Goal: Task Accomplishment & Management: Use online tool/utility

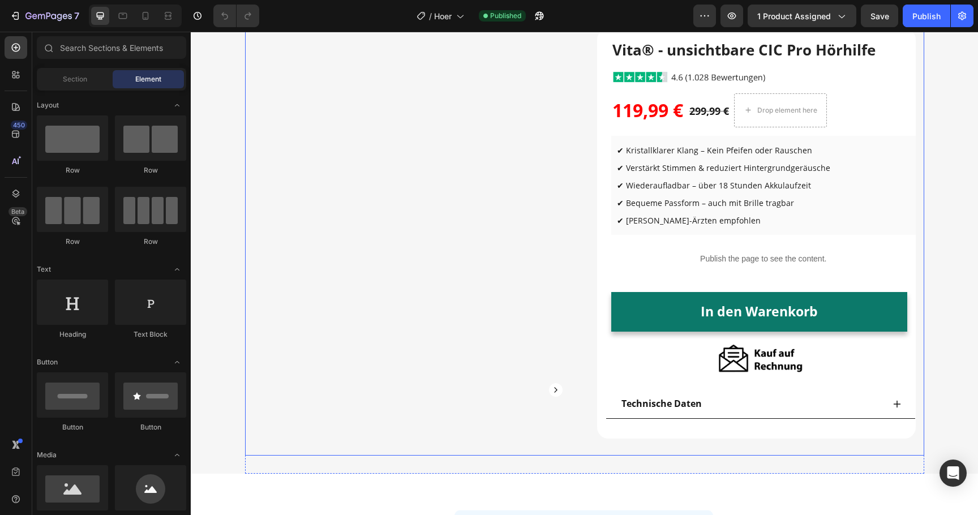
scroll to position [123, 0]
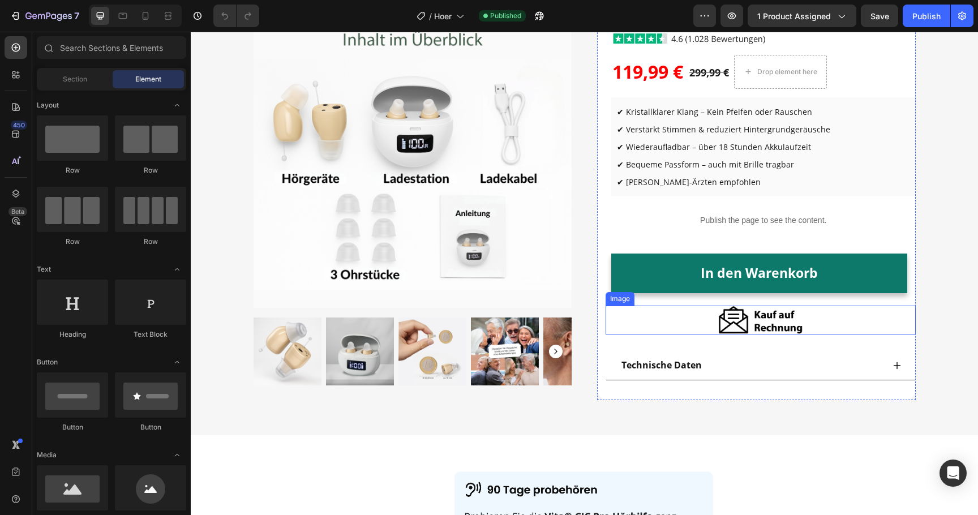
click at [721, 315] on img at bounding box center [760, 320] width 85 height 29
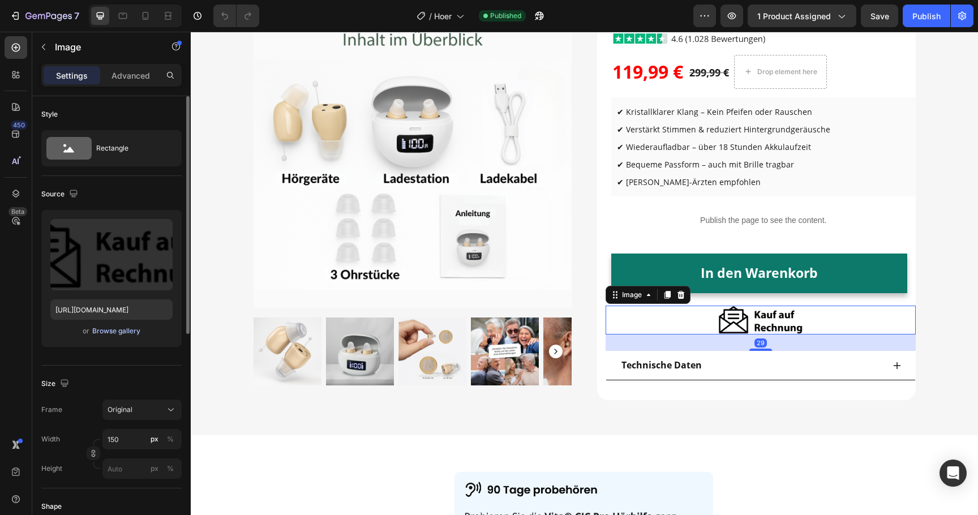
click at [124, 334] on div "Browse gallery" at bounding box center [116, 331] width 48 height 10
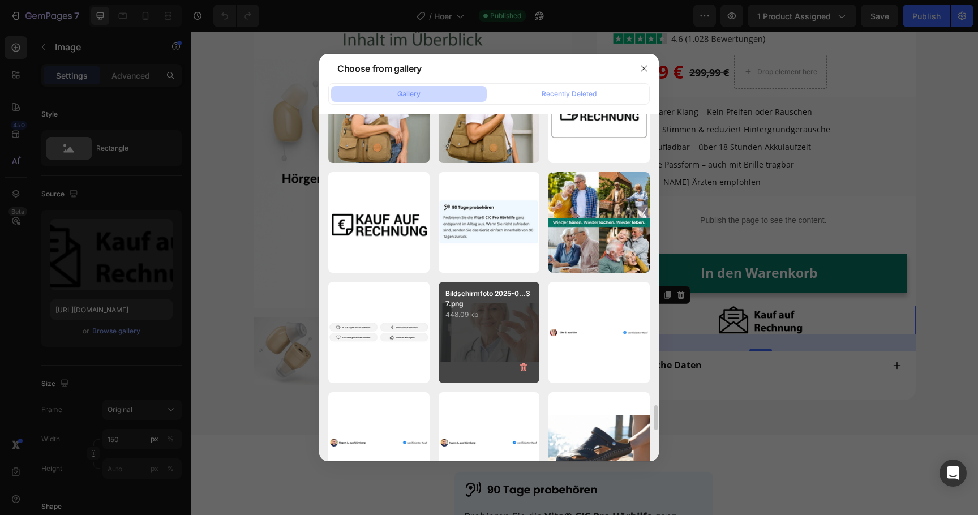
scroll to position [4120, 0]
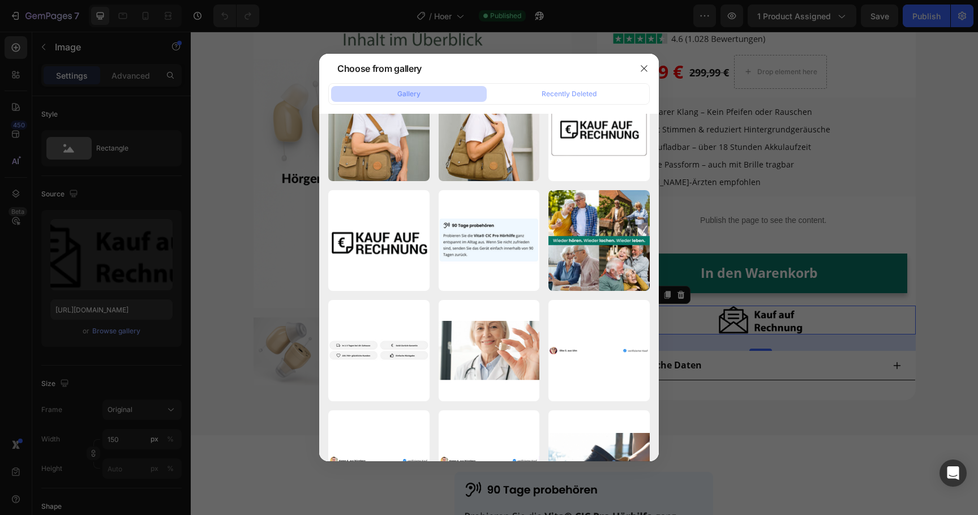
click at [708, 213] on div at bounding box center [489, 257] width 978 height 515
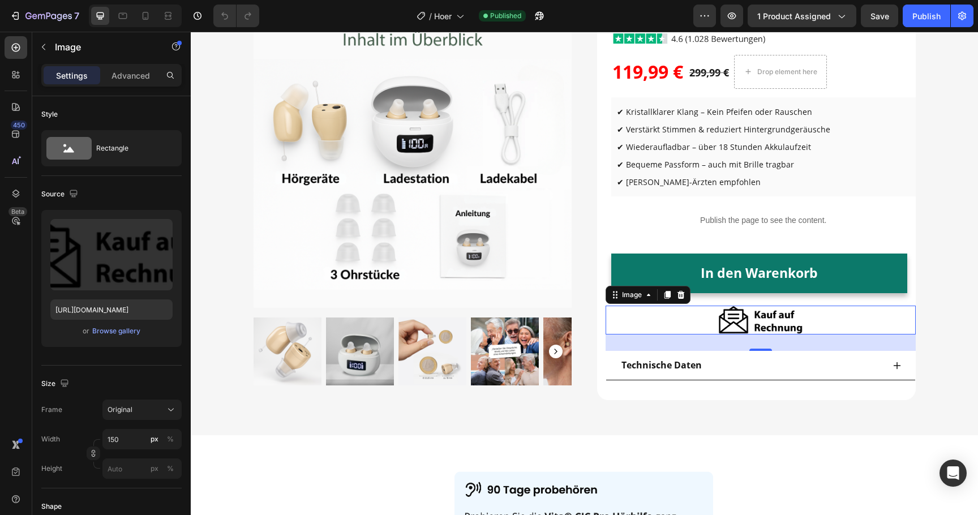
click at [738, 322] on img at bounding box center [760, 320] width 85 height 29
click at [115, 444] on input "150" at bounding box center [141, 439] width 79 height 20
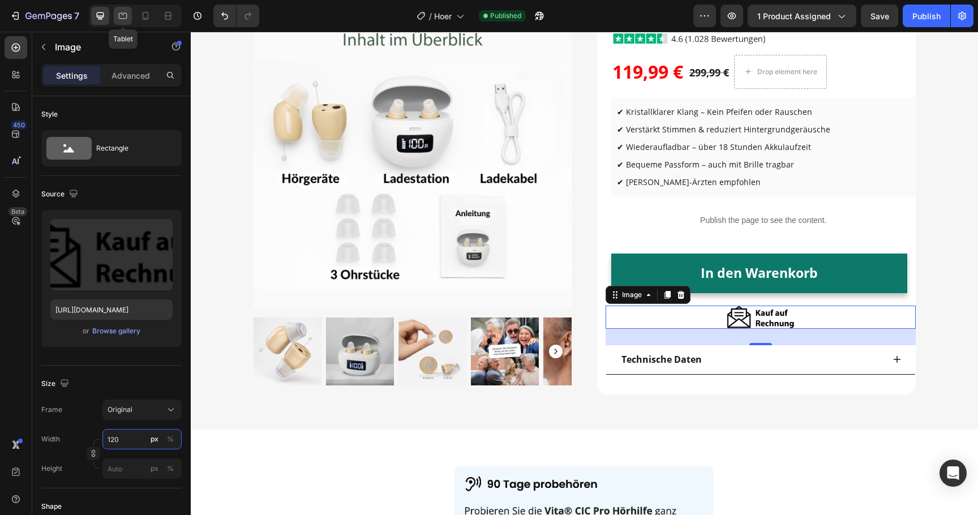
type input "120"
click at [122, 20] on icon at bounding box center [122, 15] width 11 height 11
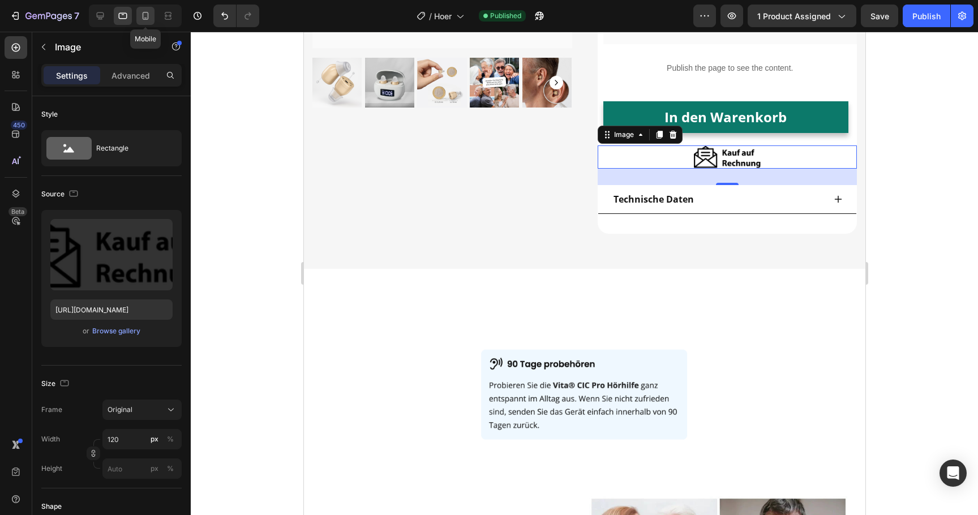
click at [145, 20] on icon at bounding box center [145, 15] width 11 height 11
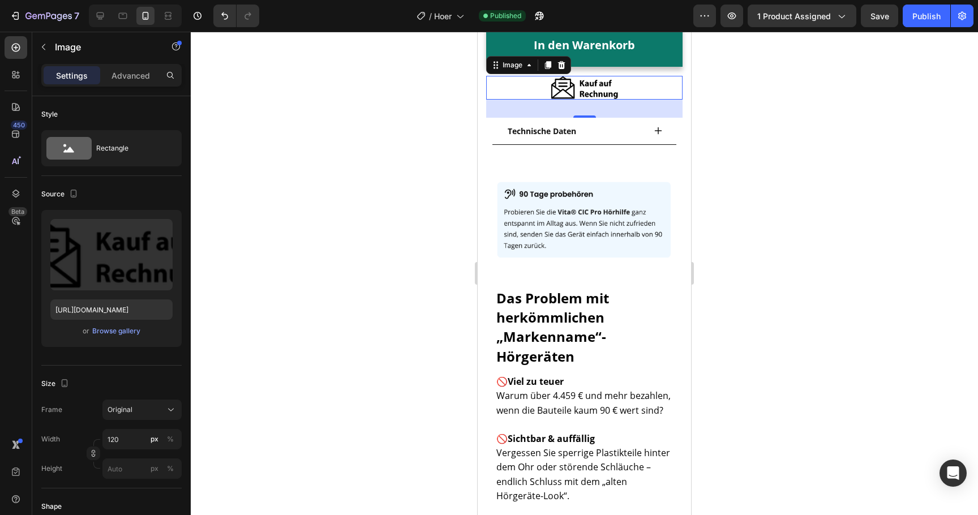
click at [337, 235] on div at bounding box center [584, 273] width 787 height 483
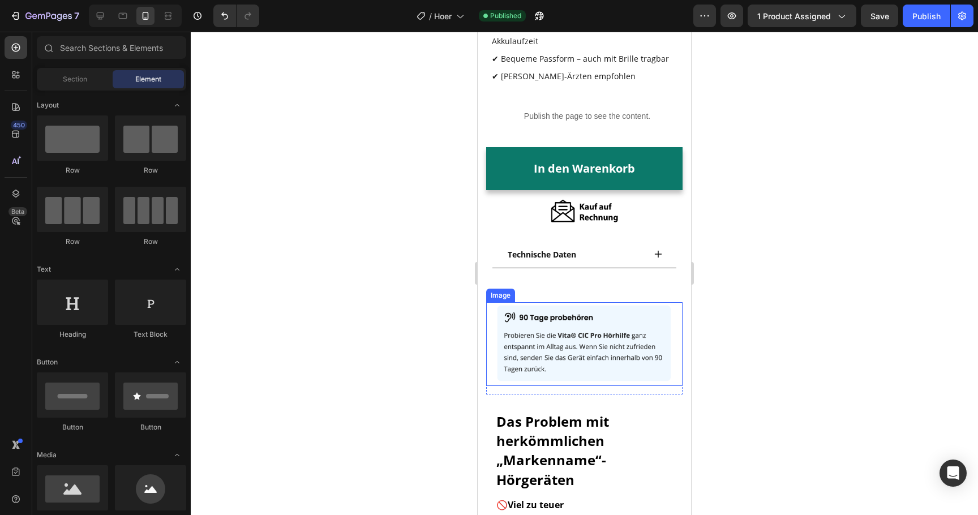
scroll to position [407, 0]
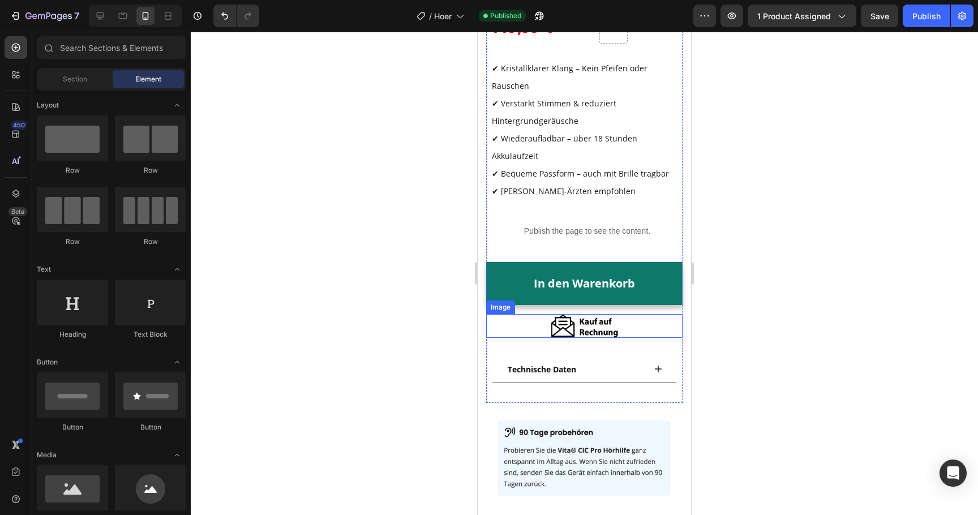
click at [568, 321] on img at bounding box center [585, 325] width 68 height 23
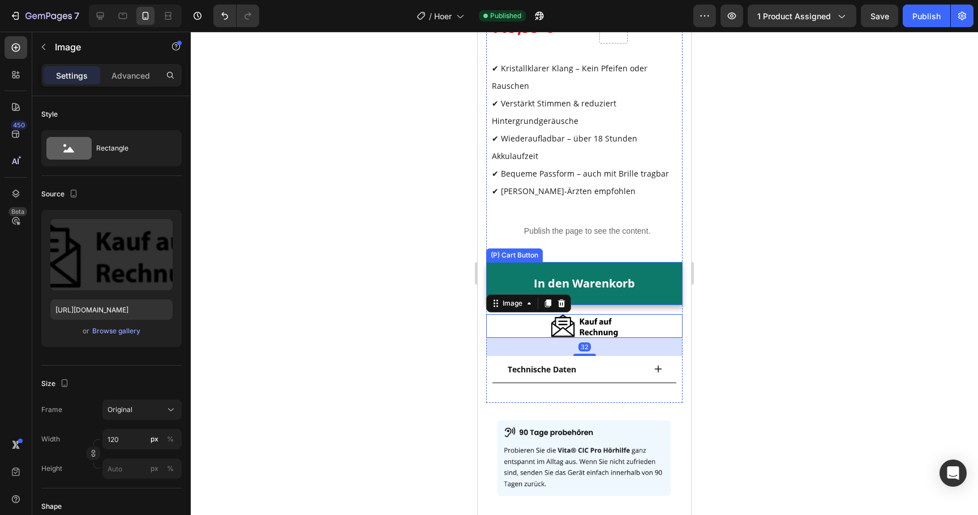
click at [584, 296] on button "In den Warenkorb" at bounding box center [584, 283] width 196 height 43
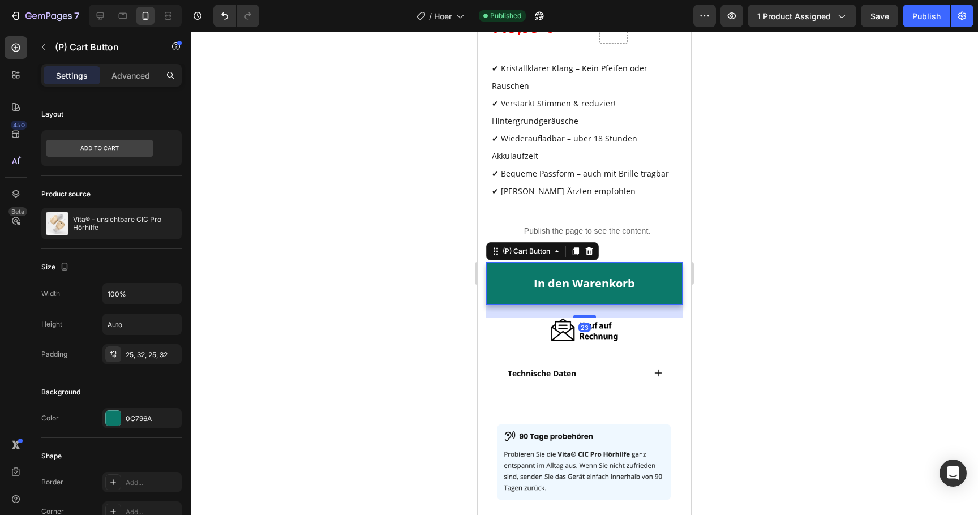
click at [584, 315] on div at bounding box center [584, 316] width 23 height 3
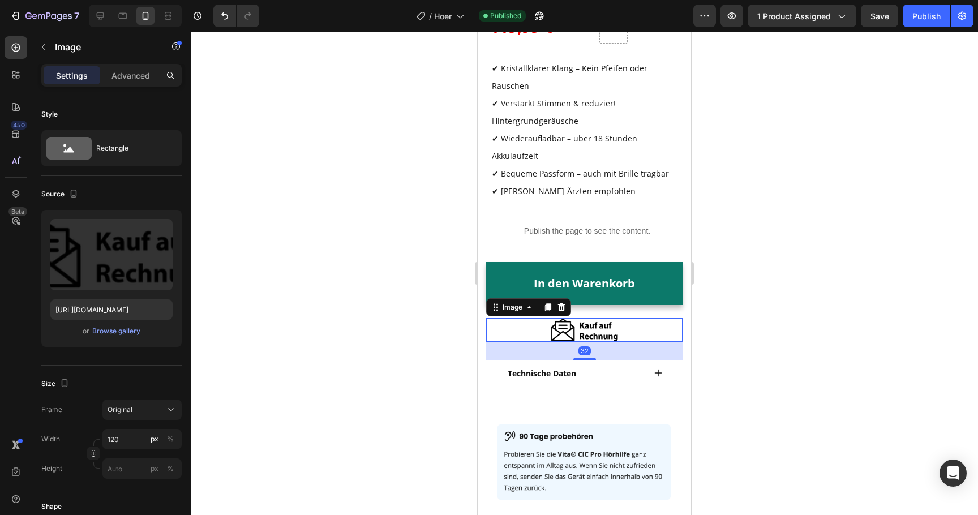
click at [562, 326] on img at bounding box center [585, 329] width 68 height 23
click at [135, 434] on input "120" at bounding box center [141, 439] width 79 height 20
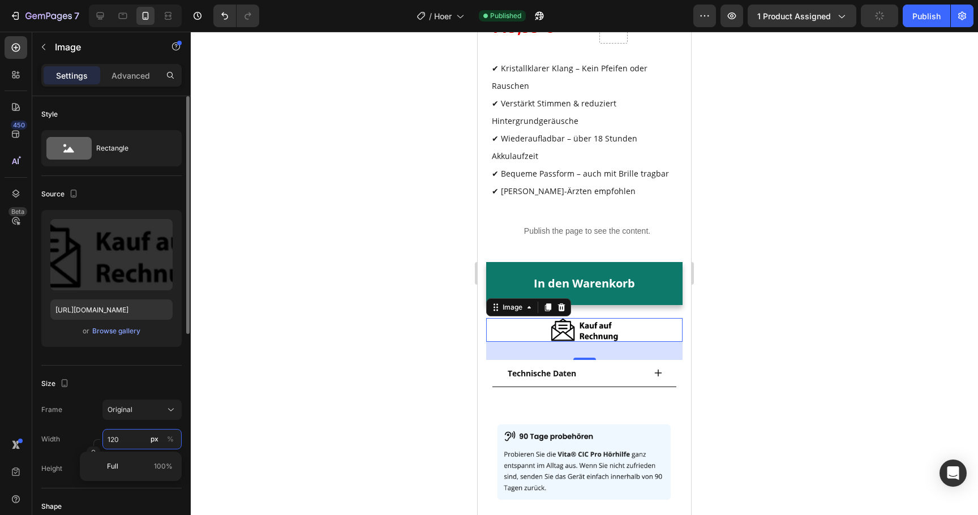
click at [135, 434] on input "120" at bounding box center [141, 439] width 79 height 20
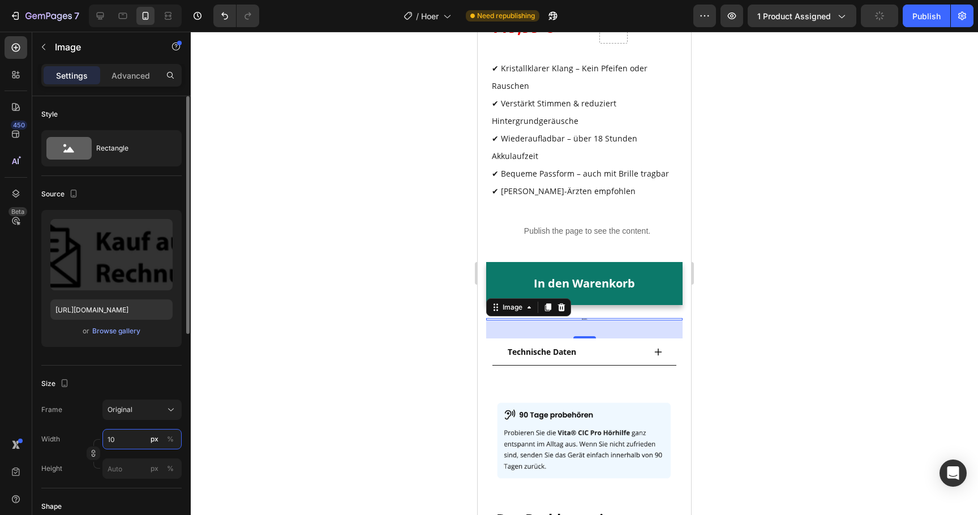
type input "100"
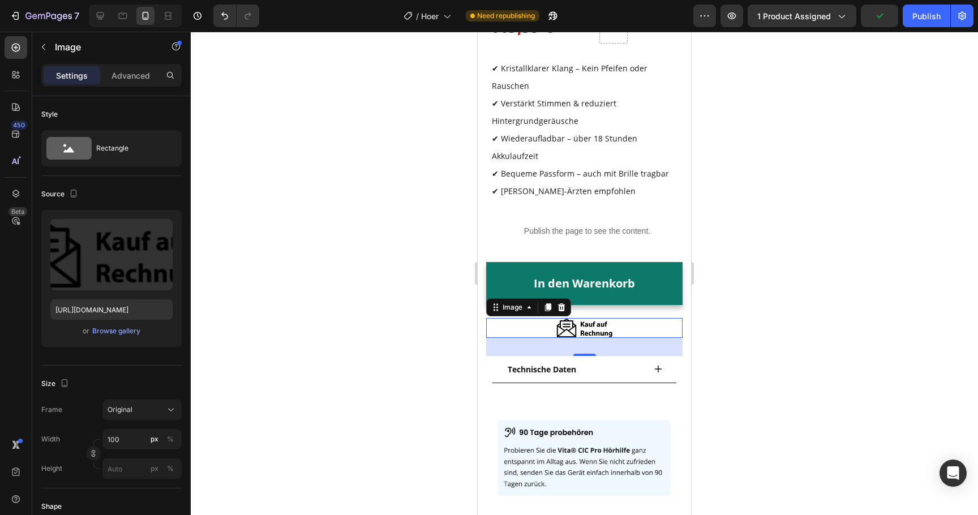
click at [280, 321] on div at bounding box center [584, 273] width 787 height 483
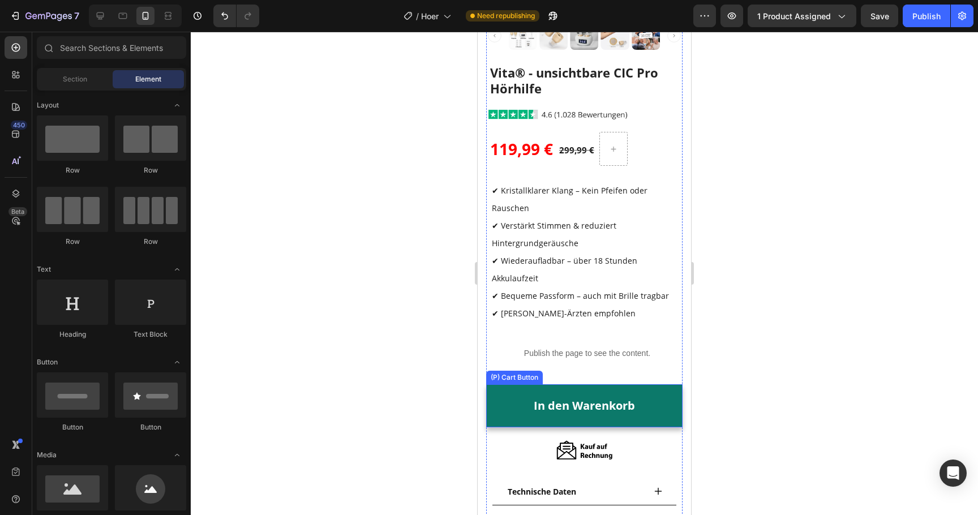
scroll to position [274, 0]
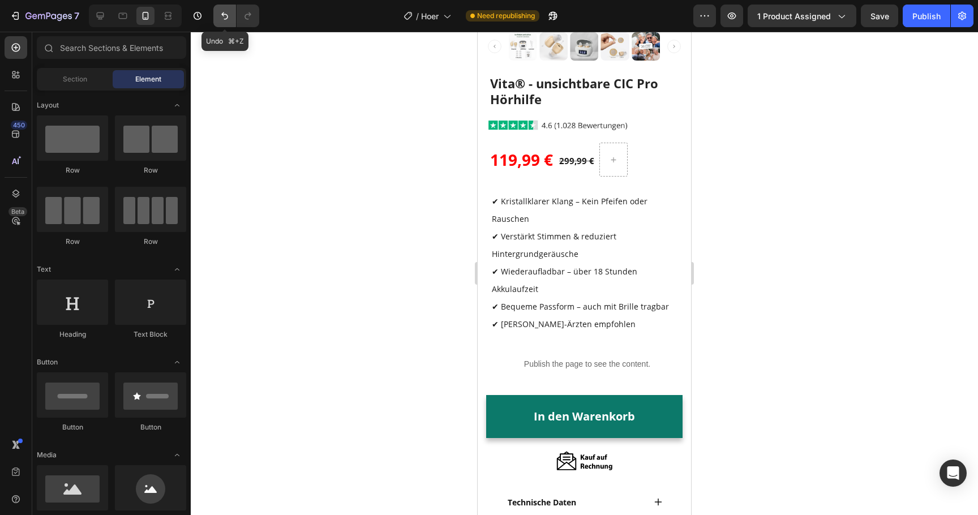
click at [226, 20] on icon "Undo/Redo" at bounding box center [224, 15] width 11 height 11
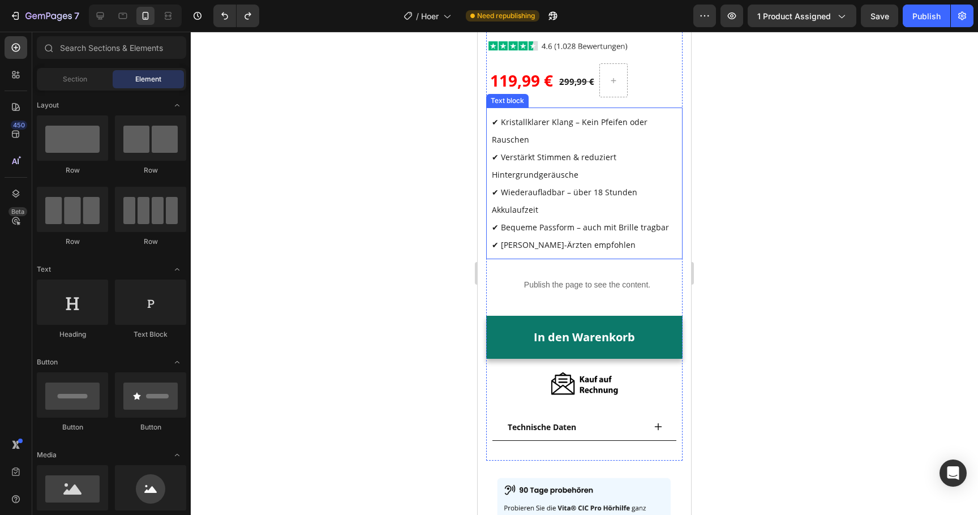
scroll to position [358, 0]
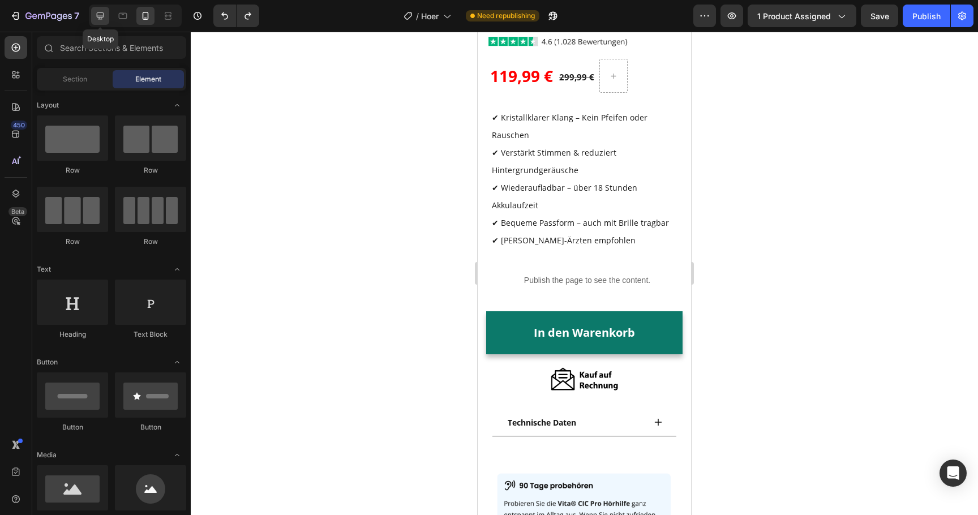
click at [101, 11] on icon at bounding box center [100, 15] width 11 height 11
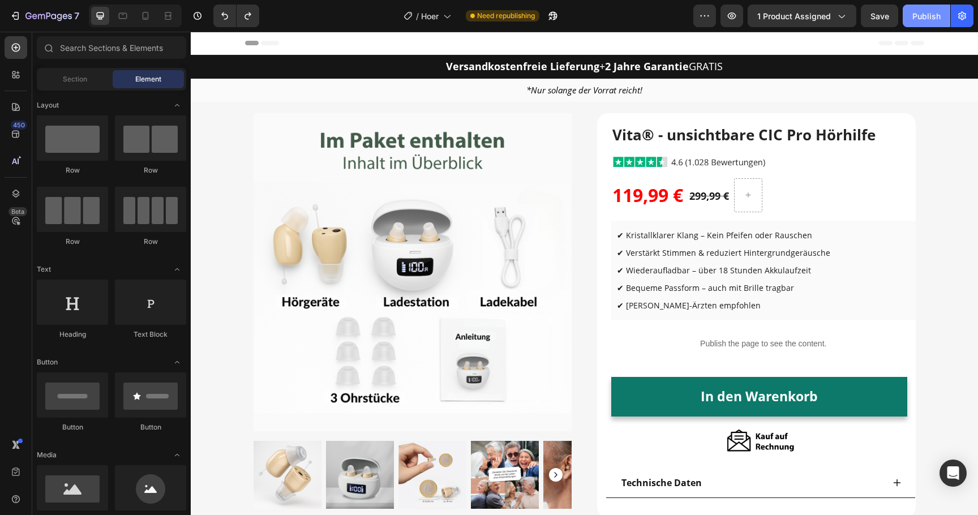
click at [921, 14] on div "Publish" at bounding box center [926, 16] width 28 height 12
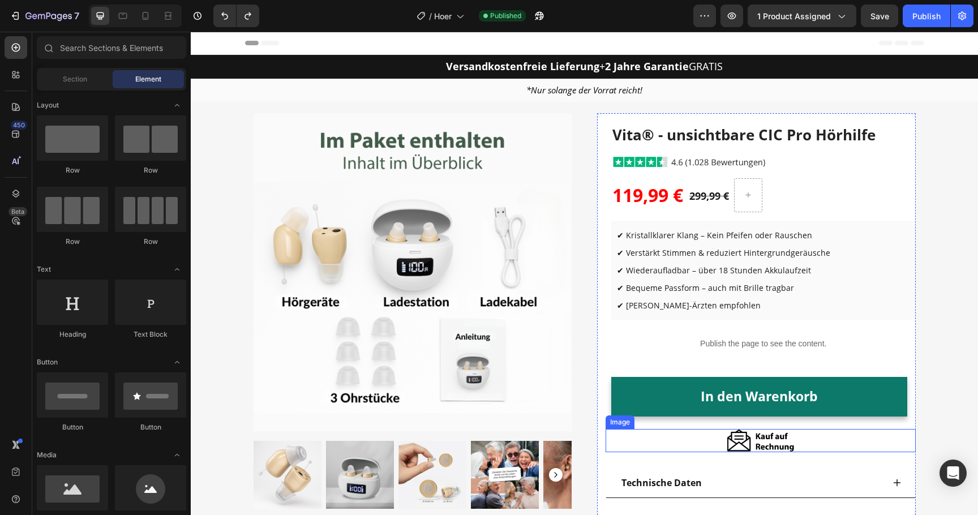
click at [725, 443] on div at bounding box center [761, 440] width 310 height 23
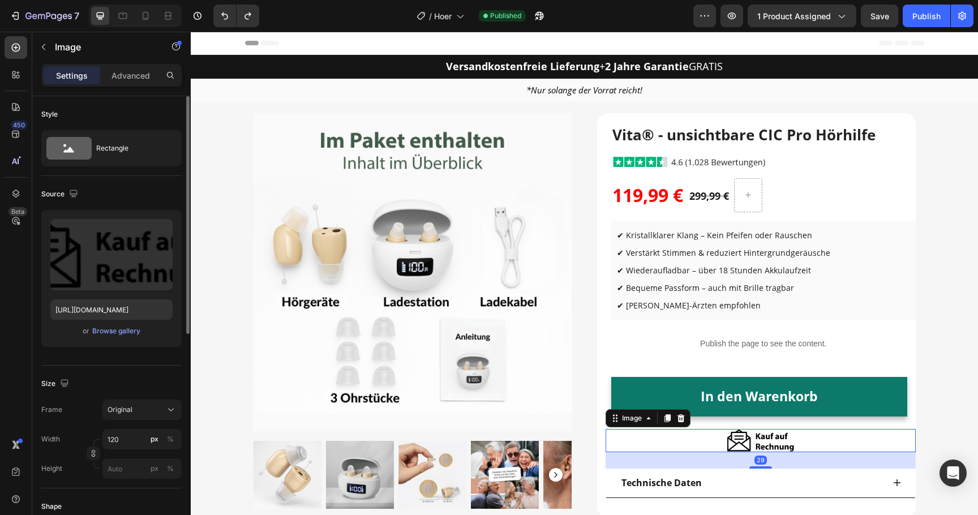
click at [119, 321] on div "Upload Image https://cdn.shopify.com/s/files/1/0913/5734/8171/files/gempages_55…" at bounding box center [111, 278] width 140 height 137
click at [119, 328] on div "Browse gallery" at bounding box center [116, 331] width 48 height 10
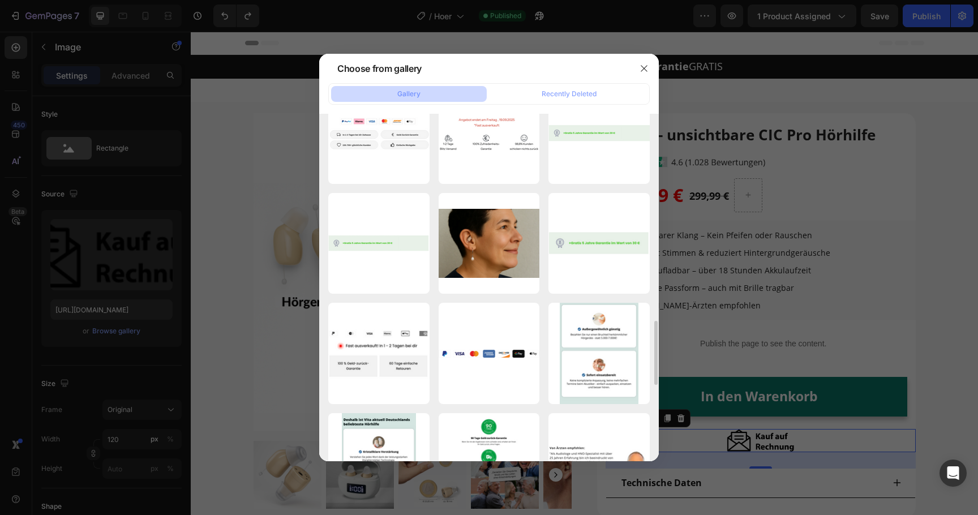
scroll to position [1325, 0]
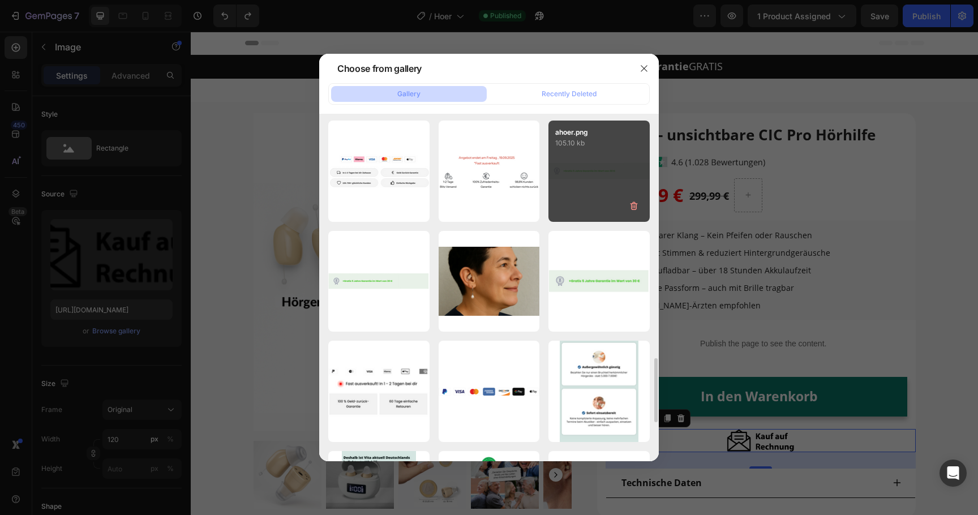
click at [570, 194] on div "ahoer.png 105.10 kb" at bounding box center [599, 171] width 101 height 101
type input "https://cdn.shopify.com/s/files/1/0913/5734/8171/files/gempages_555675308238308…"
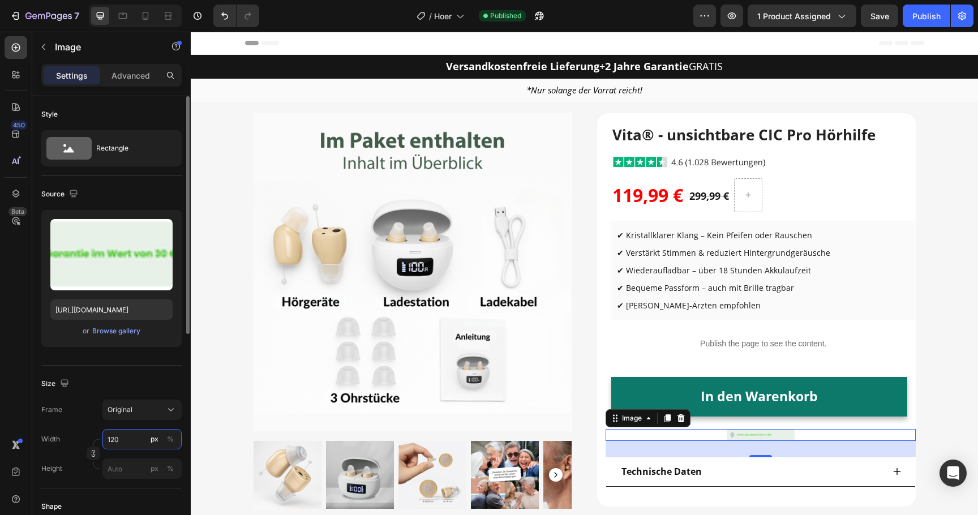
click at [122, 436] on input "120" at bounding box center [141, 439] width 79 height 20
click at [122, 468] on p "Full 100%" at bounding box center [140, 466] width 66 height 10
type input "100"
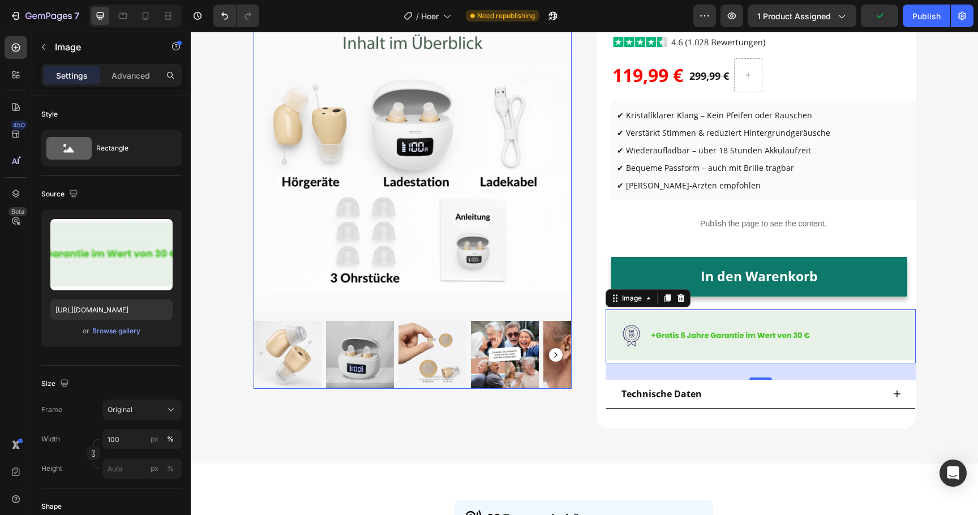
scroll to position [123, 0]
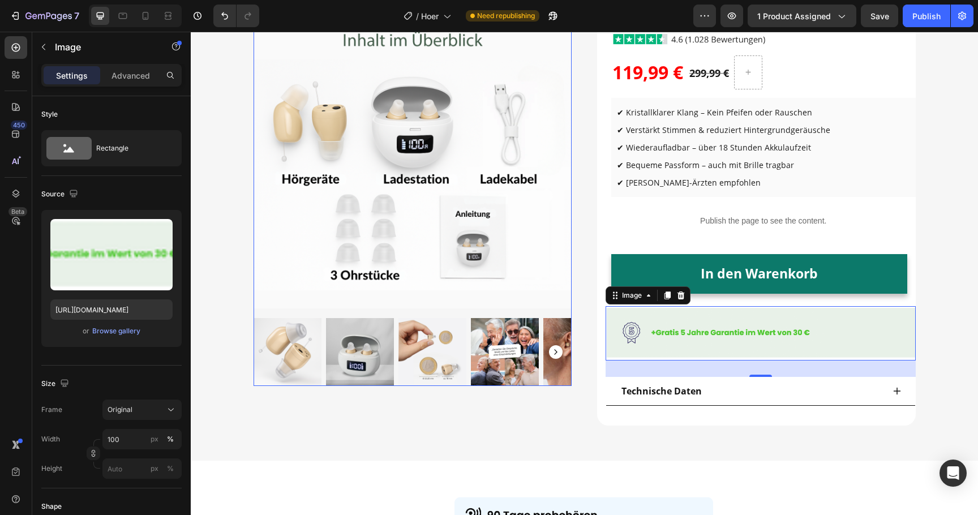
click at [544, 261] on img at bounding box center [413, 149] width 319 height 319
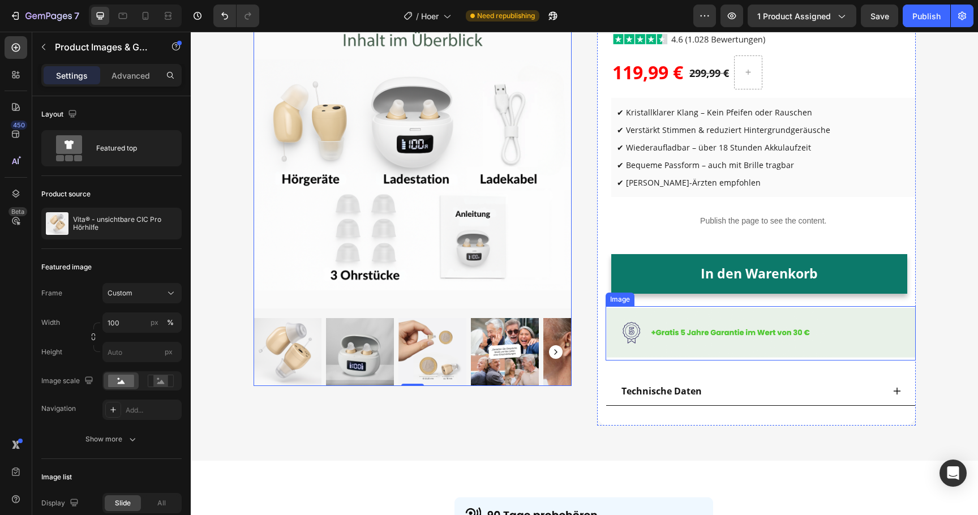
click at [637, 328] on img at bounding box center [761, 333] width 310 height 54
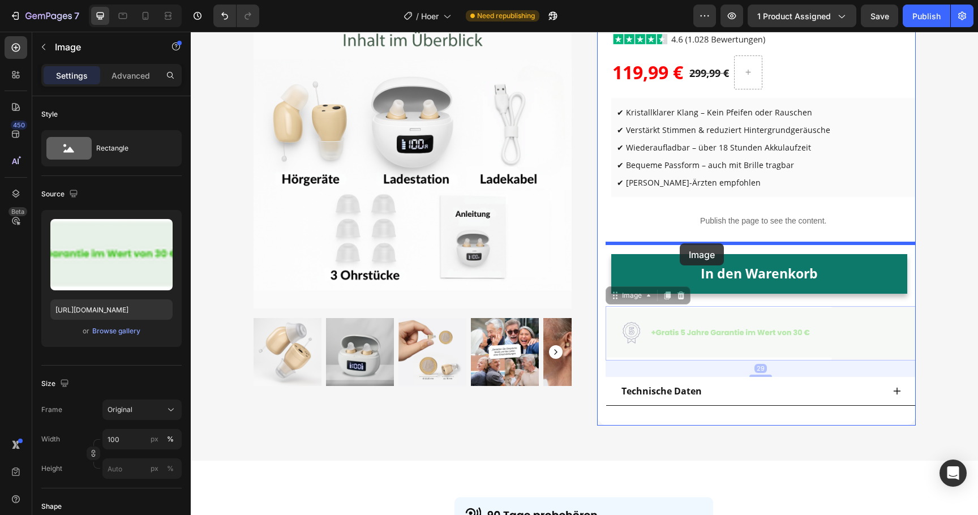
drag, startPoint x: 627, startPoint y: 295, endPoint x: 680, endPoint y: 243, distance: 73.7
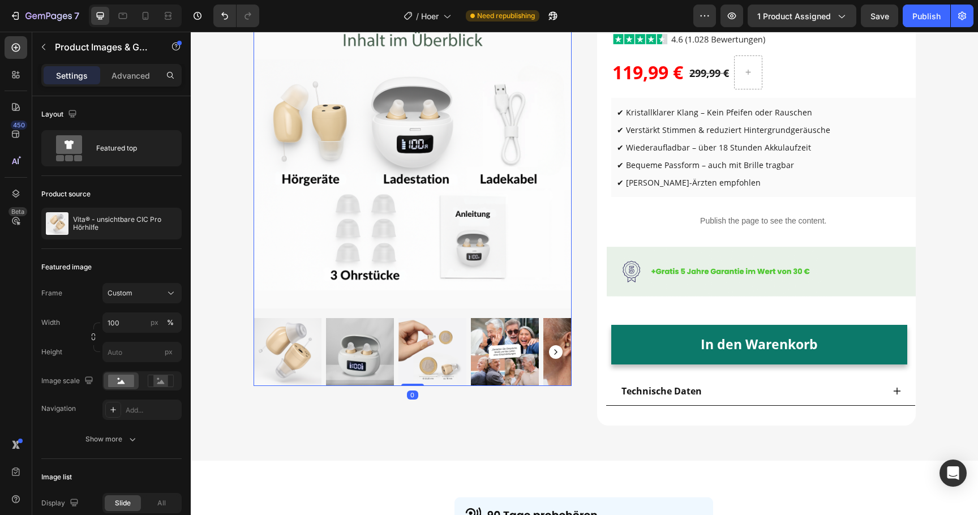
click at [550, 323] on img at bounding box center [577, 352] width 68 height 68
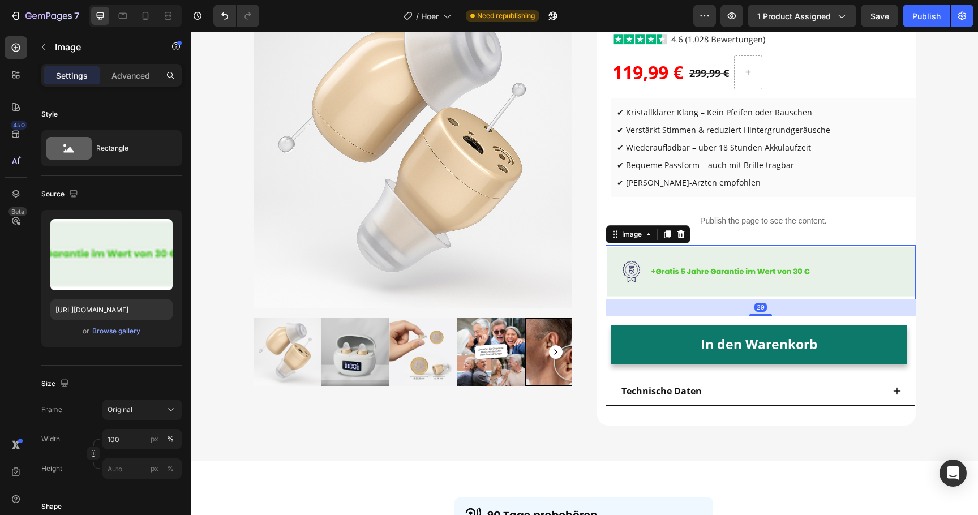
click at [706, 250] on img at bounding box center [761, 272] width 310 height 54
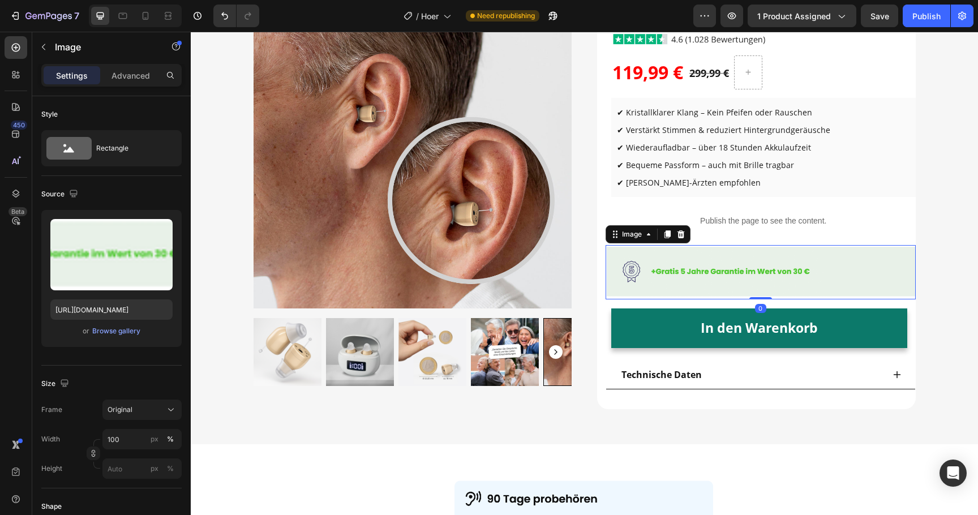
drag, startPoint x: 761, startPoint y: 312, endPoint x: 770, endPoint y: 289, distance: 25.4
click at [770, 289] on div "Image 0" at bounding box center [761, 272] width 310 height 54
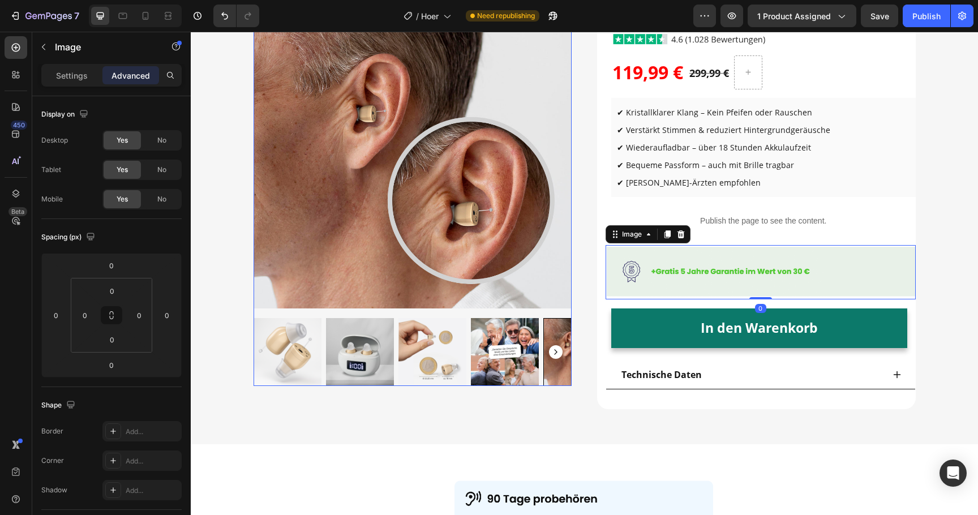
click at [532, 340] on img at bounding box center [505, 352] width 68 height 68
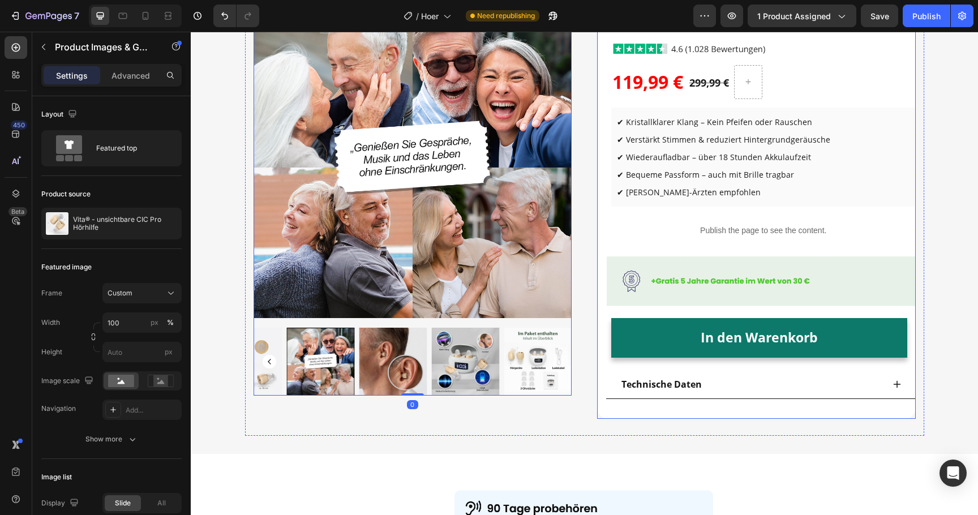
scroll to position [0, 0]
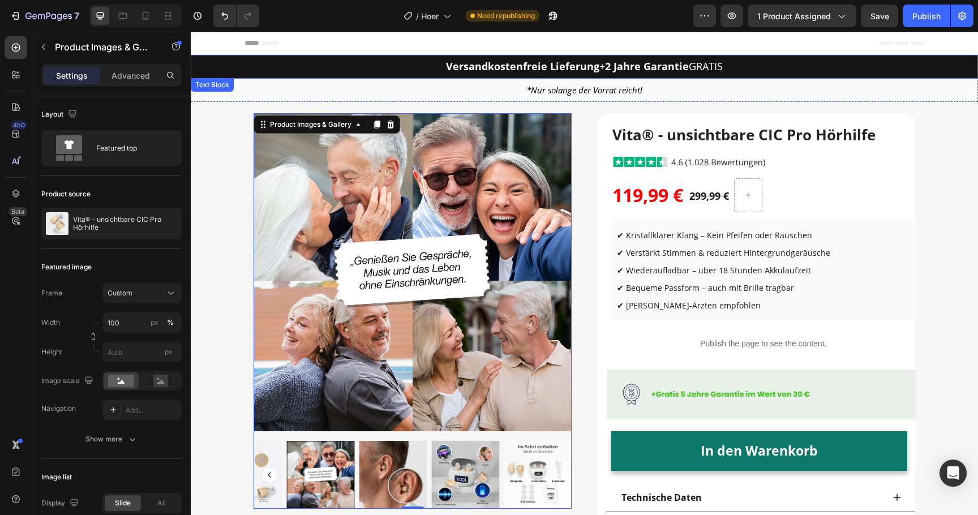
click at [613, 67] on strong "2 Jahre Garantie" at bounding box center [647, 66] width 84 height 14
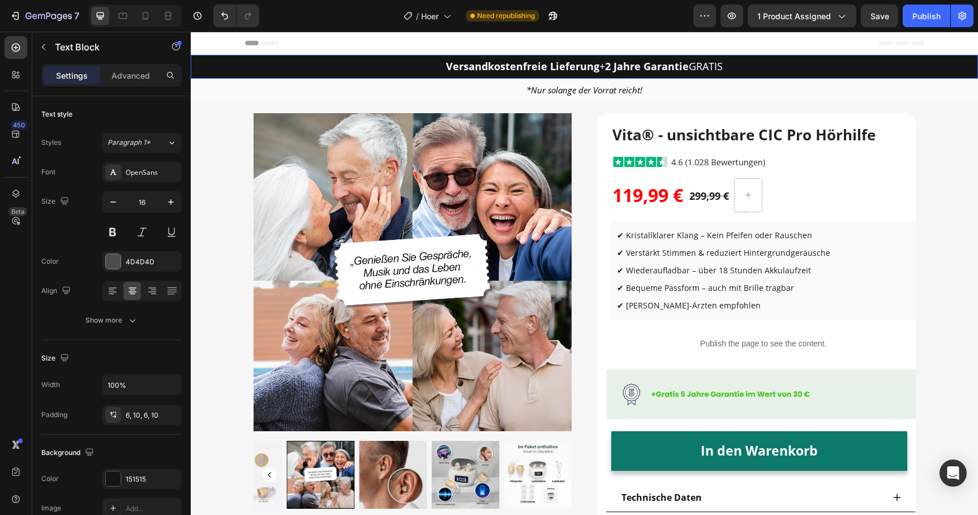
click at [613, 67] on strong "2 Jahre Garantie" at bounding box center [647, 66] width 84 height 14
click at [892, 159] on div at bounding box center [760, 161] width 310 height 33
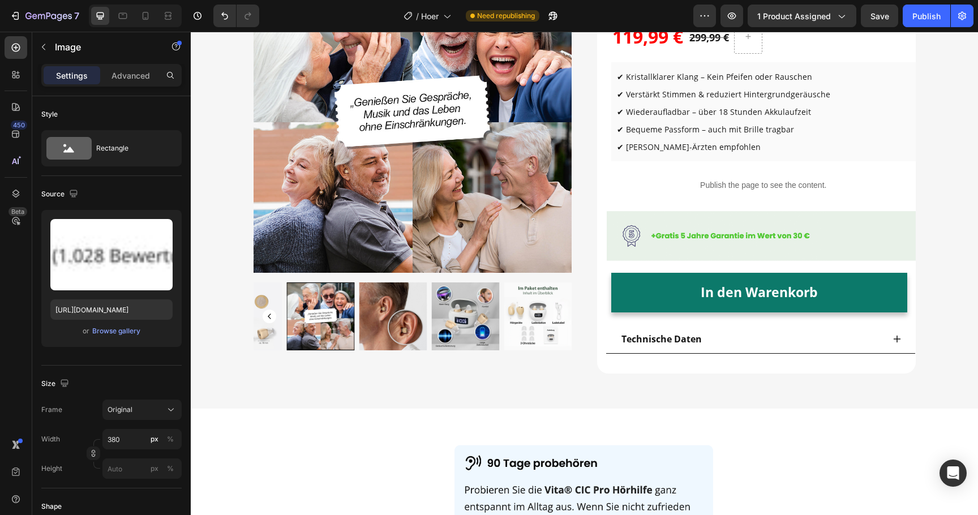
scroll to position [169, 0]
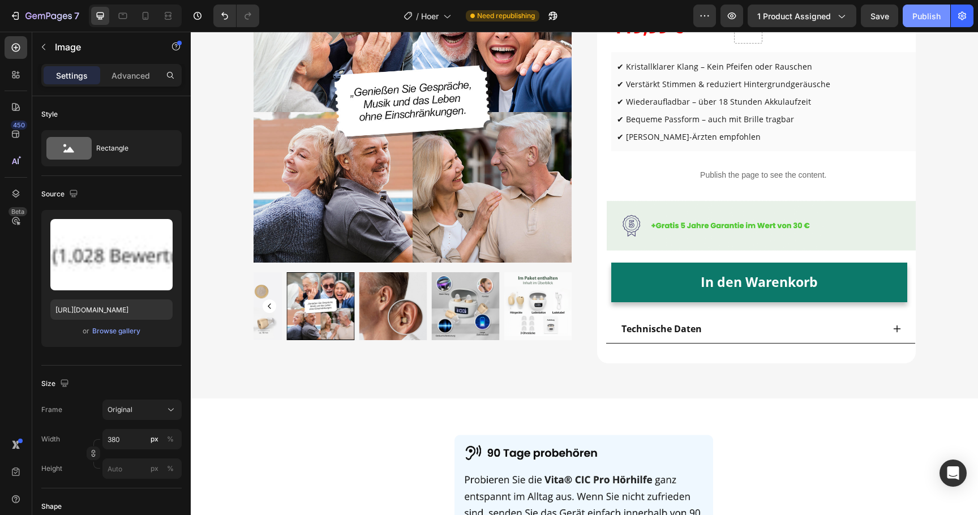
click at [918, 12] on div "Publish" at bounding box center [926, 16] width 28 height 12
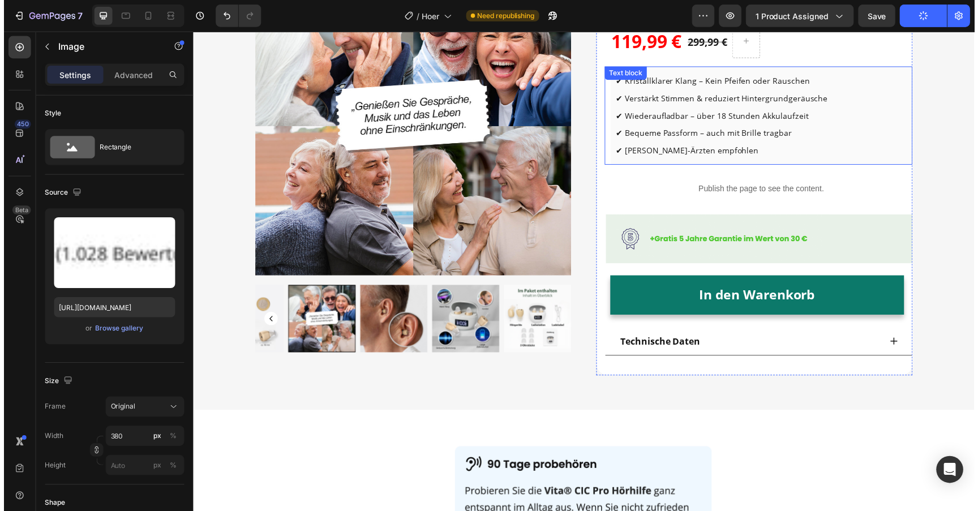
scroll to position [133, 0]
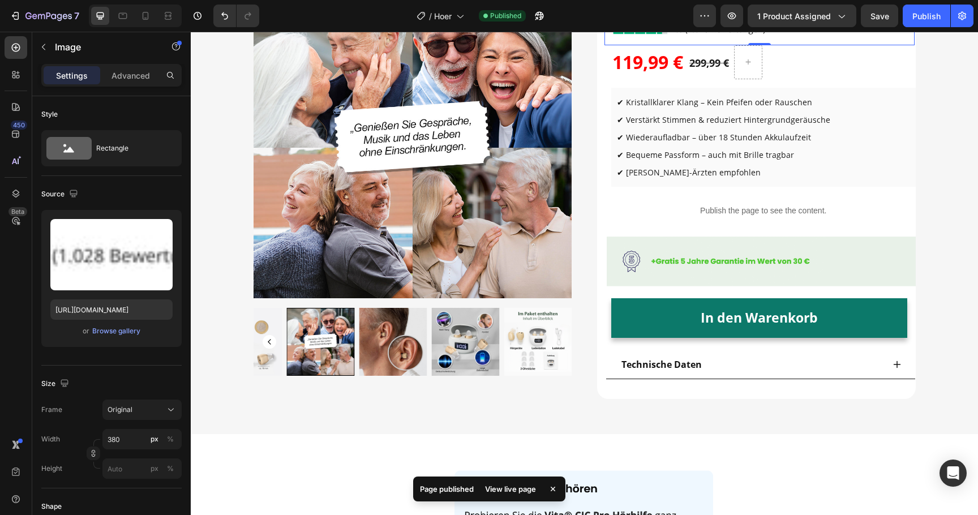
click at [523, 486] on div "View live page" at bounding box center [510, 489] width 65 height 16
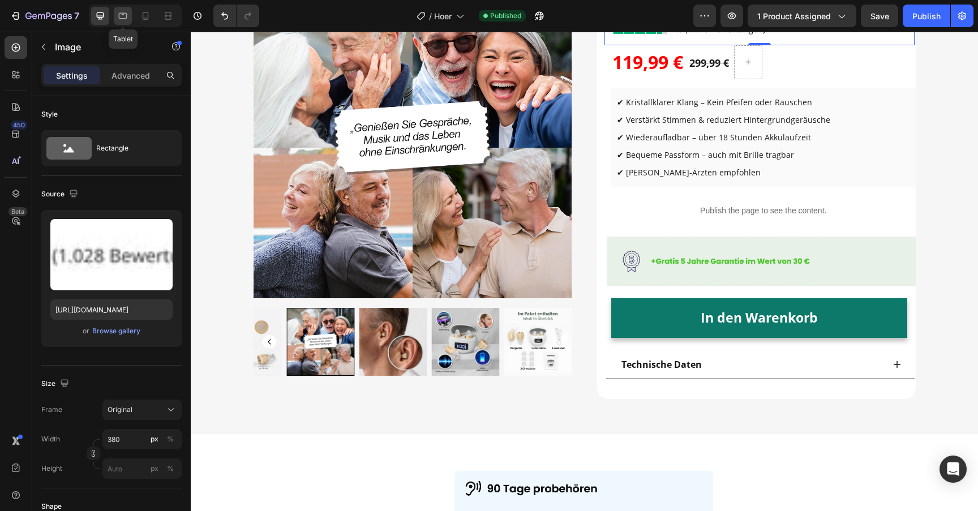
click at [119, 21] on icon at bounding box center [122, 15] width 11 height 11
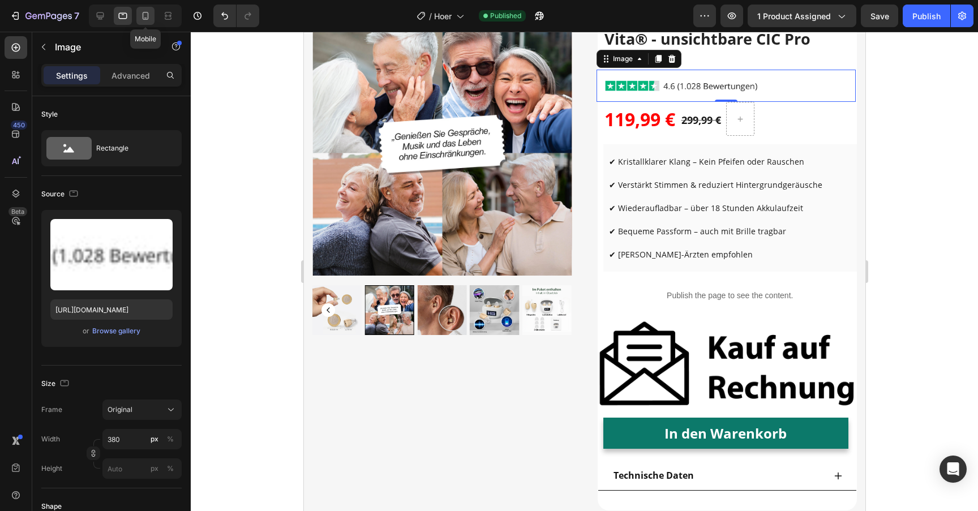
scroll to position [95, 0]
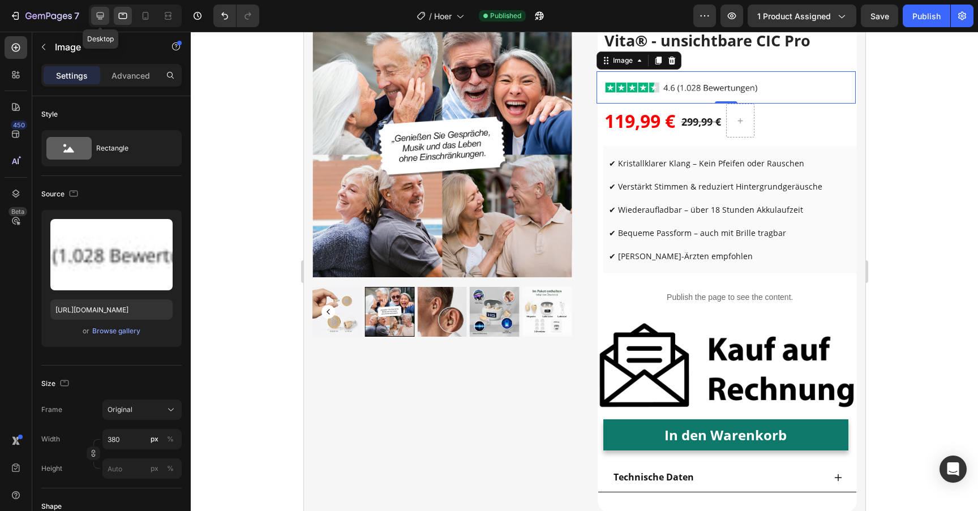
click at [101, 12] on icon at bounding box center [100, 15] width 7 height 7
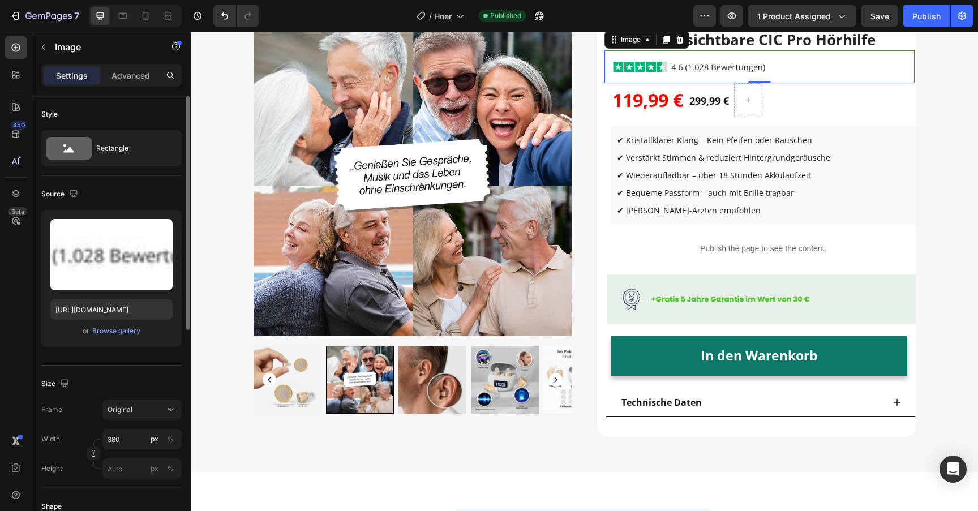
scroll to position [74, 0]
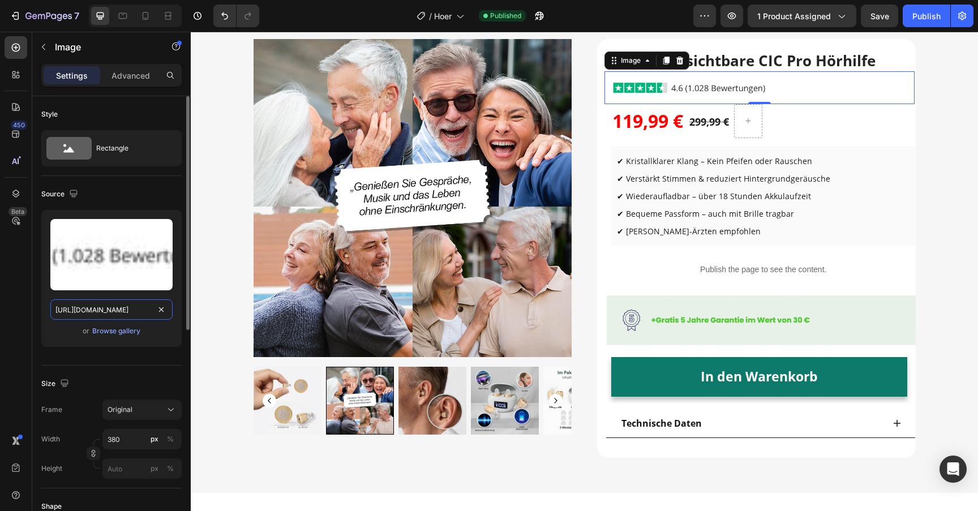
click at [93, 310] on input "https://cdn.shopify.com/s/files/1/0913/5734/8171/files/gempages_555675308238308…" at bounding box center [111, 309] width 122 height 20
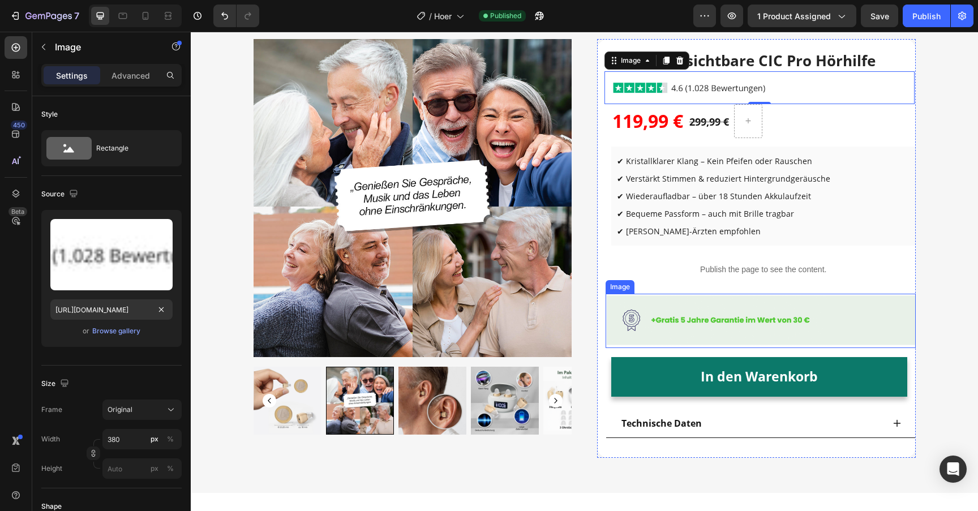
click at [679, 315] on img at bounding box center [761, 321] width 310 height 54
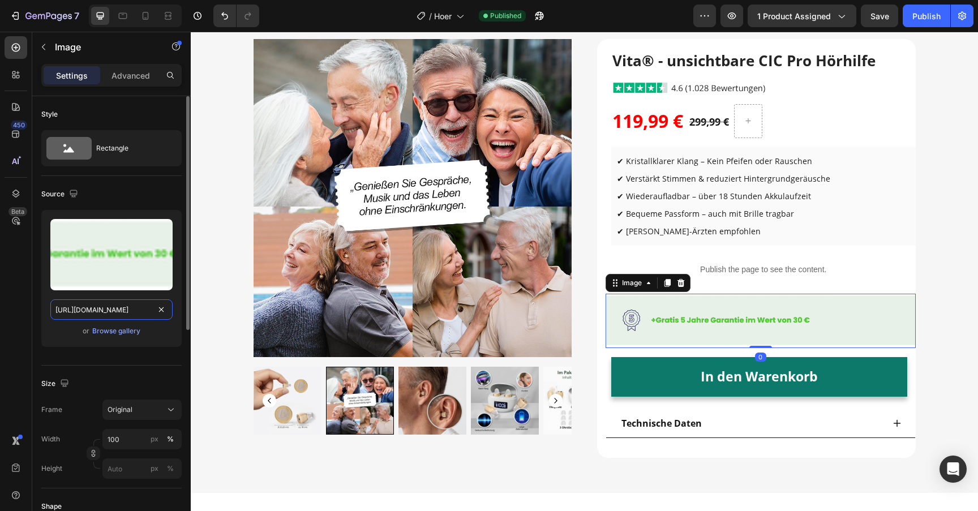
click at [118, 311] on input "https://cdn.shopify.com/s/files/1/0913/5734/8171/files/gempages_555675308238308…" at bounding box center [111, 309] width 122 height 20
click at [126, 20] on icon at bounding box center [122, 15] width 11 height 11
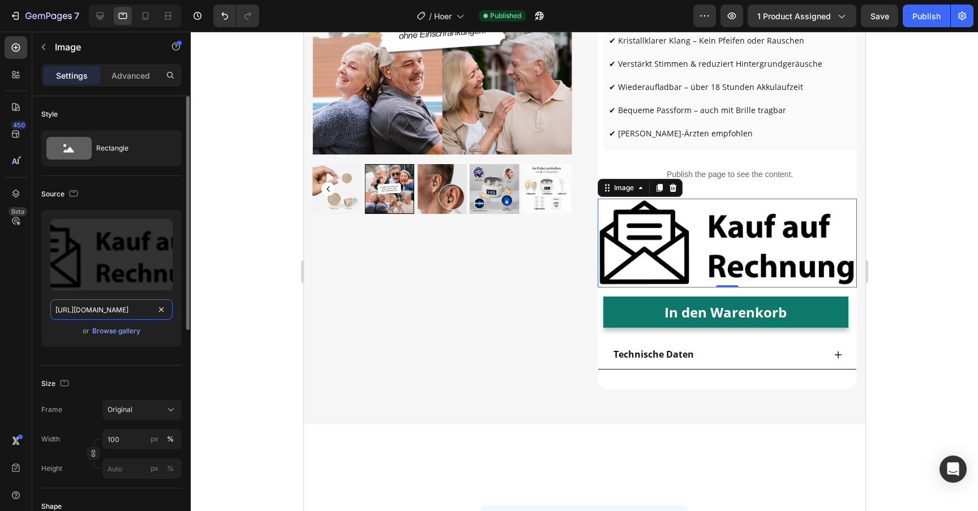
click at [108, 312] on input "https://cdn.shopify.com/s/files/1/0913/5734/8171/files/gempages_555675308238308…" at bounding box center [111, 309] width 122 height 20
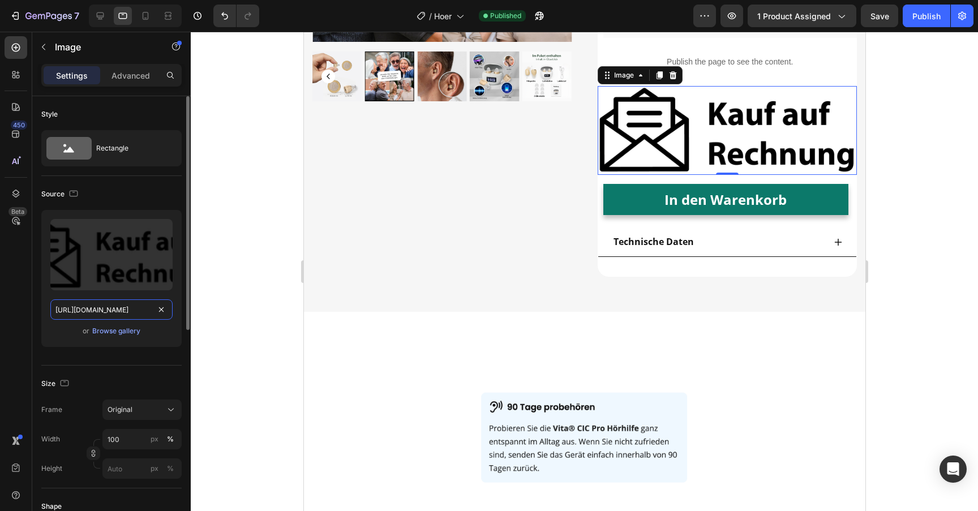
click at [108, 312] on input "https://cdn.shopify.com/s/files/1/0913/5734/8171/files/gempages_555675308238308…" at bounding box center [111, 309] width 122 height 20
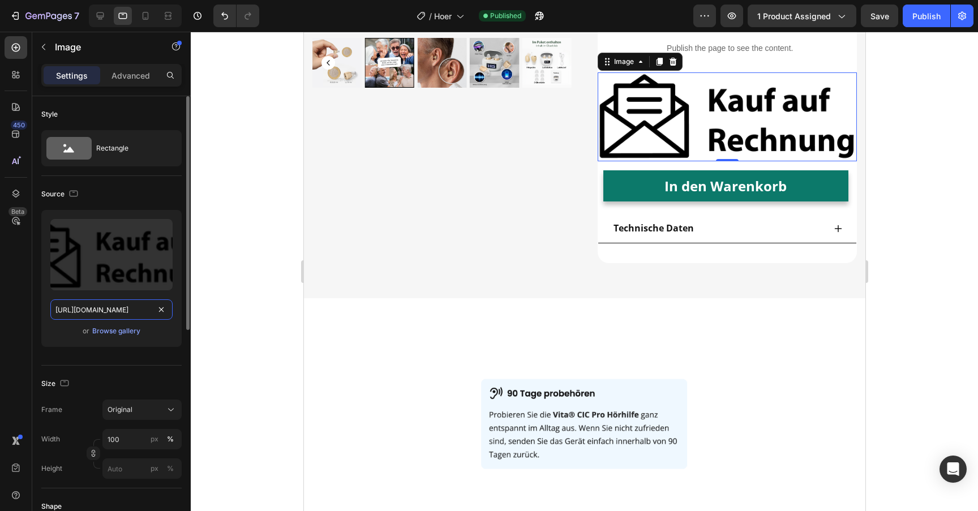
click at [108, 312] on input "https://cdn.shopify.com/s/files/1/0913/5734/8171/files/gempages_555675308238308…" at bounding box center [111, 309] width 122 height 20
paste input "c4135e82-b073-45c5-a4cc-38a592d82b5e.png"
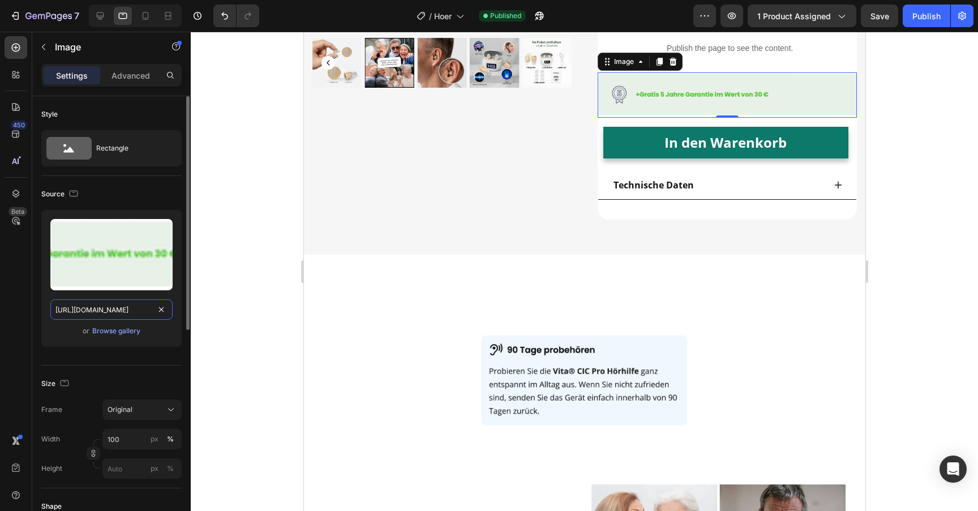
scroll to position [0, 350]
click at [140, 18] on icon at bounding box center [145, 15] width 11 height 11
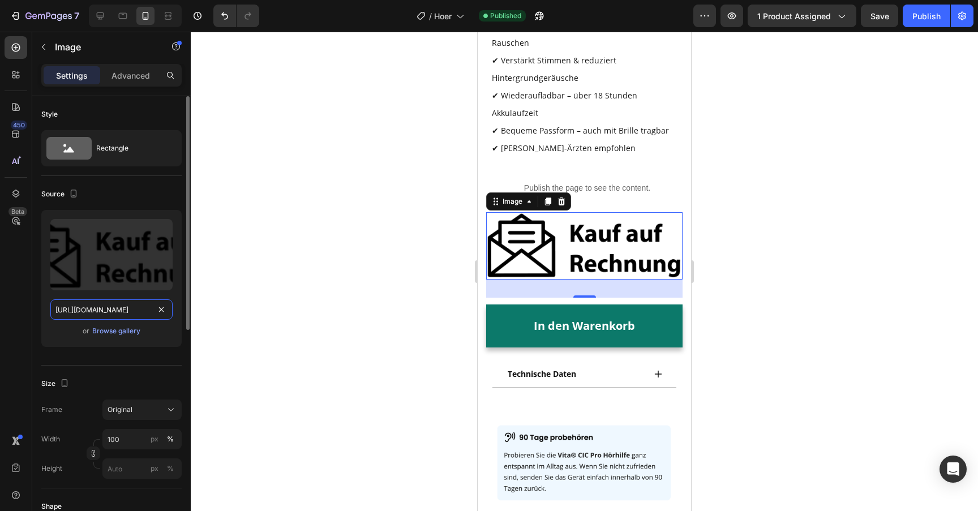
click at [114, 310] on input "https://cdn.shopify.com/s/files/1/0913/5734/8171/files/gempages_555675308238308…" at bounding box center [111, 309] width 122 height 20
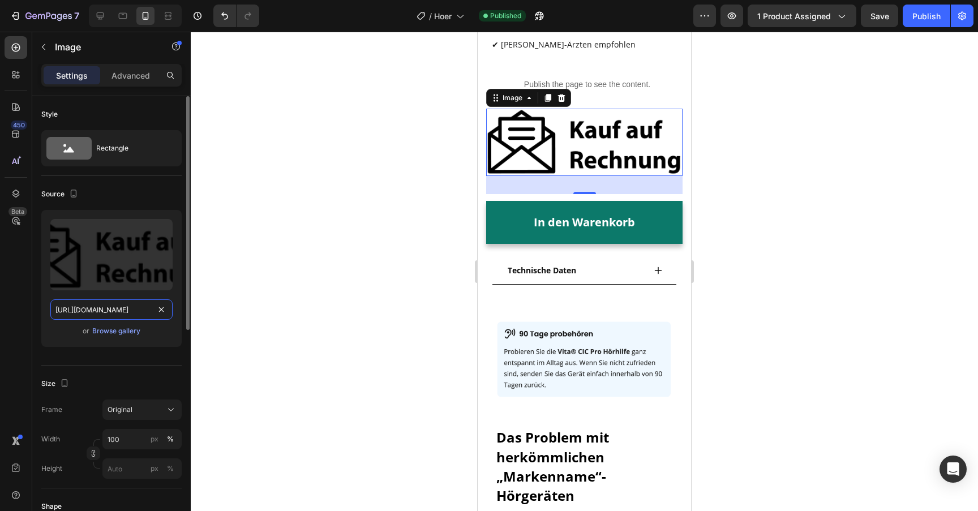
click at [114, 310] on input "https://cdn.shopify.com/s/files/1/0913/5734/8171/files/gempages_555675308238308…" at bounding box center [111, 309] width 122 height 20
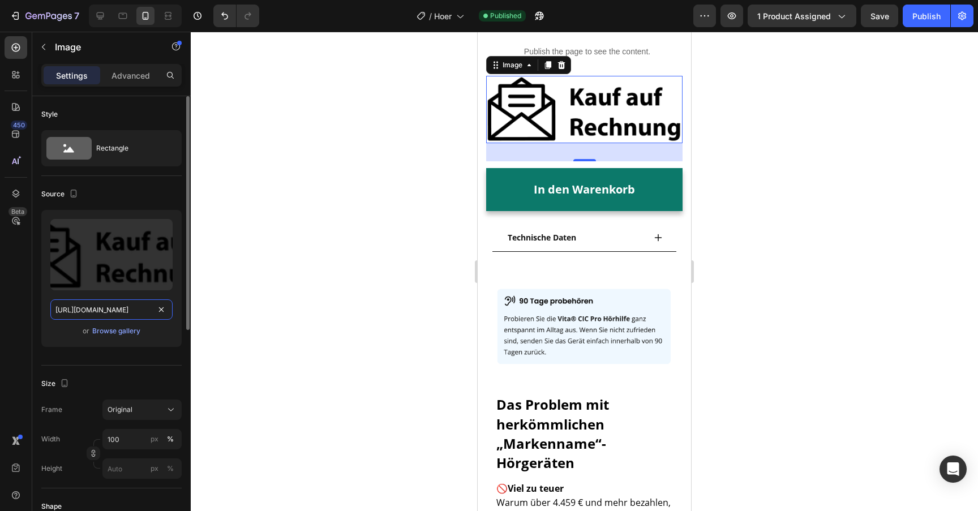
click at [114, 310] on input "https://cdn.shopify.com/s/files/1/0913/5734/8171/files/gempages_555675308238308…" at bounding box center [111, 309] width 122 height 20
paste input "c4135e82-b073-45c5-a4cc-38a592d82b5e.png"
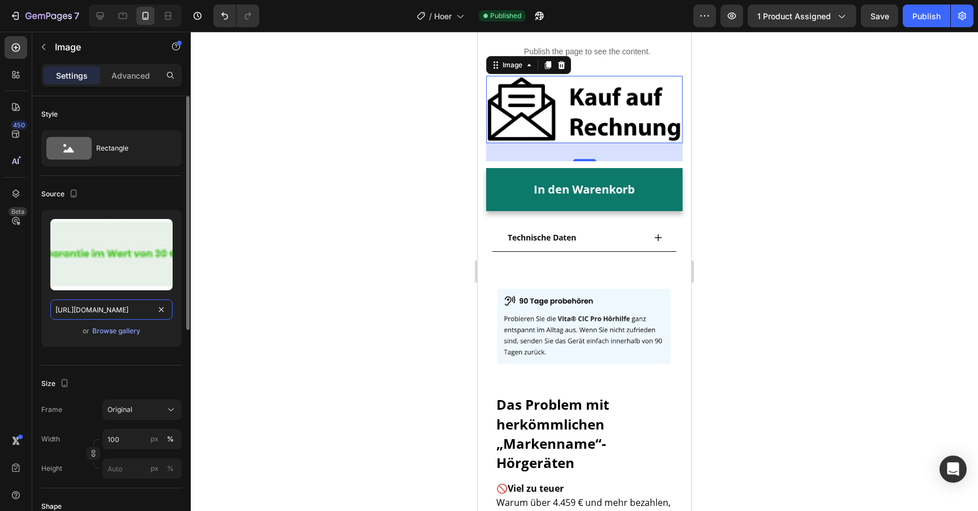
scroll to position [0, 350]
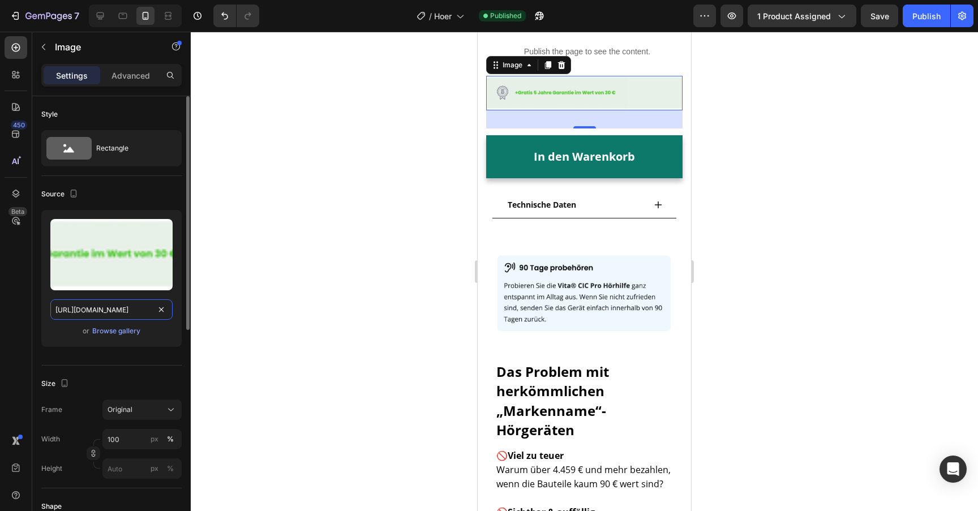
type input "https://cdn.shopify.com/s/files/1/0913/5734/8171/files/gempages_555675308238308…"
click at [57, 333] on div "or Browse gallery" at bounding box center [111, 331] width 122 height 14
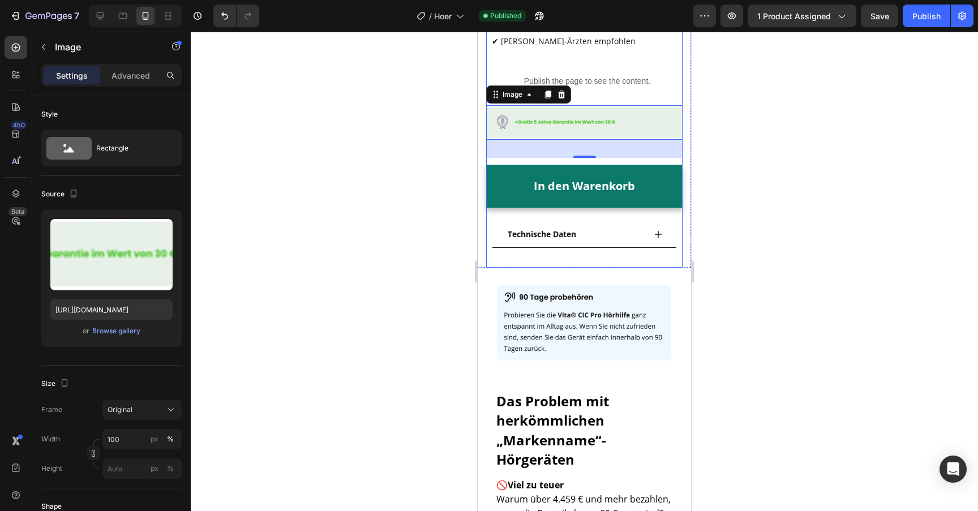
scroll to position [555, 0]
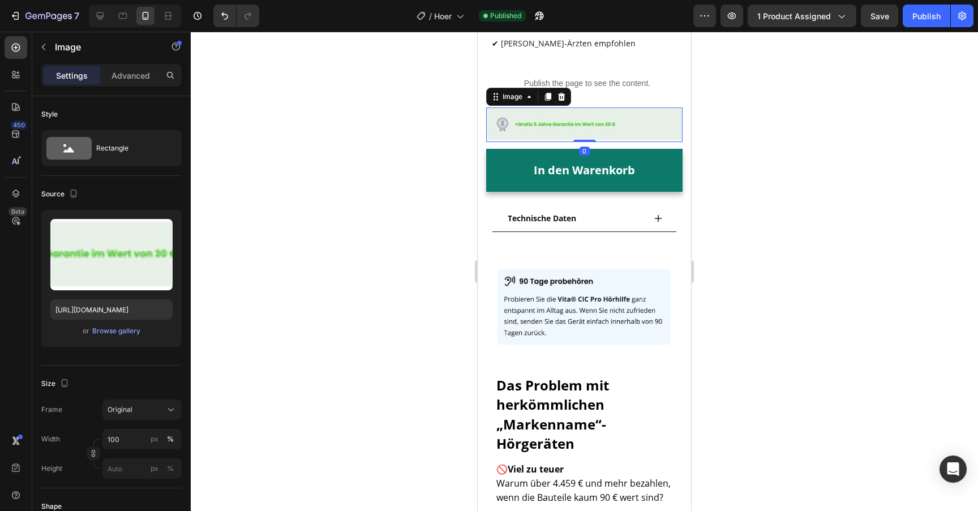
drag, startPoint x: 584, startPoint y: 153, endPoint x: 597, endPoint y: 131, distance: 25.1
click at [597, 131] on div "Image 0" at bounding box center [584, 125] width 196 height 35
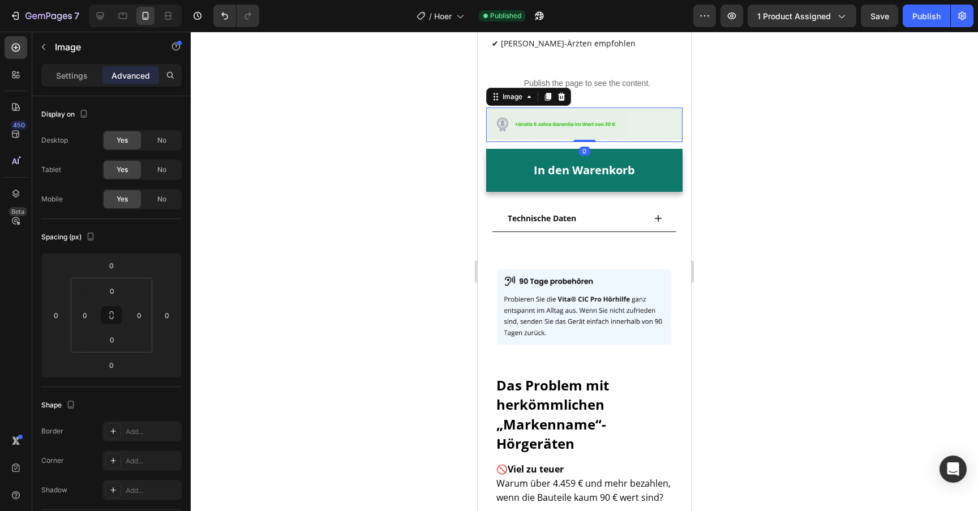
click at [402, 145] on div at bounding box center [584, 271] width 787 height 479
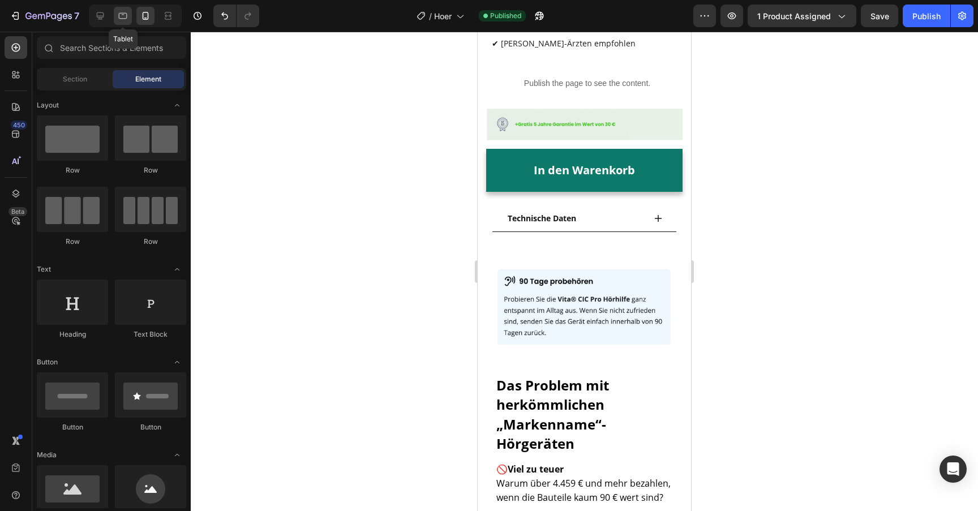
click at [130, 19] on div at bounding box center [123, 16] width 18 height 18
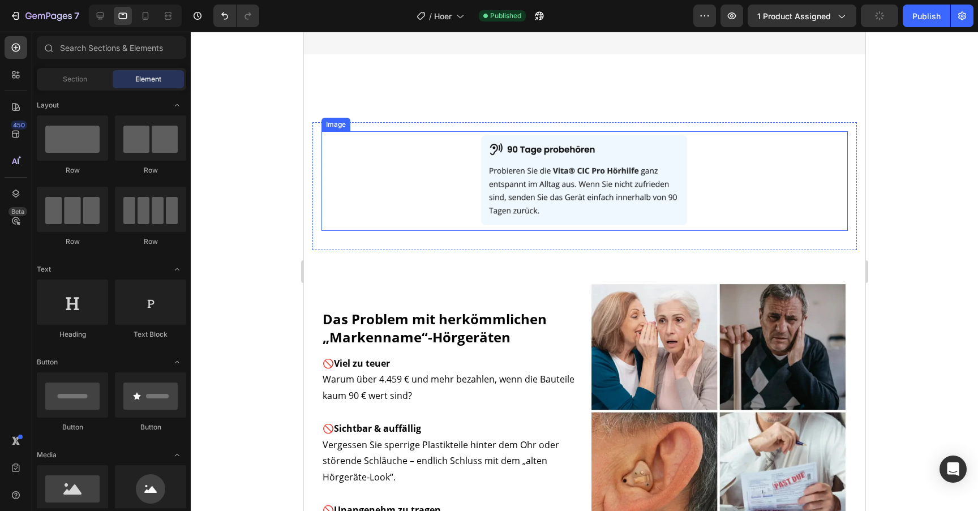
scroll to position [217, 0]
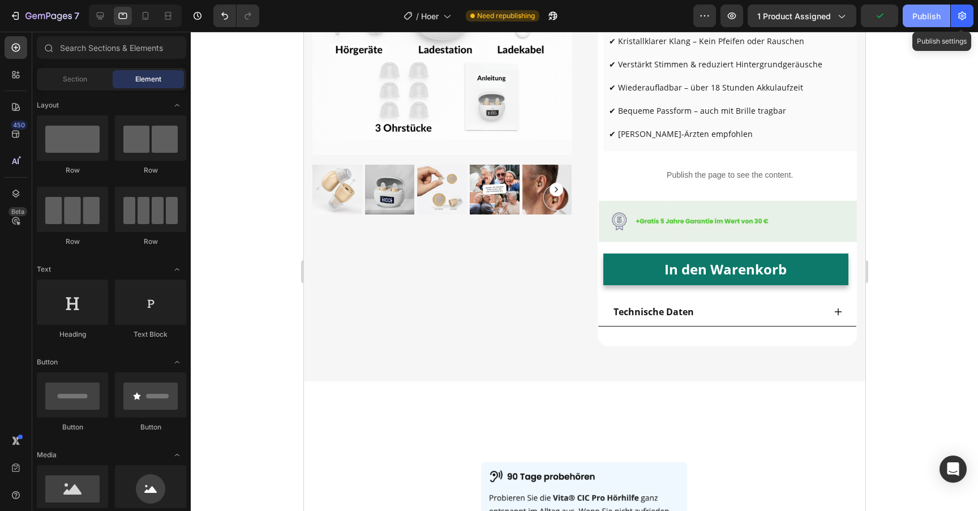
click at [928, 19] on div "Publish" at bounding box center [926, 16] width 28 height 12
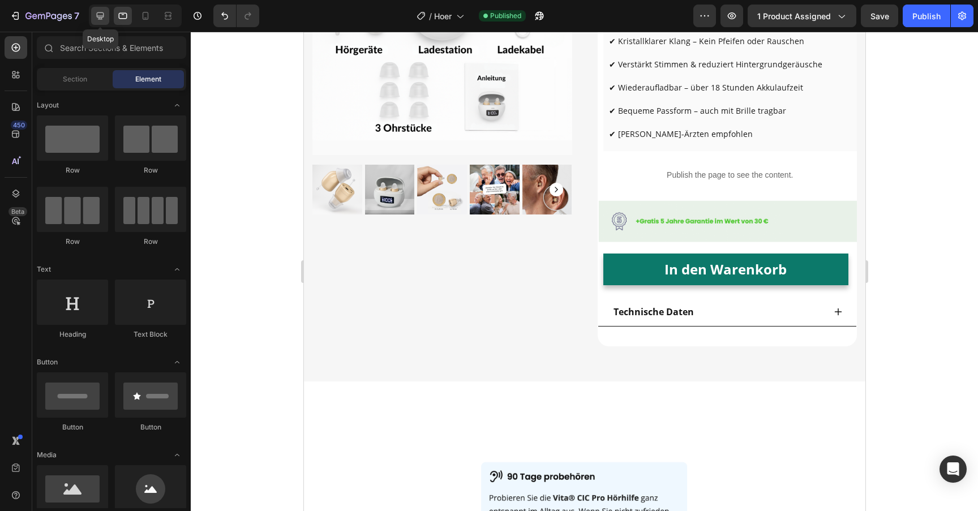
click at [96, 24] on div at bounding box center [100, 16] width 18 height 18
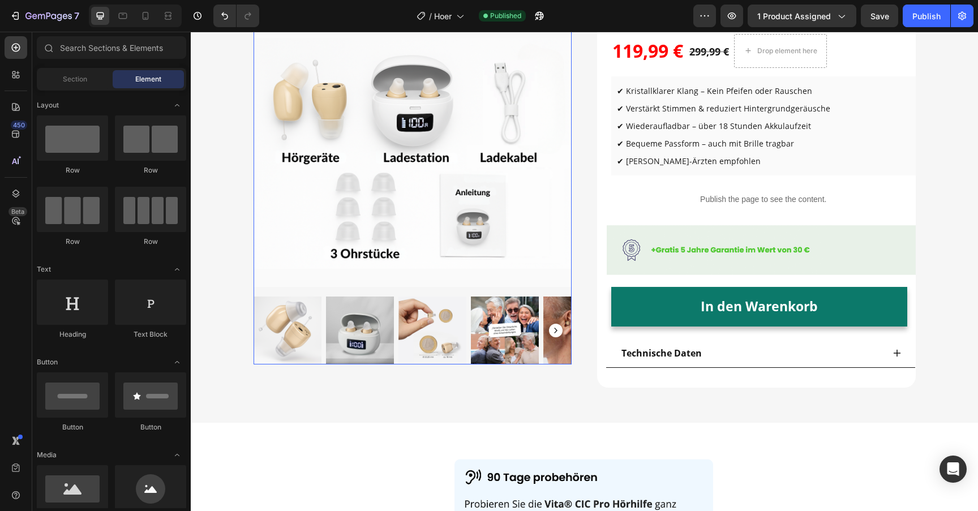
scroll to position [140, 0]
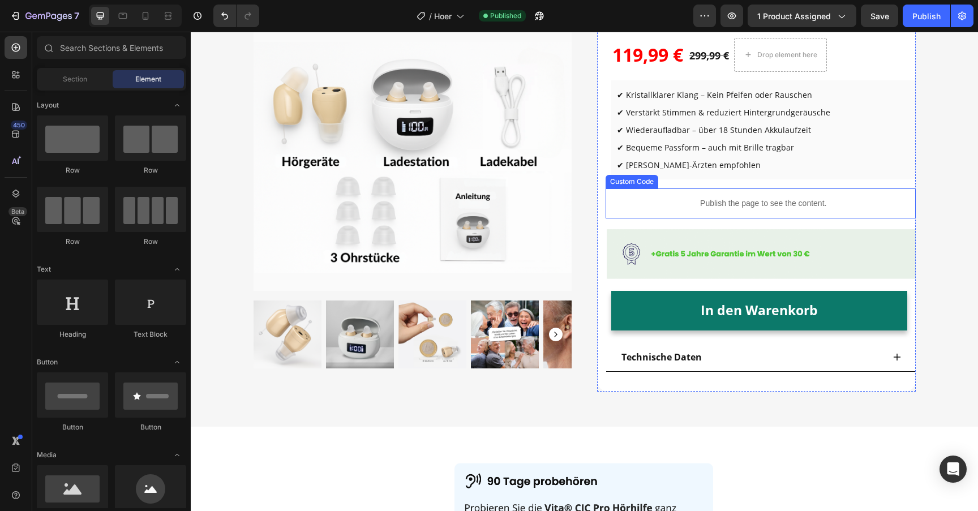
click at [676, 207] on p "Publish the page to see the content." at bounding box center [763, 204] width 305 height 12
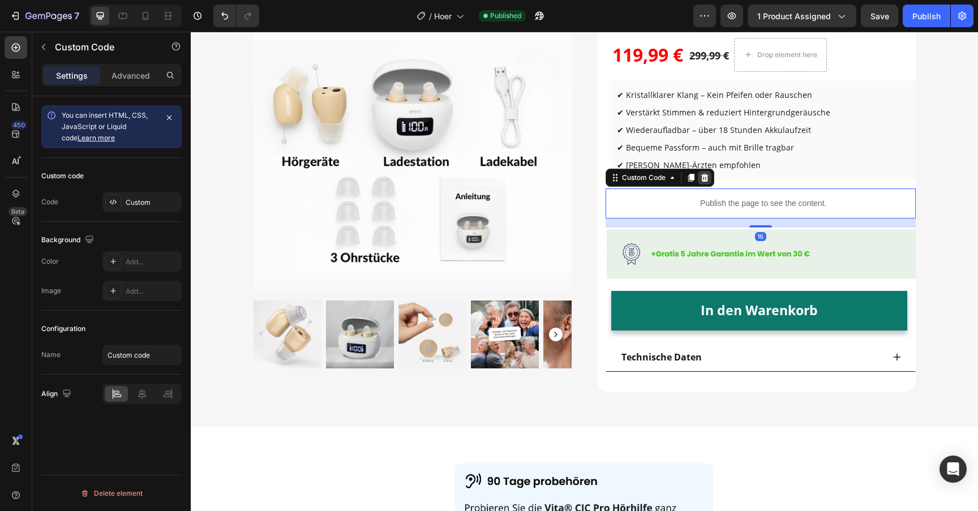
click at [708, 174] on icon at bounding box center [704, 178] width 7 height 8
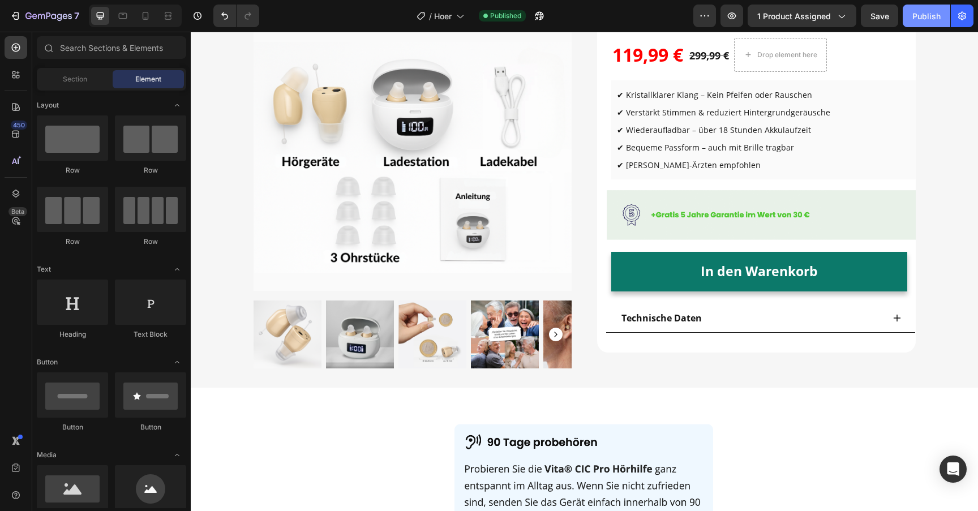
click at [909, 10] on button "Publish" at bounding box center [927, 16] width 48 height 23
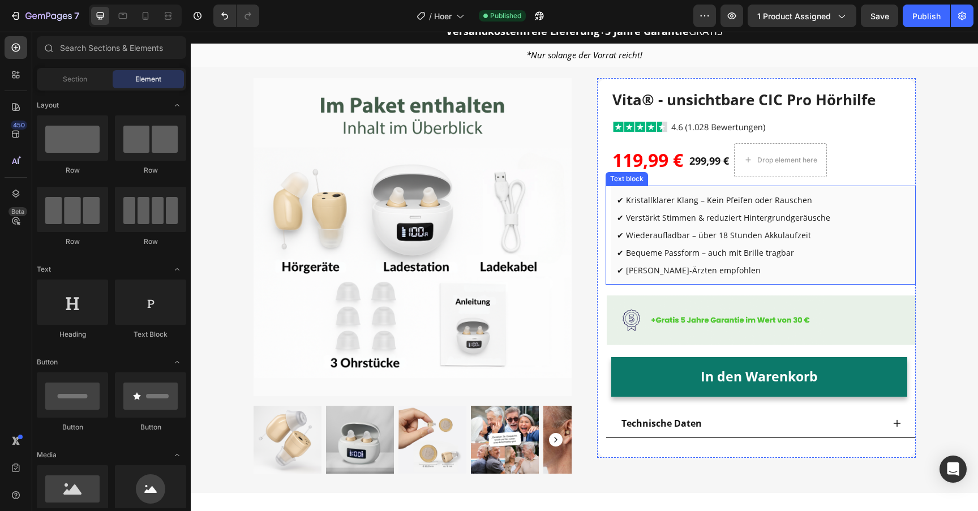
scroll to position [19, 0]
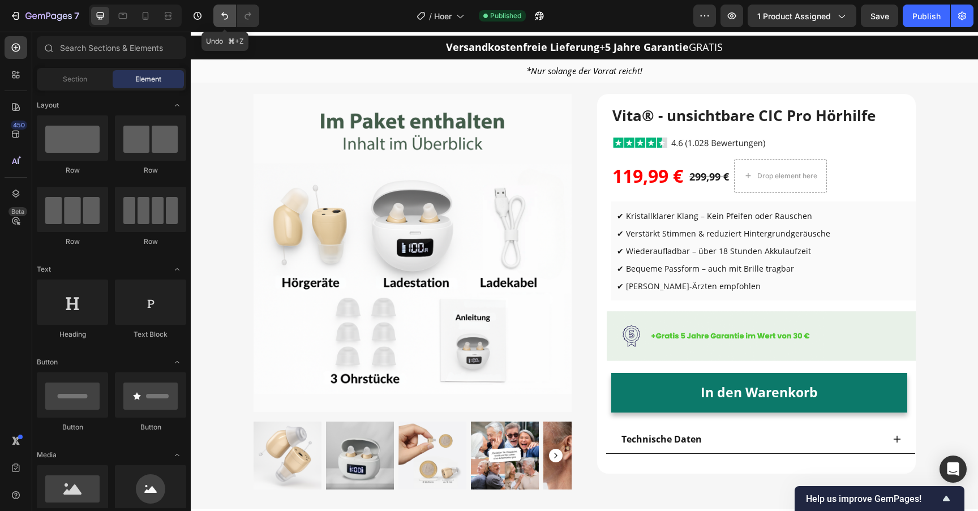
click at [214, 19] on button "Undo/Redo" at bounding box center [224, 16] width 23 height 23
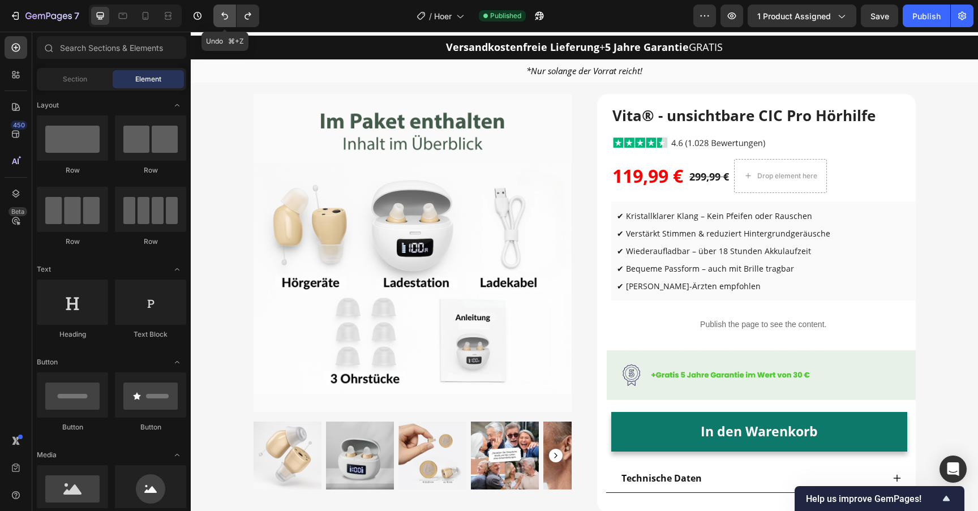
click at [214, 19] on button "Undo/Redo" at bounding box center [224, 16] width 23 height 23
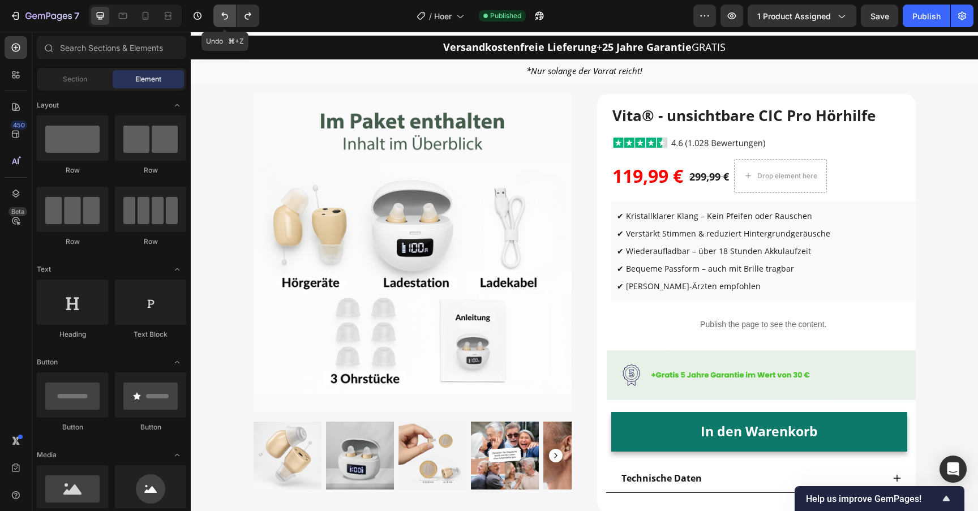
click at [214, 19] on button "Undo/Redo" at bounding box center [224, 16] width 23 height 23
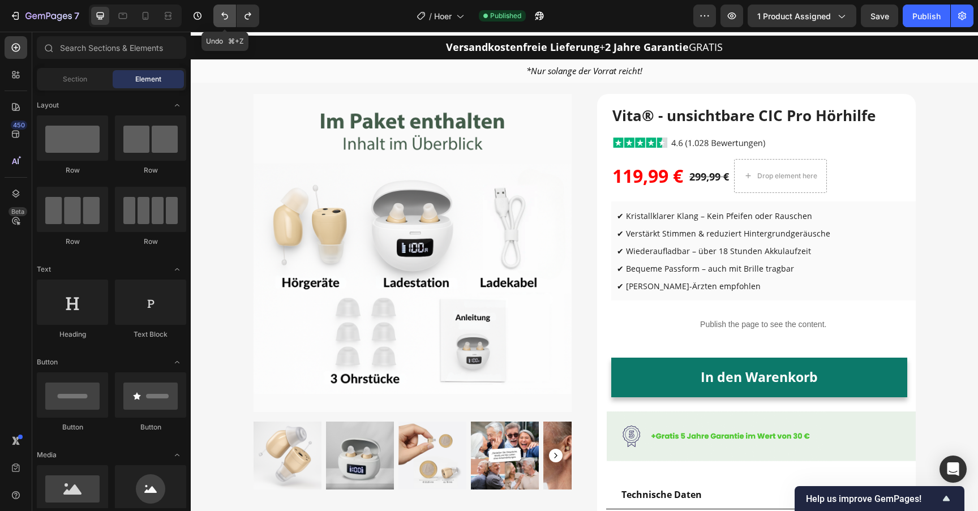
click at [214, 19] on button "Undo/Redo" at bounding box center [224, 16] width 23 height 23
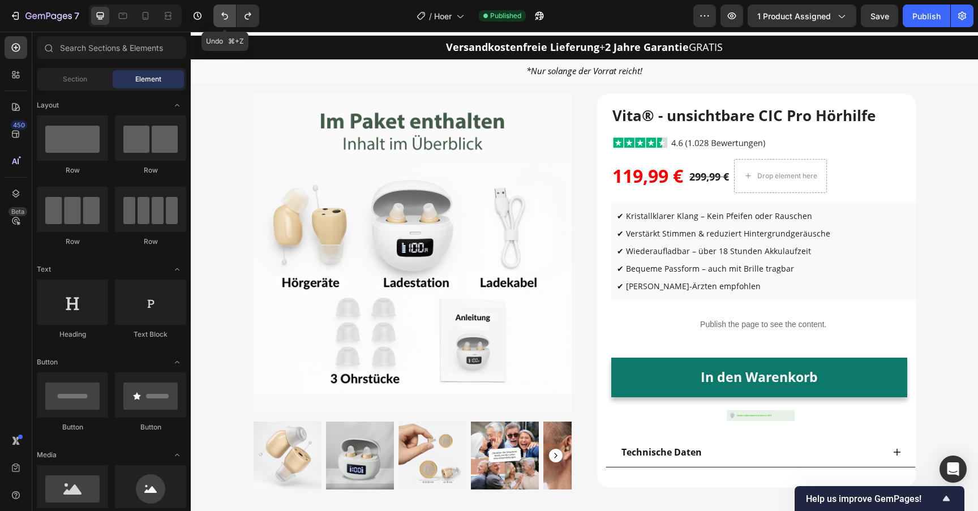
click at [214, 19] on button "Undo/Redo" at bounding box center [224, 16] width 23 height 23
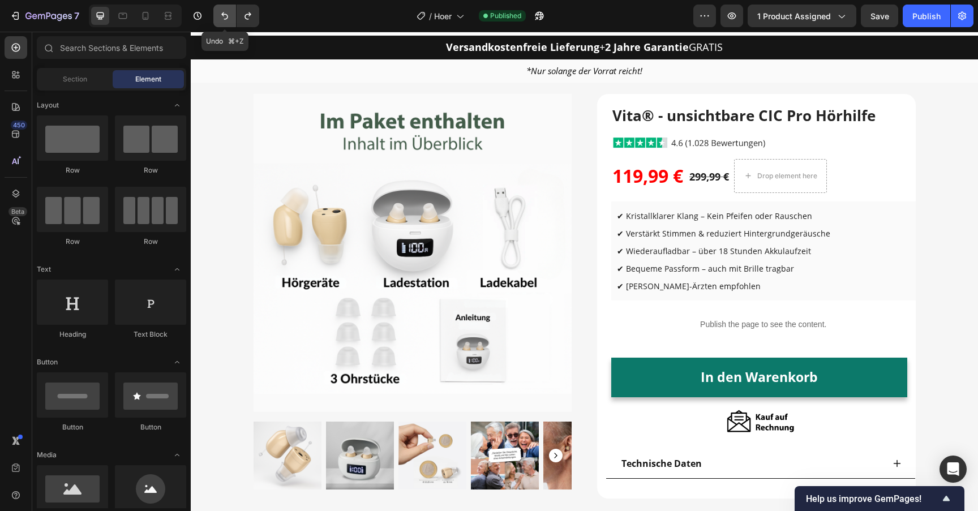
click at [214, 19] on button "Undo/Redo" at bounding box center [224, 16] width 23 height 23
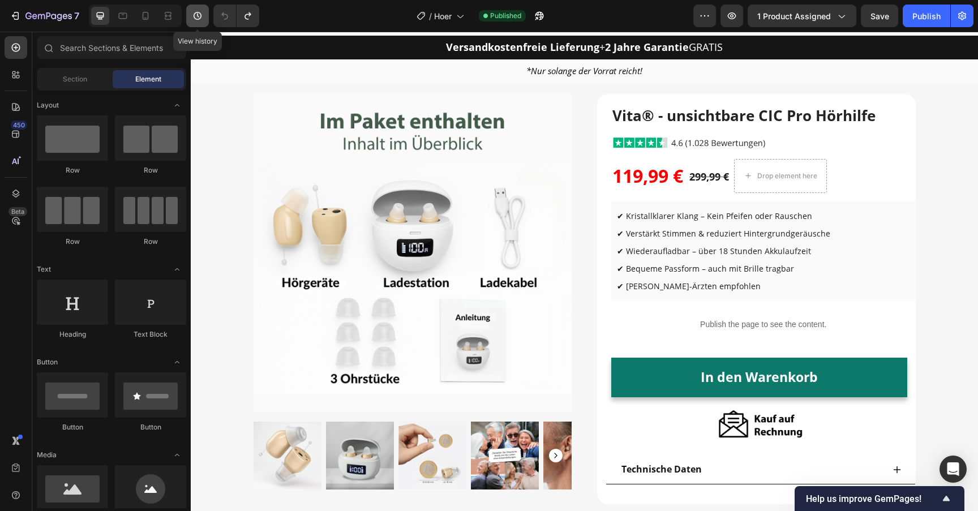
click at [200, 12] on icon "button" at bounding box center [197, 15] width 11 height 11
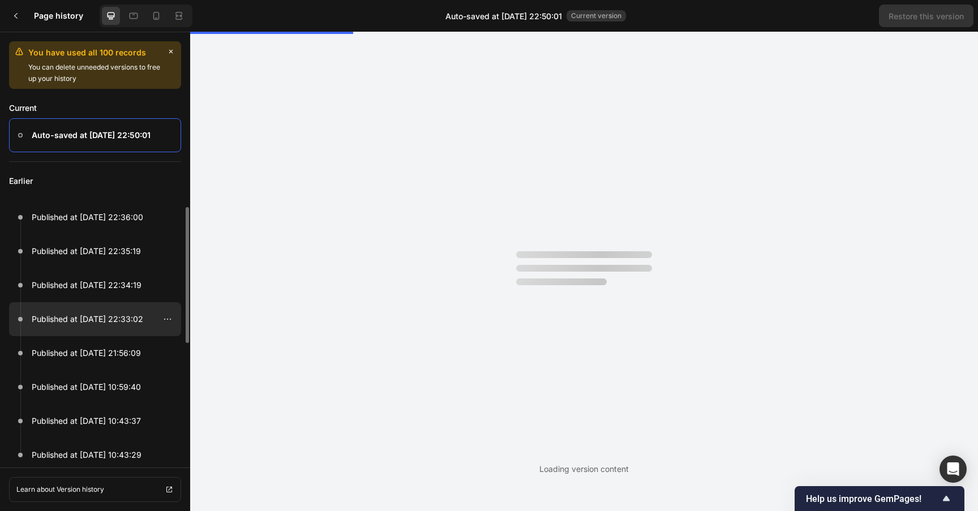
scroll to position [0, 0]
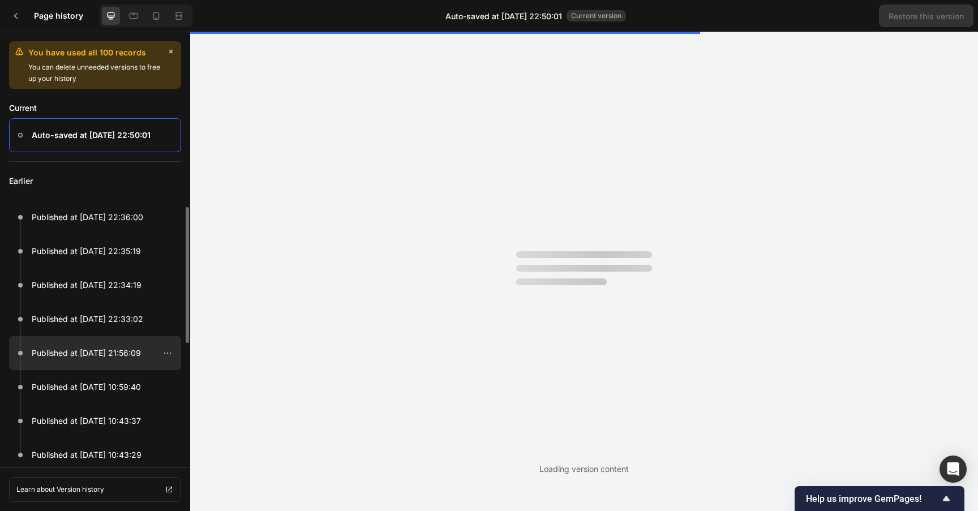
click at [112, 339] on div at bounding box center [95, 353] width 172 height 34
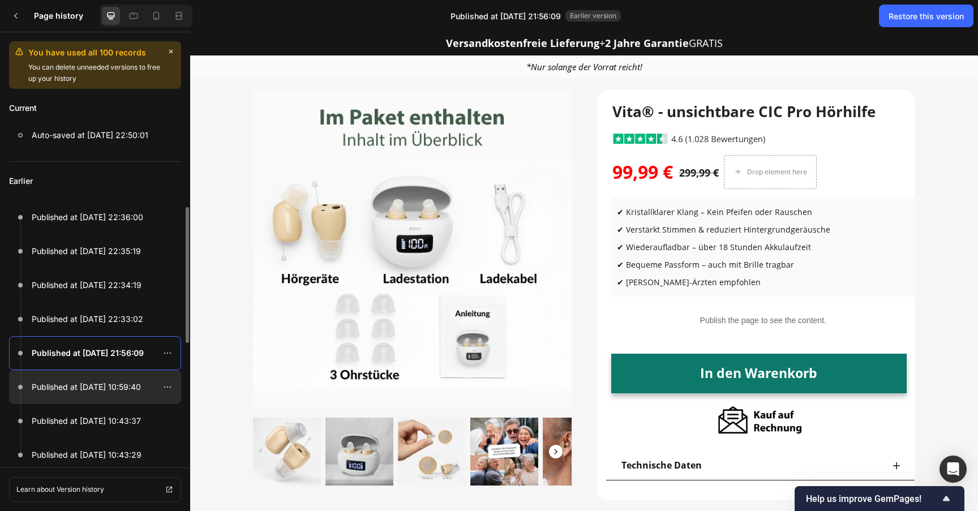
click at [115, 373] on div at bounding box center [95, 387] width 172 height 34
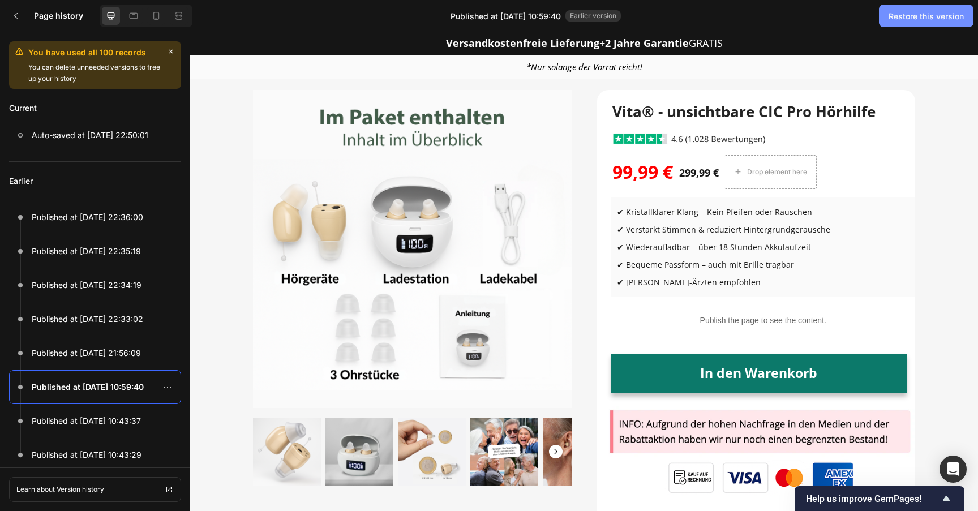
click at [901, 22] on button "Restore this version" at bounding box center [926, 16] width 95 height 23
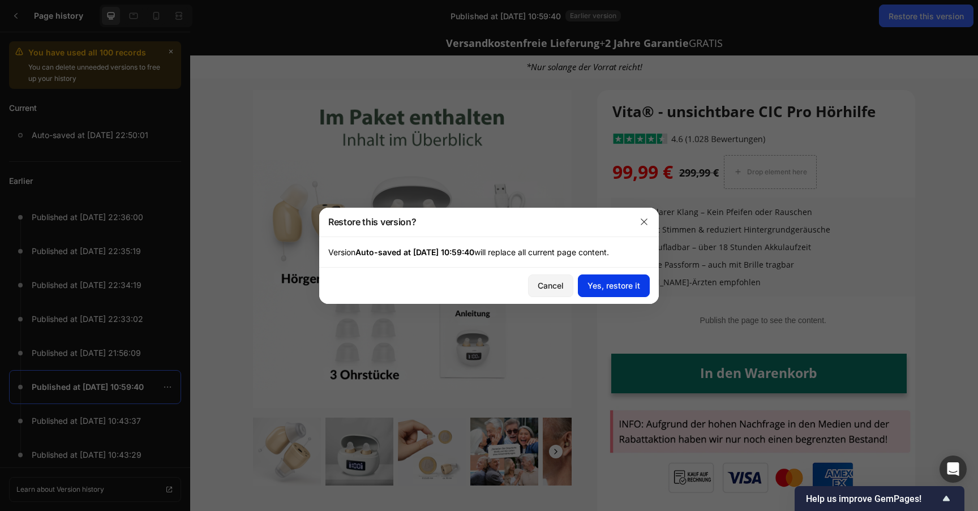
click at [625, 292] on button "Yes, restore it" at bounding box center [614, 286] width 72 height 23
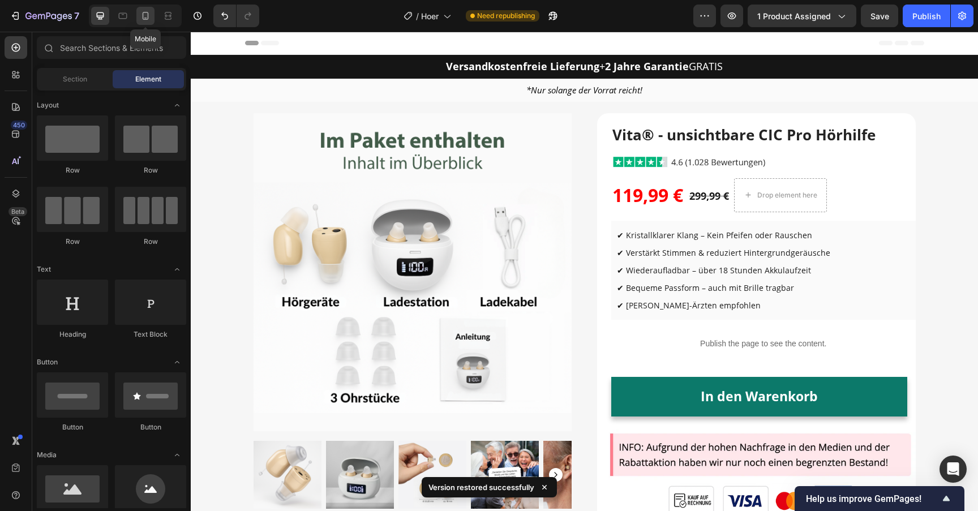
click at [145, 24] on div at bounding box center [145, 16] width 18 height 18
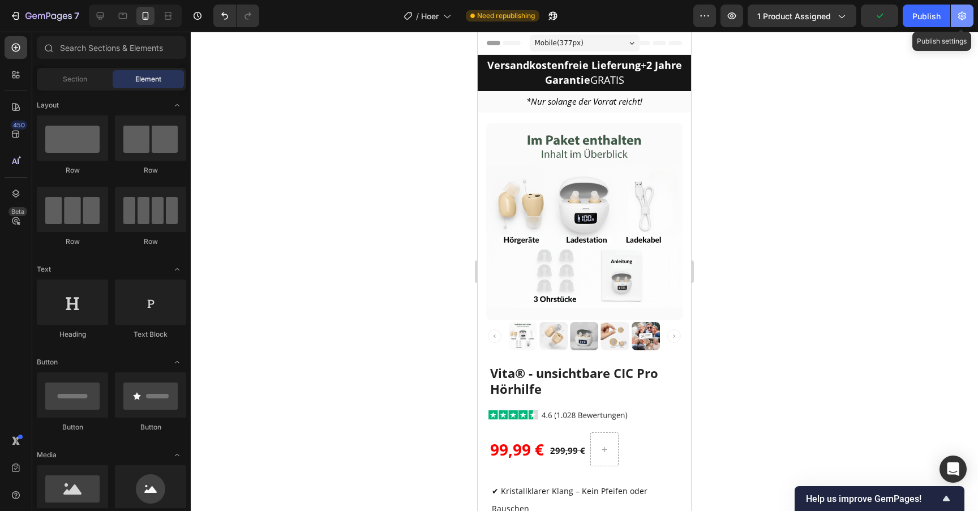
click at [965, 14] on icon "button" at bounding box center [962, 15] width 11 height 11
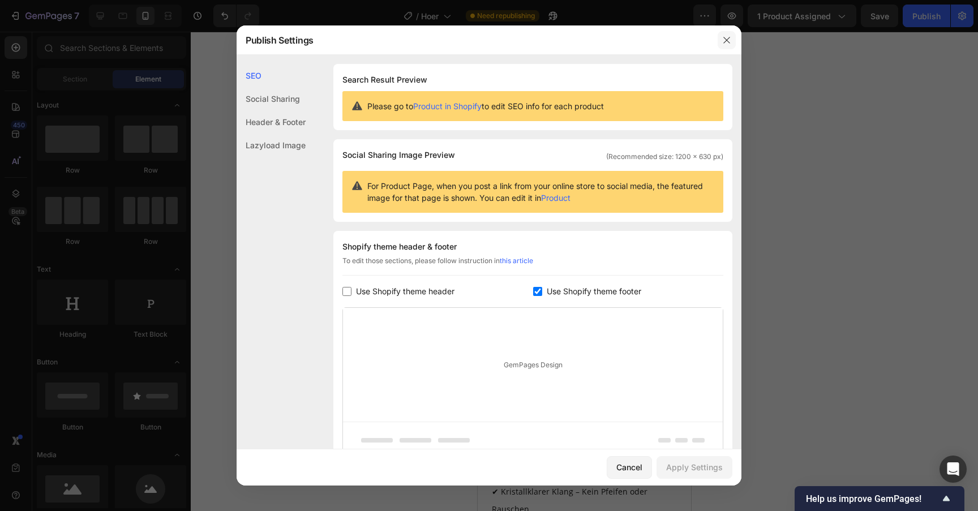
click at [731, 41] on icon "button" at bounding box center [726, 40] width 9 height 9
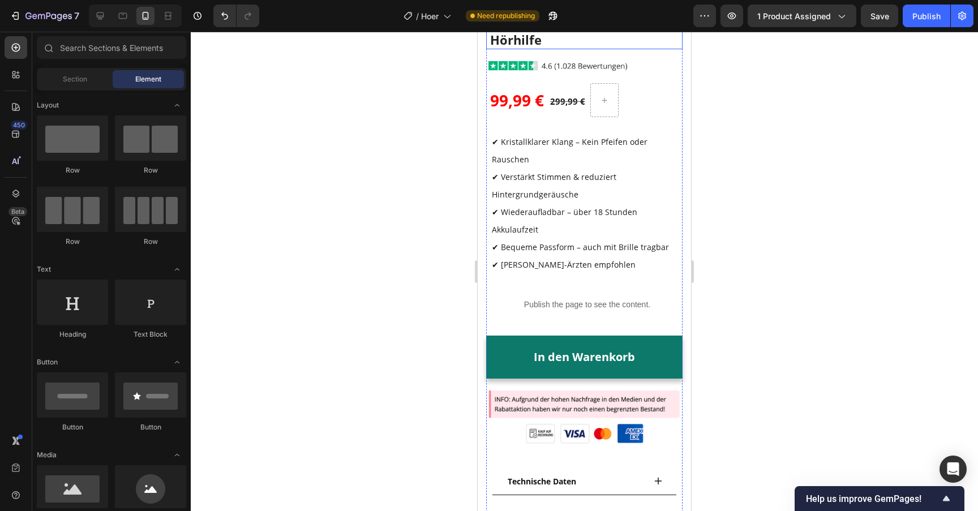
scroll to position [439, 0]
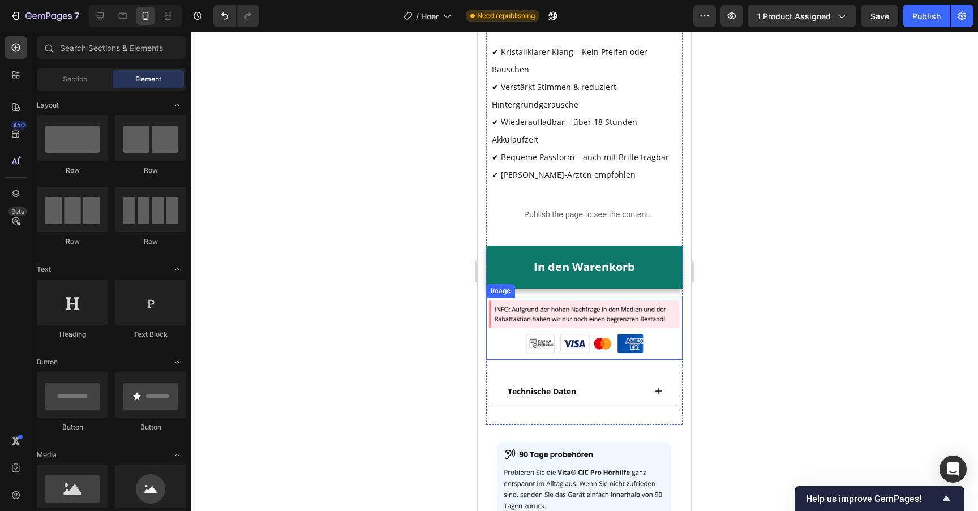
click at [590, 325] on img at bounding box center [584, 329] width 196 height 62
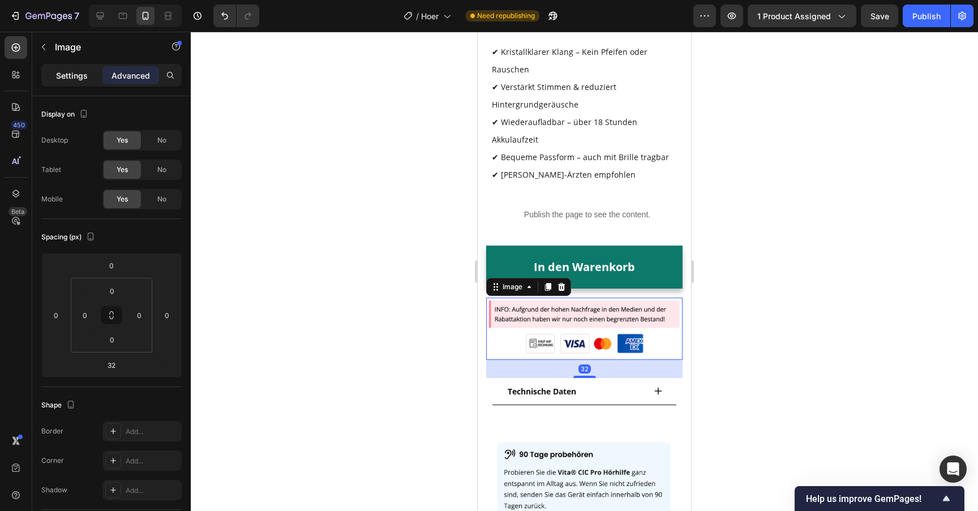
click at [66, 79] on p "Settings" at bounding box center [72, 76] width 32 height 12
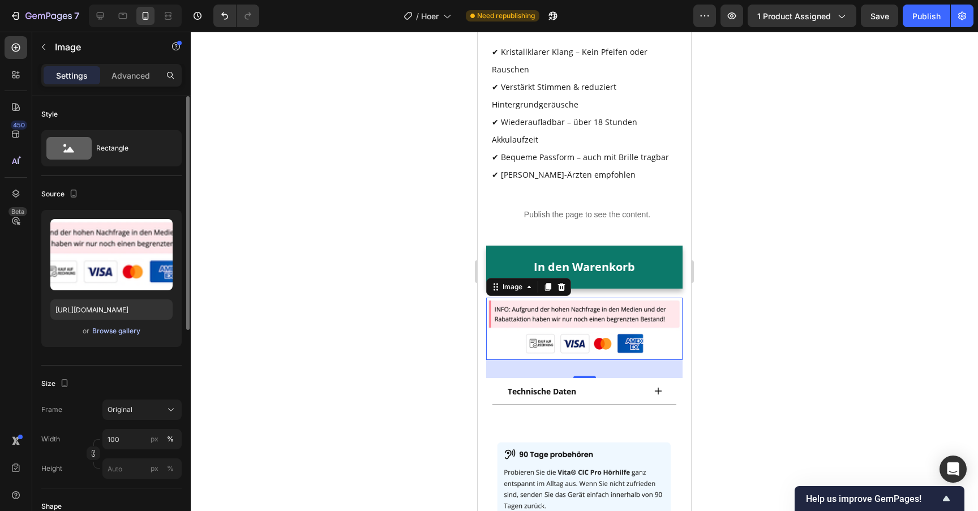
click at [112, 335] on div "Browse gallery" at bounding box center [116, 331] width 48 height 10
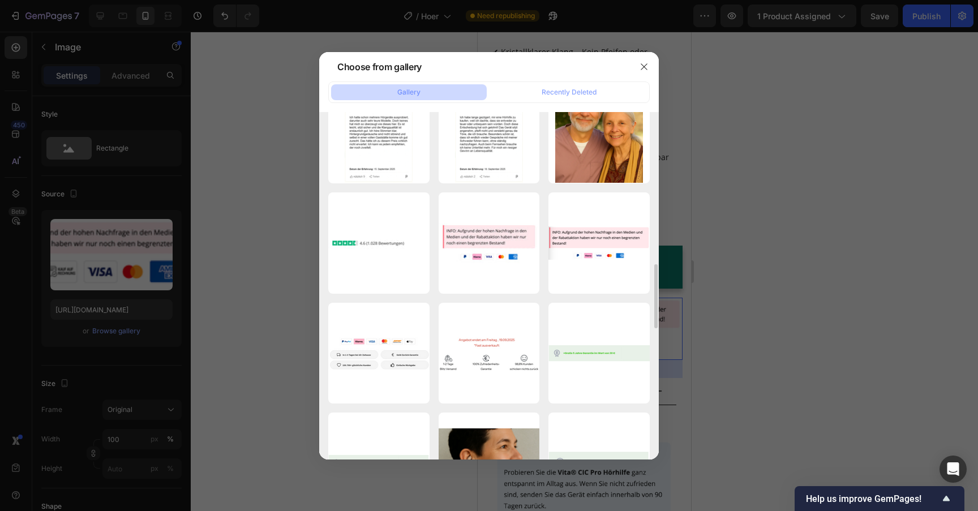
scroll to position [1144, 0]
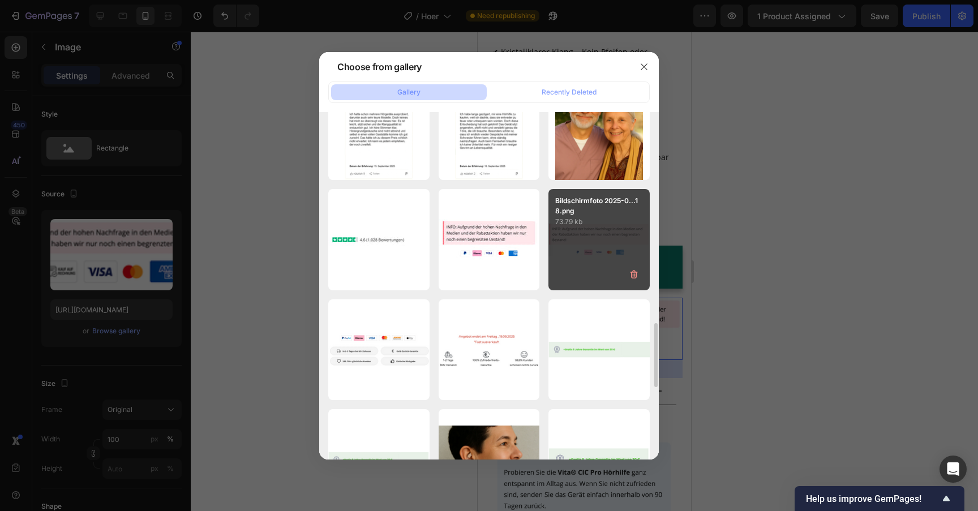
click at [603, 250] on div "Bildschirmfoto 2025-0...18.png 73.79 kb" at bounding box center [599, 239] width 101 height 101
type input "https://cdn.shopify.com/s/files/1/0913/5734/8171/files/gempages_555675308238308…"
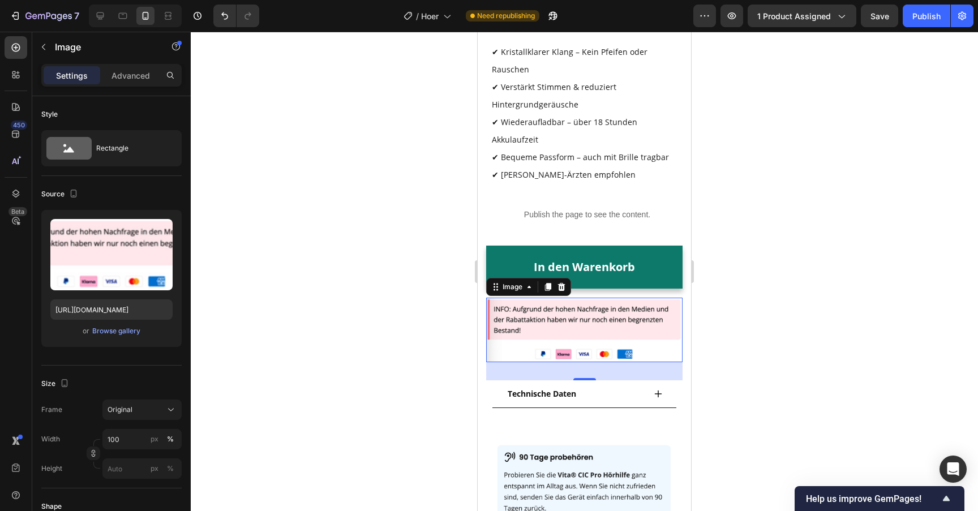
click at [429, 275] on div at bounding box center [584, 271] width 787 height 479
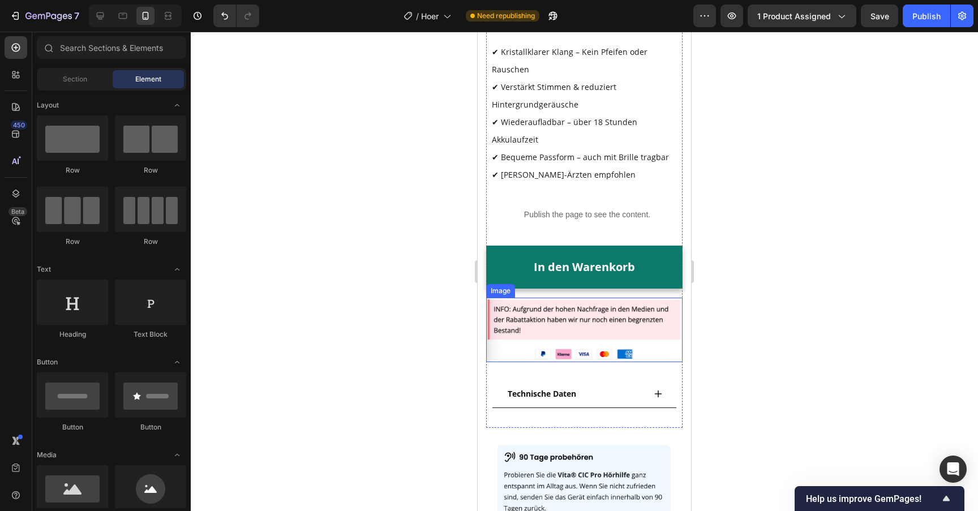
click at [529, 326] on img at bounding box center [584, 330] width 196 height 65
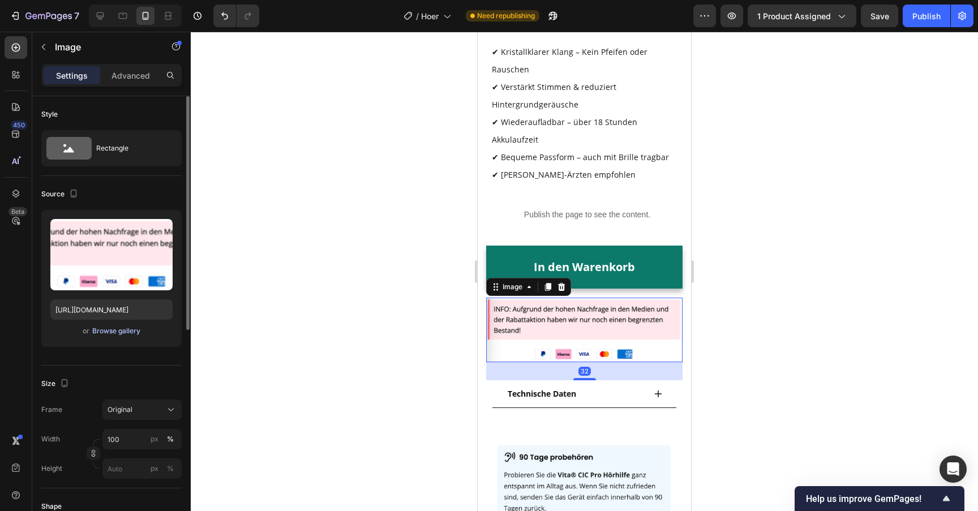
click at [128, 328] on div "Browse gallery" at bounding box center [116, 331] width 48 height 10
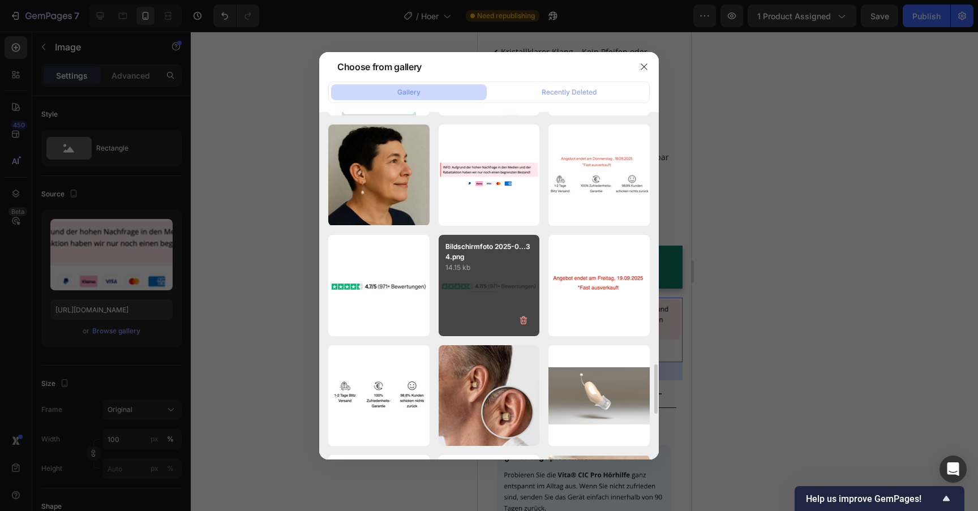
scroll to position [1760, 0]
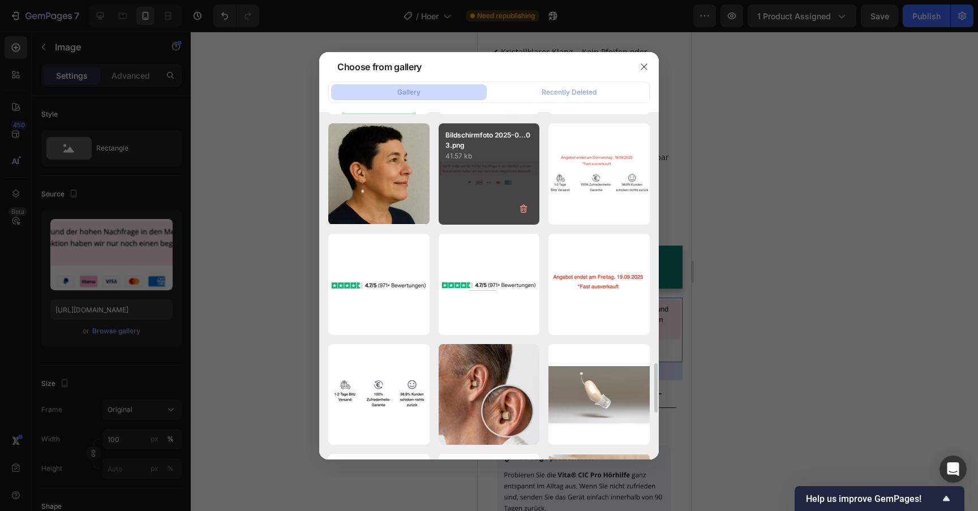
click at [495, 206] on div "Bildschirmfoto 2025-0...03.png 41.57 kb" at bounding box center [489, 173] width 101 height 101
type input "https://cdn.shopify.com/s/files/1/0913/5734/8171/files/gempages_555675308238308…"
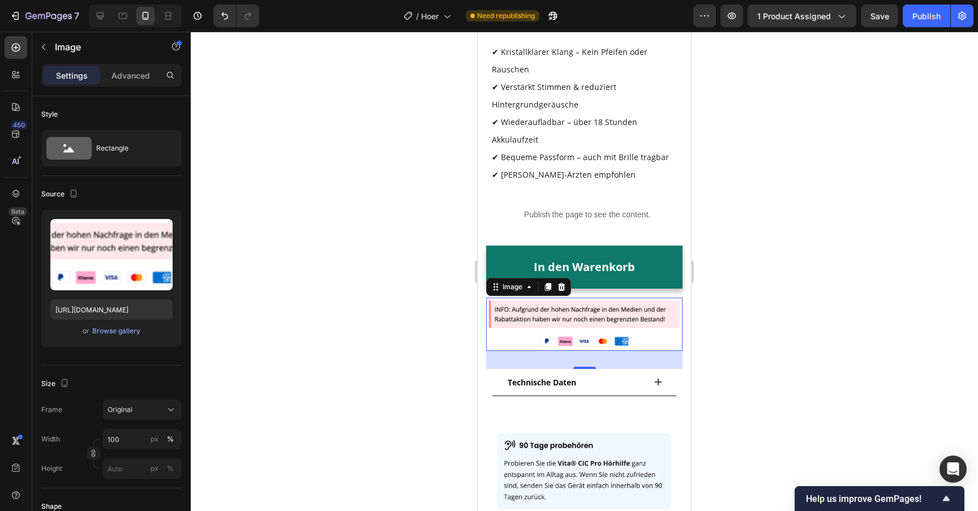
click at [413, 232] on div at bounding box center [584, 271] width 787 height 479
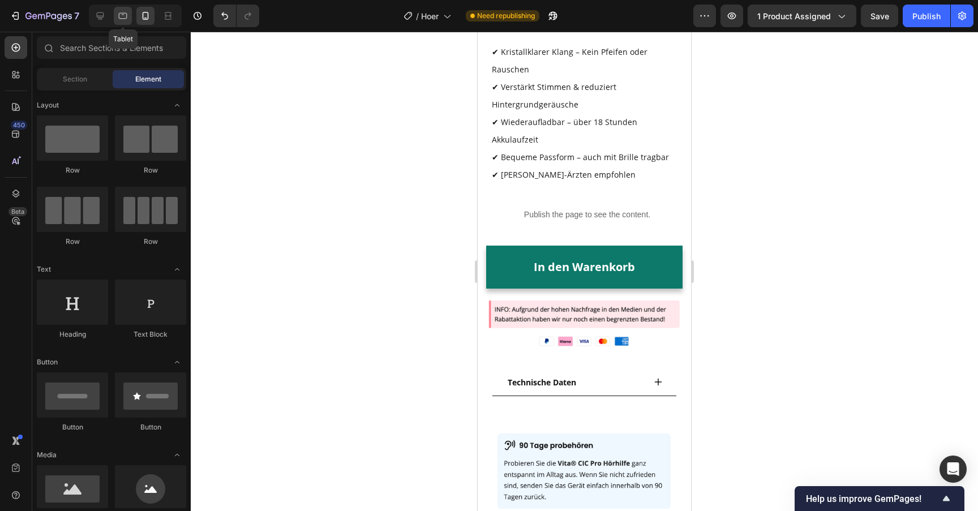
click at [114, 12] on div at bounding box center [123, 16] width 18 height 18
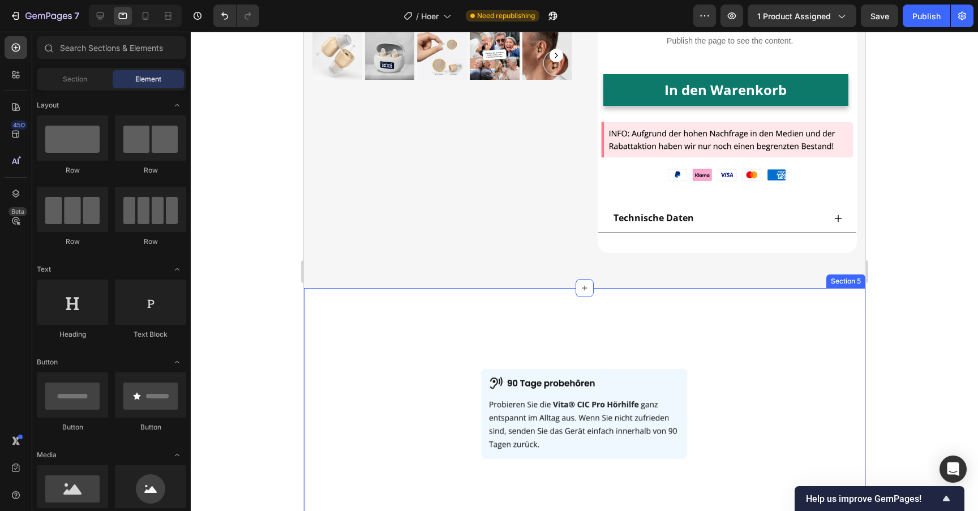
scroll to position [362, 0]
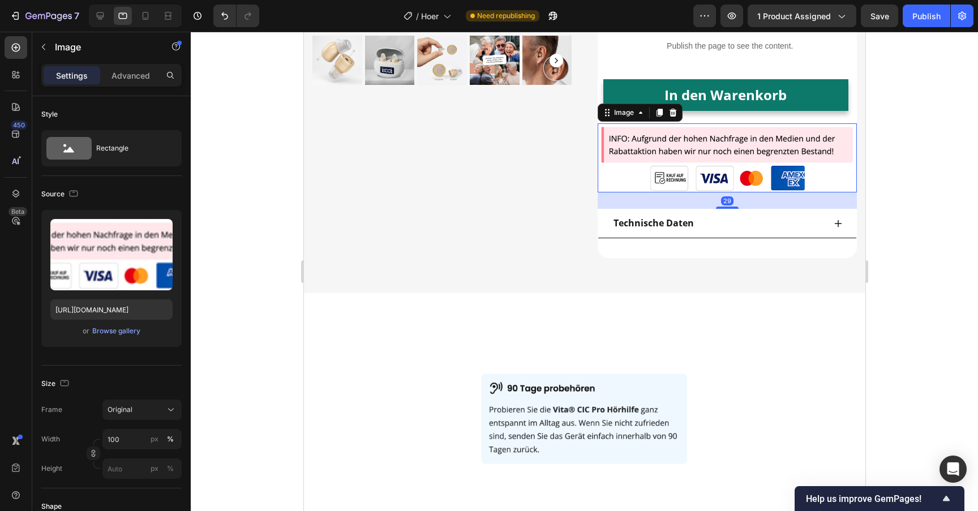
click at [701, 185] on img at bounding box center [727, 158] width 260 height 70
click at [104, 335] on div "Browse gallery" at bounding box center [116, 331] width 48 height 10
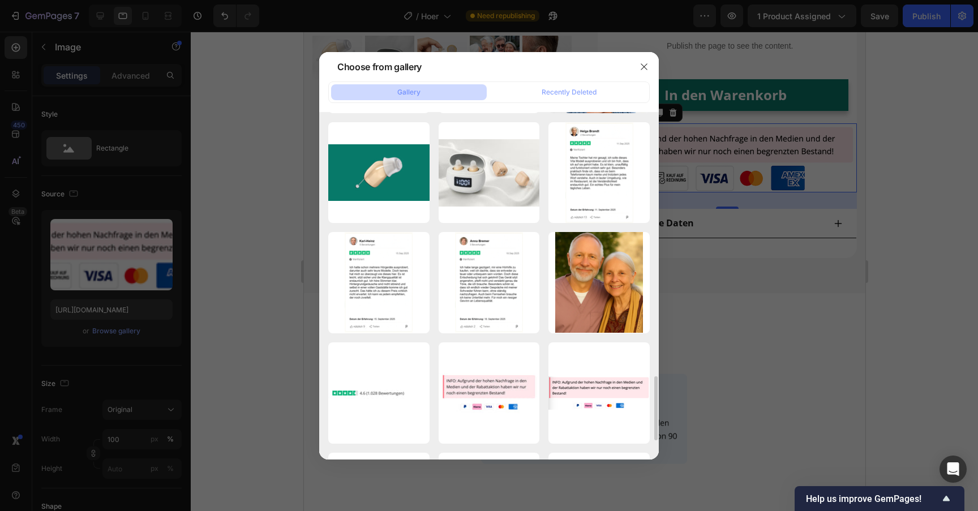
scroll to position [1061, 0]
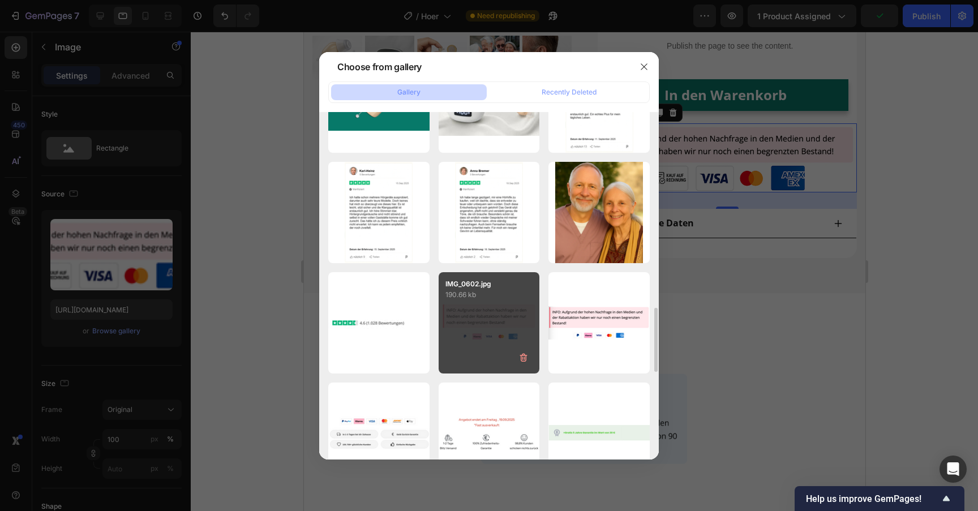
click at [475, 333] on div "IMG_0602.jpg 190.66 kb" at bounding box center [489, 322] width 101 height 101
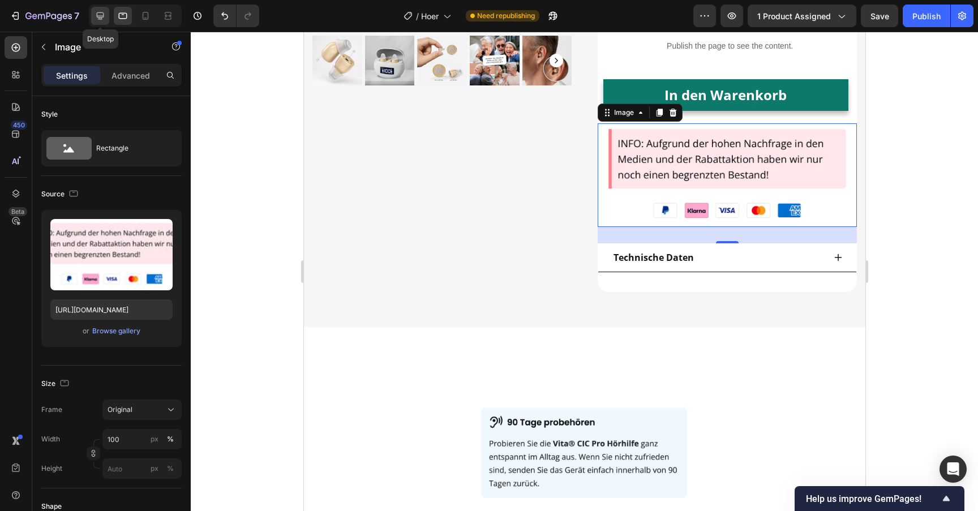
click at [95, 13] on icon at bounding box center [100, 15] width 11 height 11
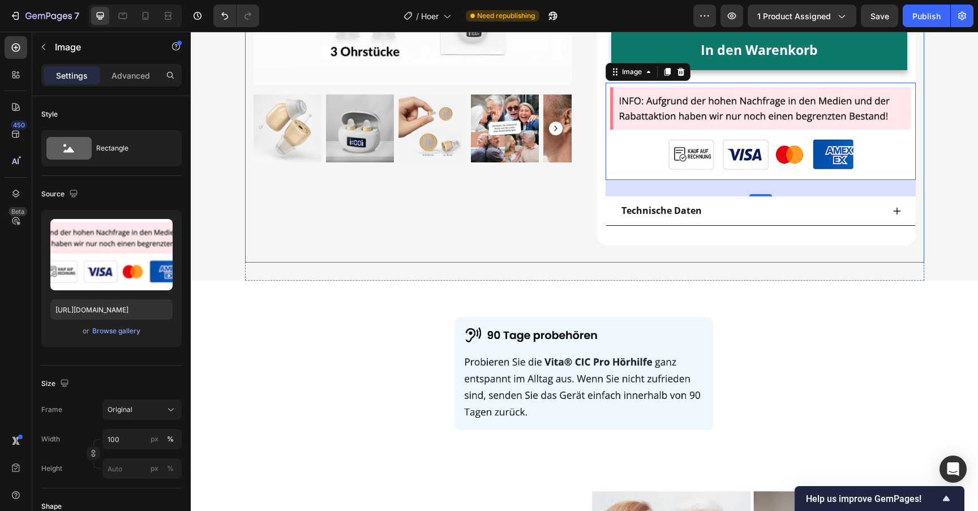
scroll to position [372, 0]
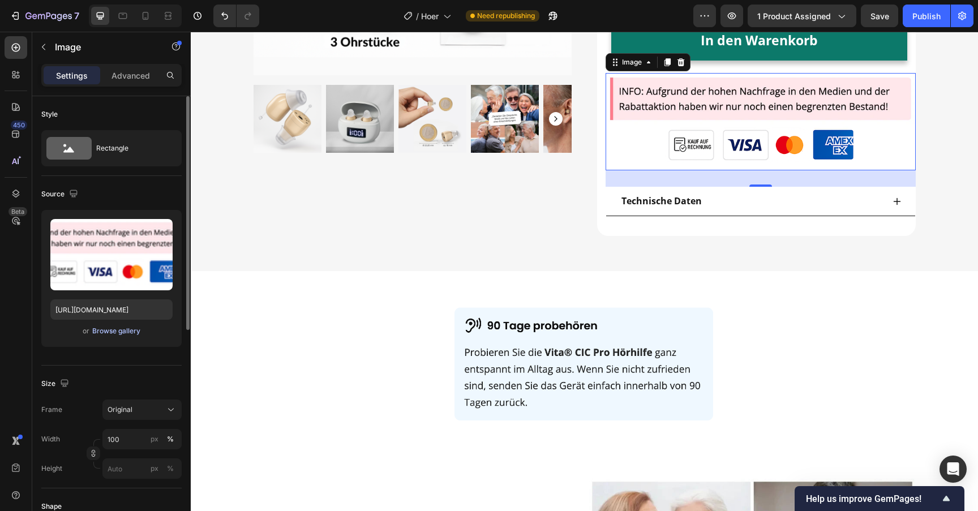
click at [108, 335] on div "Browse gallery" at bounding box center [116, 331] width 48 height 10
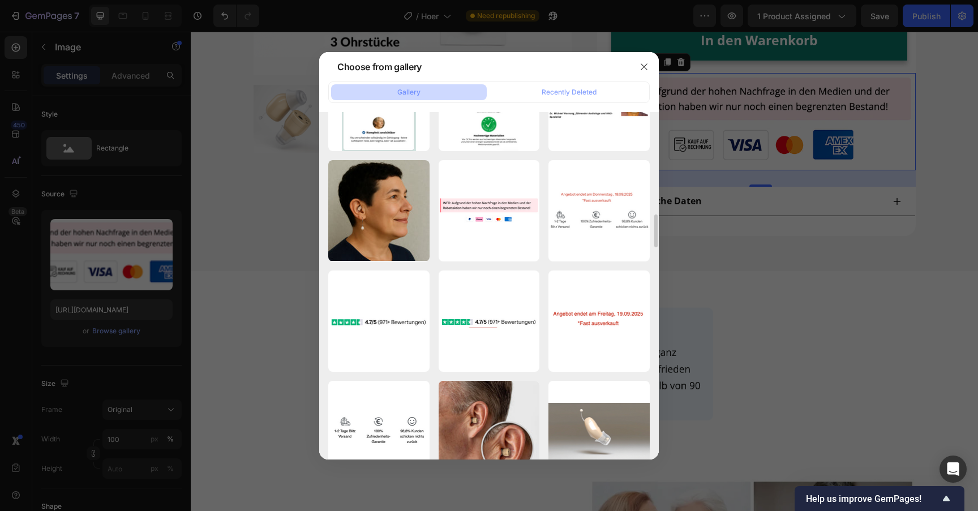
scroll to position [1658, 0]
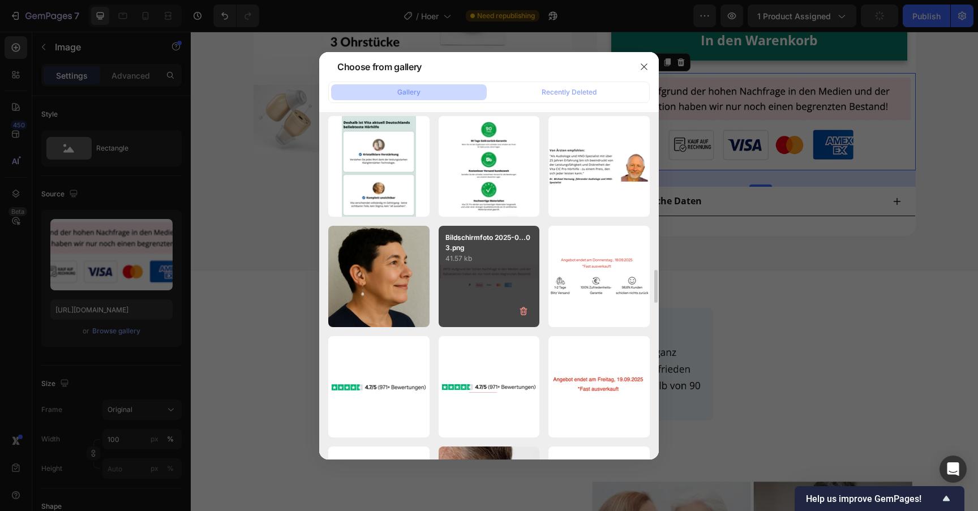
click at [485, 265] on div "Bildschirmfoto 2025-0...03.png 41.57 kb" at bounding box center [489, 276] width 101 height 101
type input "https://cdn.shopify.com/s/files/1/0913/5734/8171/files/gempages_555675308238308…"
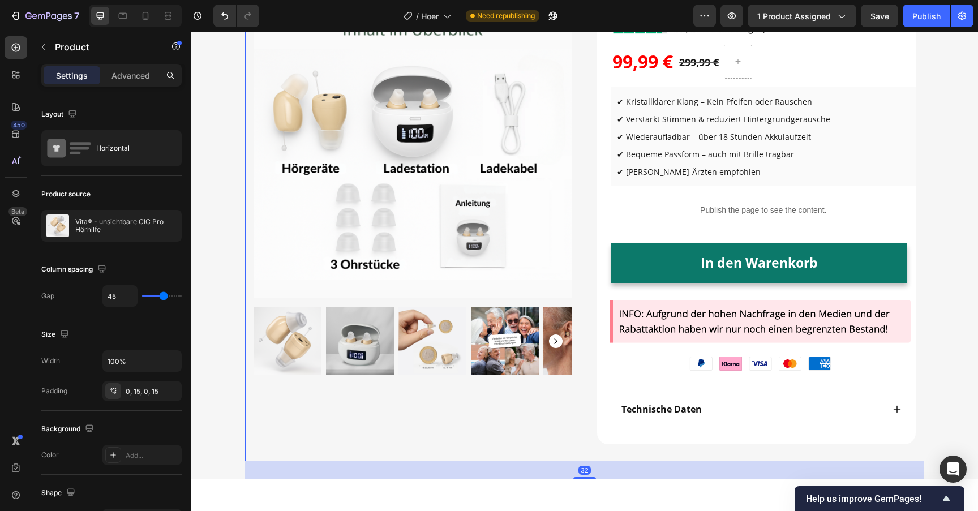
scroll to position [141, 0]
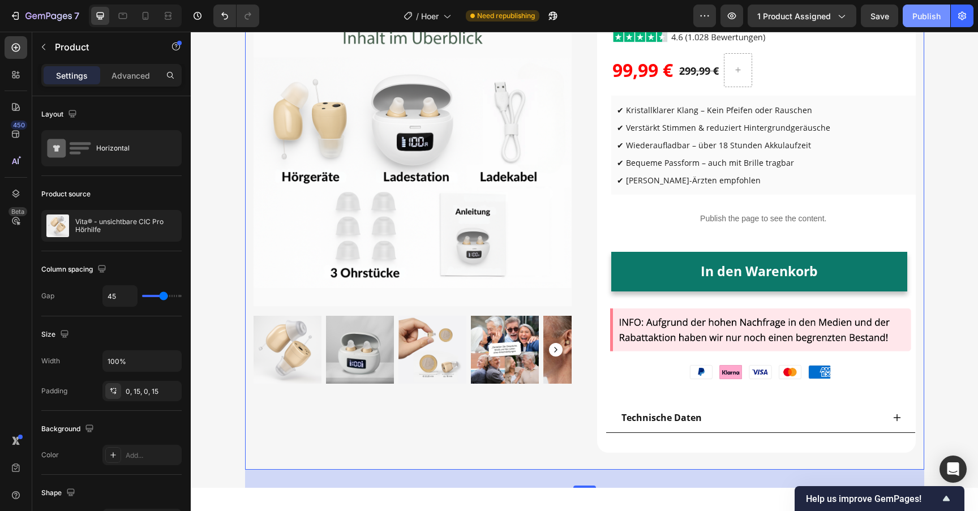
click at [931, 14] on div "Publish" at bounding box center [926, 16] width 28 height 12
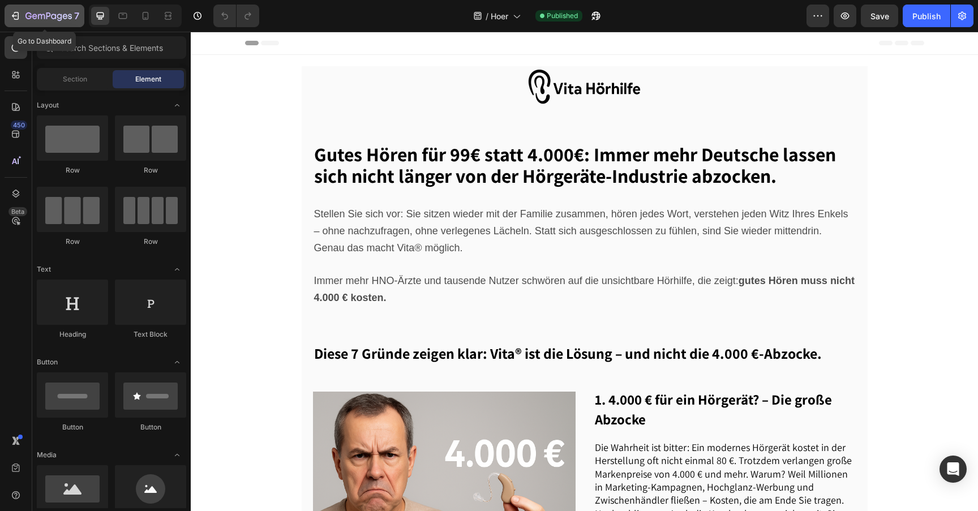
click at [35, 21] on icon "button" at bounding box center [48, 17] width 46 height 10
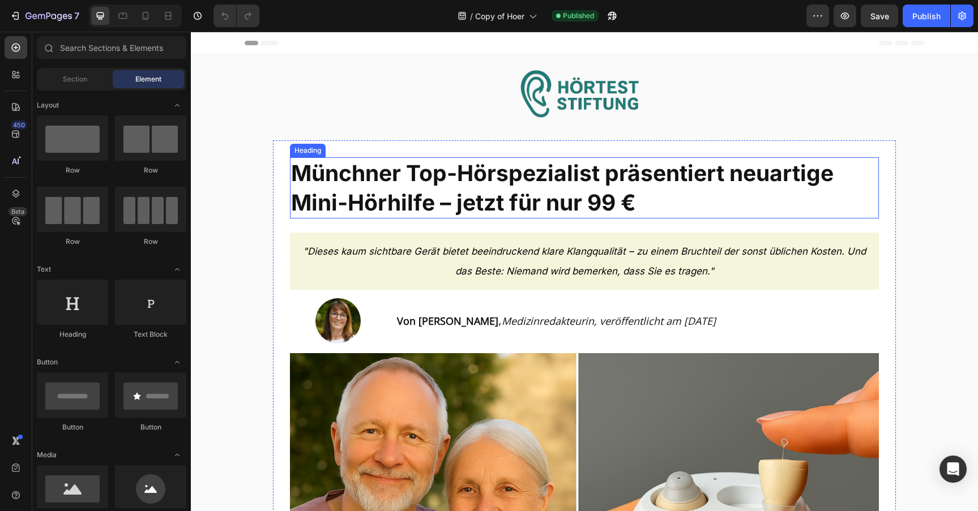
click at [605, 194] on span "Münchner Top-Hörspezialist präsentiert neuartige Mini-Hörhilfe – jetzt für nur …" at bounding box center [562, 188] width 542 height 56
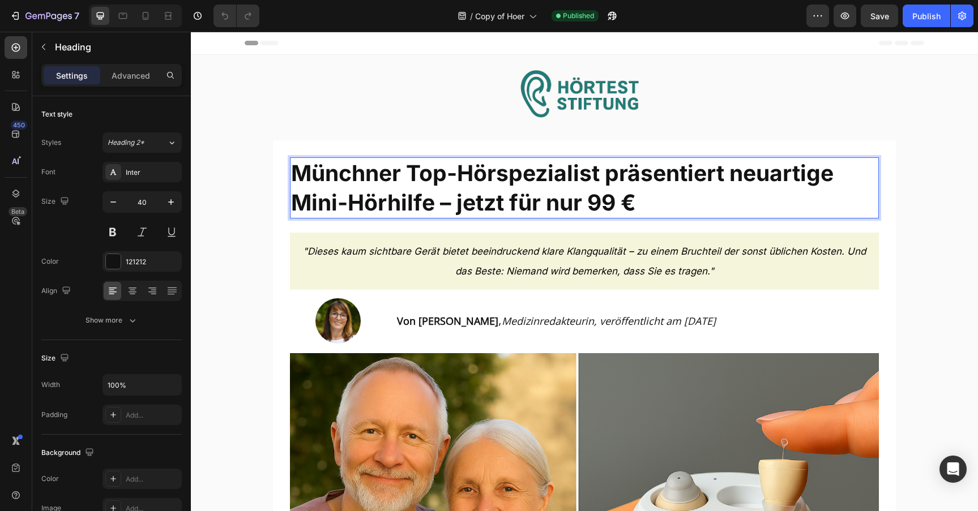
click at [599, 208] on span "Münchner Top-Hörspezialist präsentiert neuartige Mini-Hörhilfe – jetzt für nur …" at bounding box center [562, 188] width 542 height 56
click at [594, 207] on span "Münchner Top-Hörspezialist präsentiert neuartige Mini-Hörhilfe – jetzt für nur …" at bounding box center [562, 188] width 542 height 56
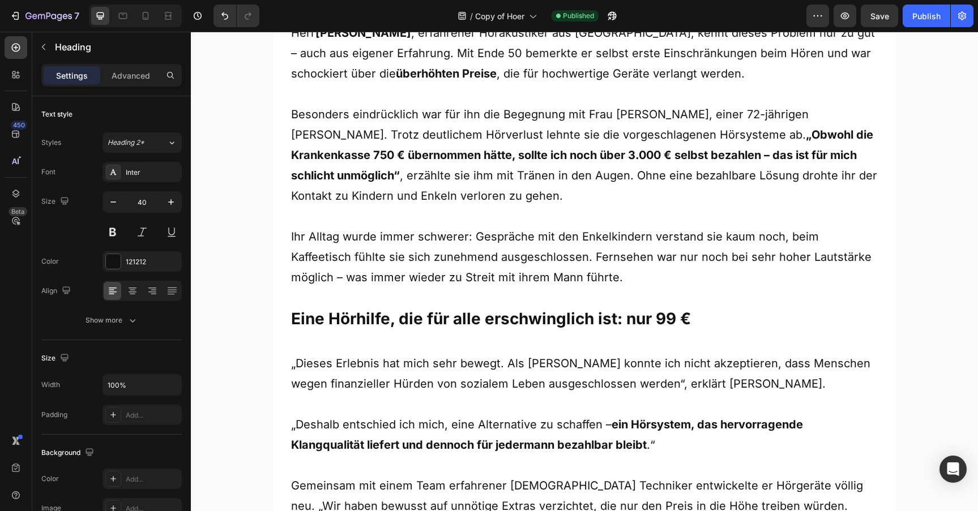
scroll to position [908, 0]
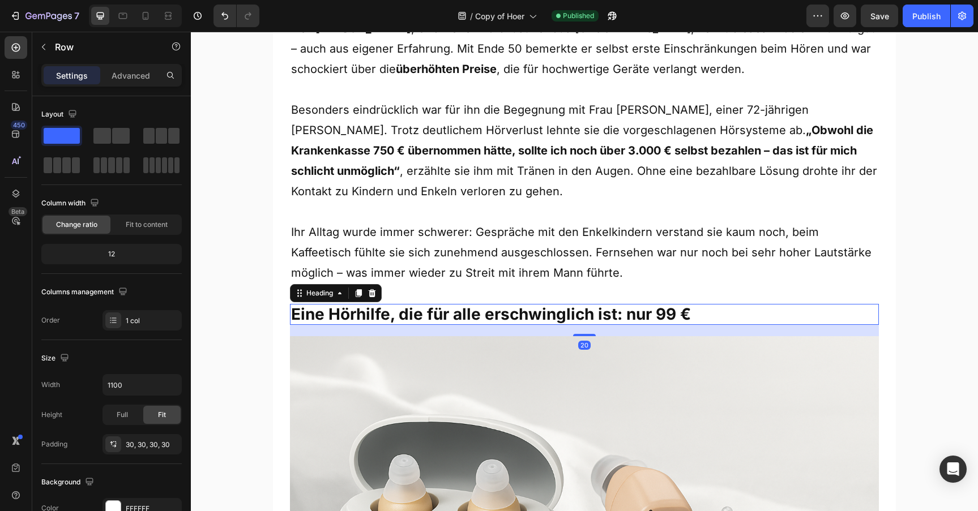
click at [675, 305] on strong "Eine Hörhilfe, die für alle erschwinglich ist: nur 99 €" at bounding box center [491, 314] width 400 height 19
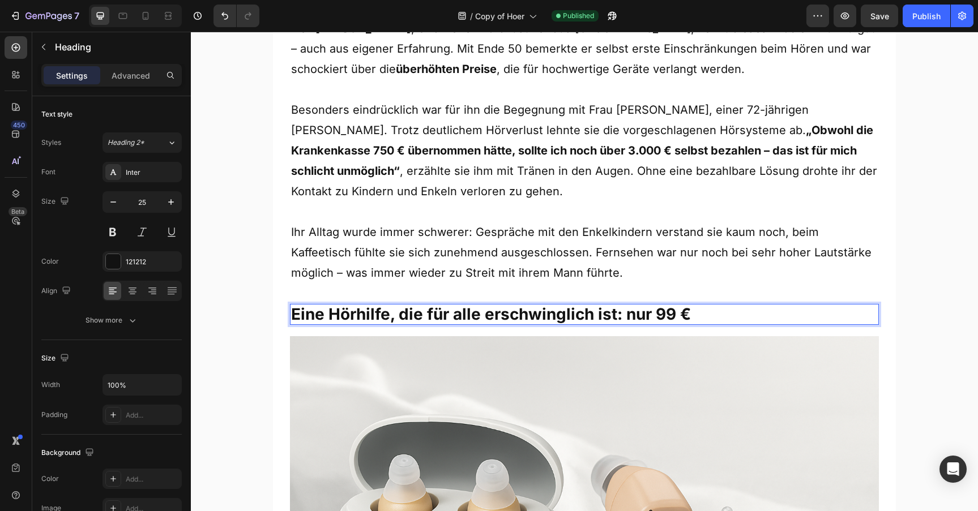
click at [665, 305] on strong "Eine Hörhilfe, die für alle erschwinglich ist: nur 99 €" at bounding box center [491, 314] width 400 height 19
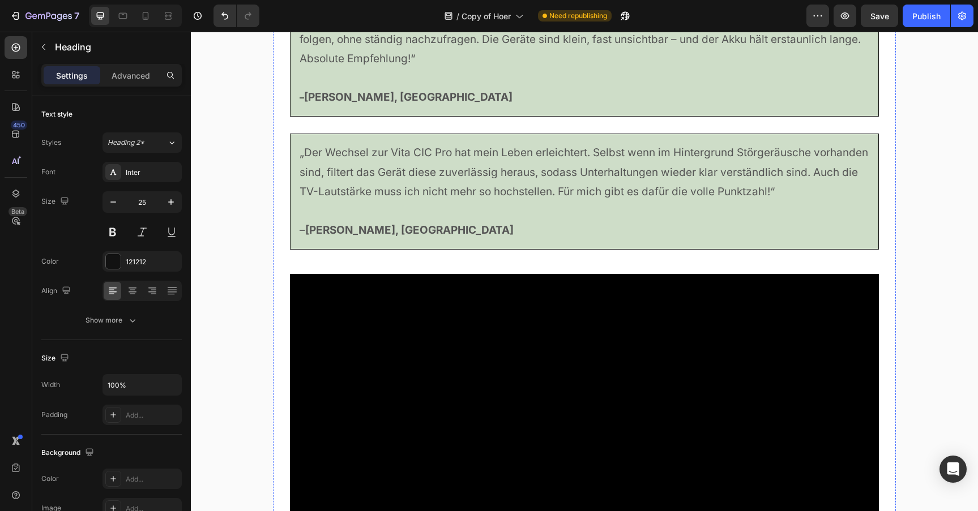
scroll to position [5637, 0]
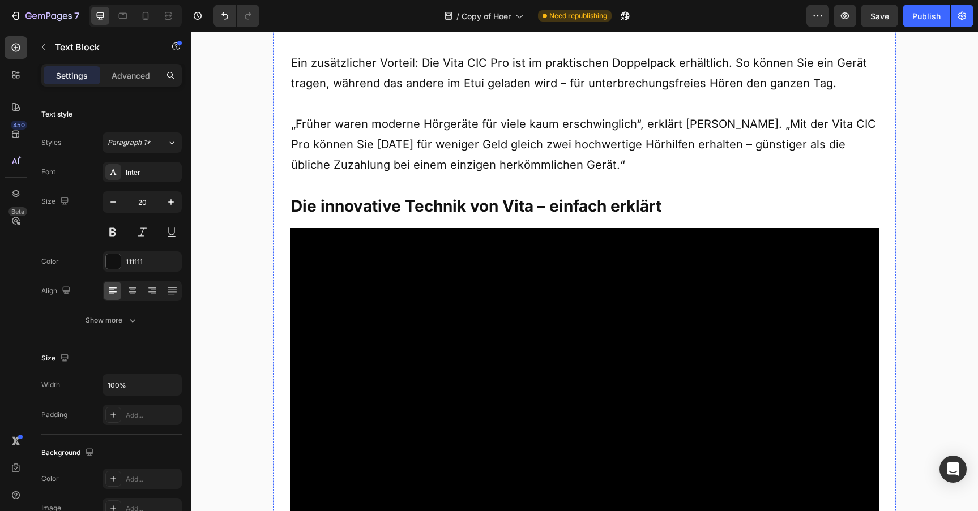
scroll to position [2903, 0]
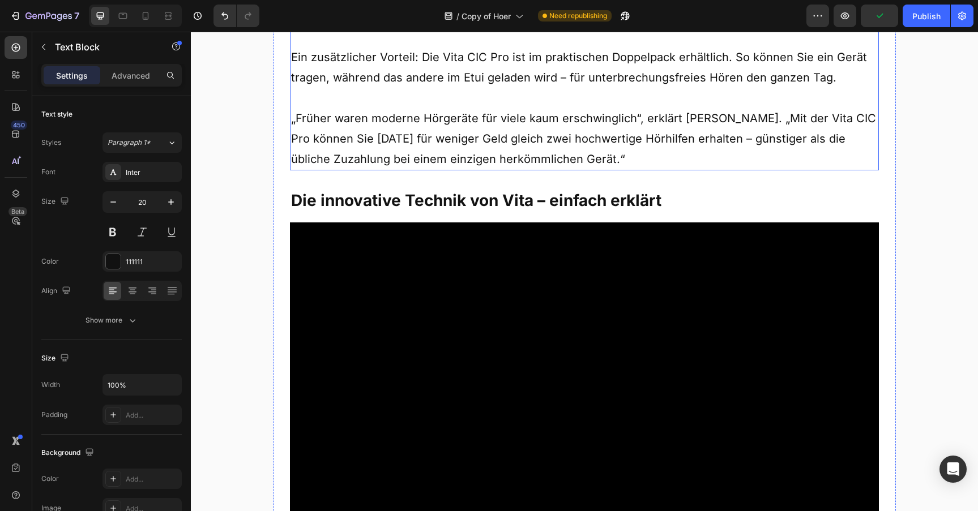
click at [397, 47] on p "Teure Spezialbatterien gehören der Vergangenheit an! Die Vita CIC Pro lässt sic…" at bounding box center [584, 6] width 586 height 82
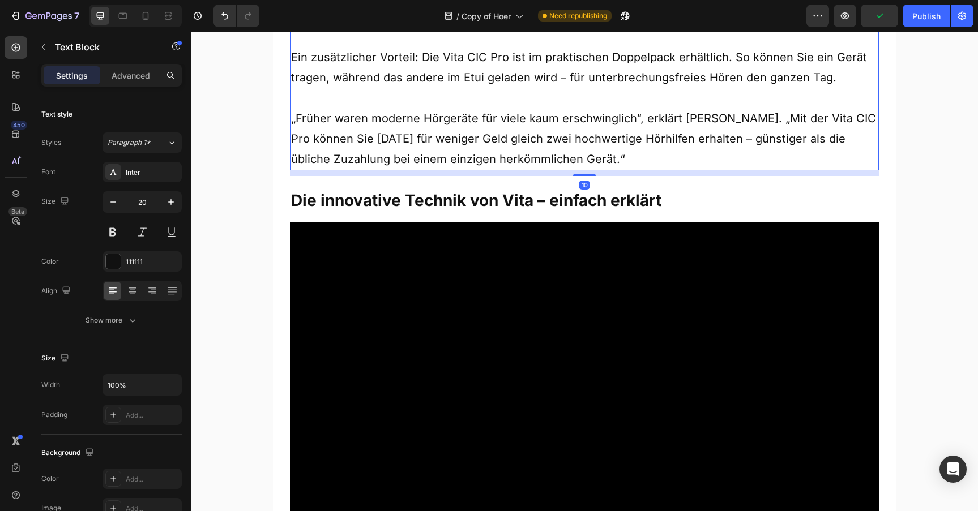
click at [397, 47] on p "Teure Spezialbatterien gehören der Vergangenheit an! Die Vita CIC Pro lässt sic…" at bounding box center [584, 6] width 586 height 82
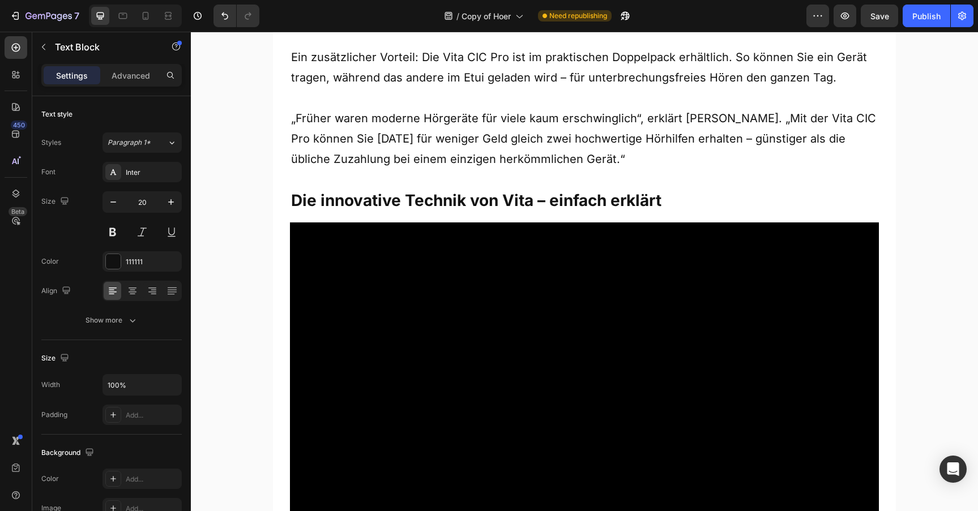
drag, startPoint x: 555, startPoint y: 271, endPoint x: 226, endPoint y: 169, distance: 343.8
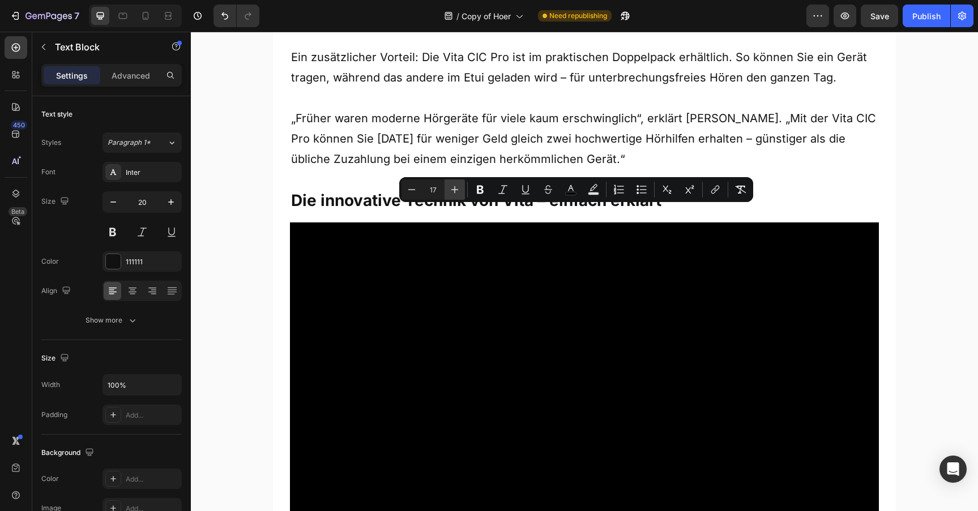
click at [449, 194] on icon "Editor contextual toolbar" at bounding box center [454, 189] width 11 height 11
type input "20"
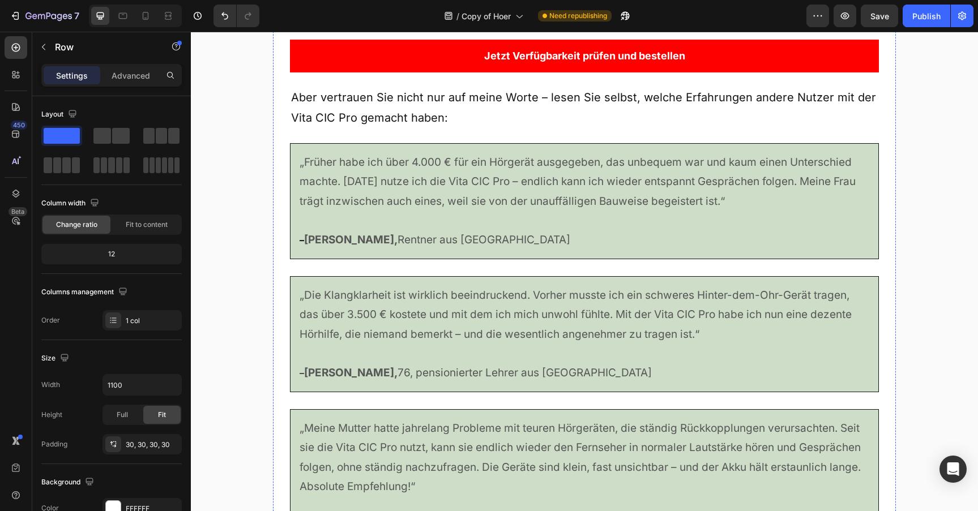
scroll to position [5258, 0]
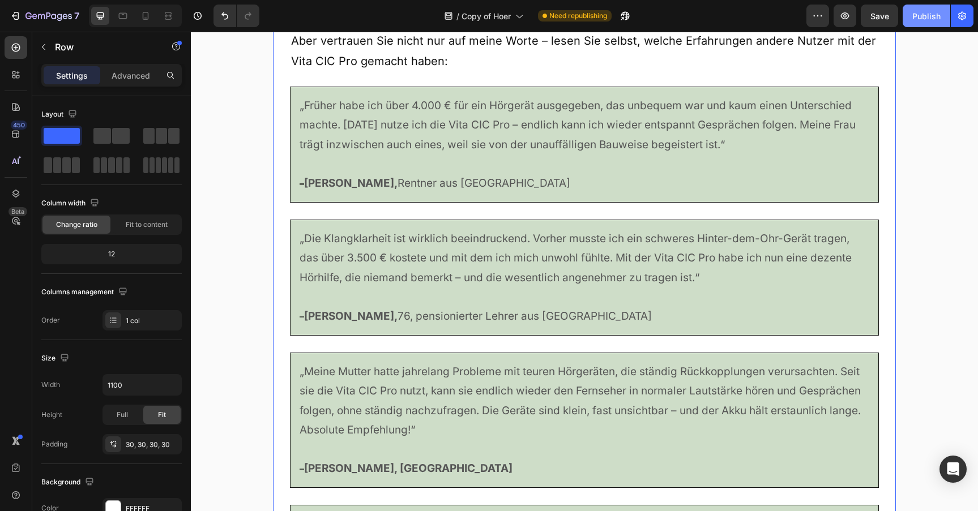
click at [915, 16] on div "Publish" at bounding box center [926, 16] width 28 height 12
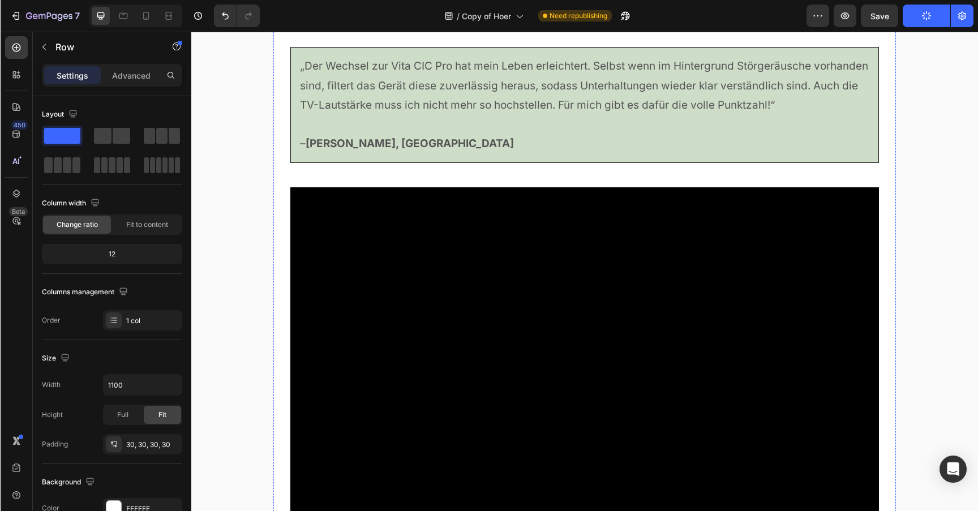
scroll to position [5727, 0]
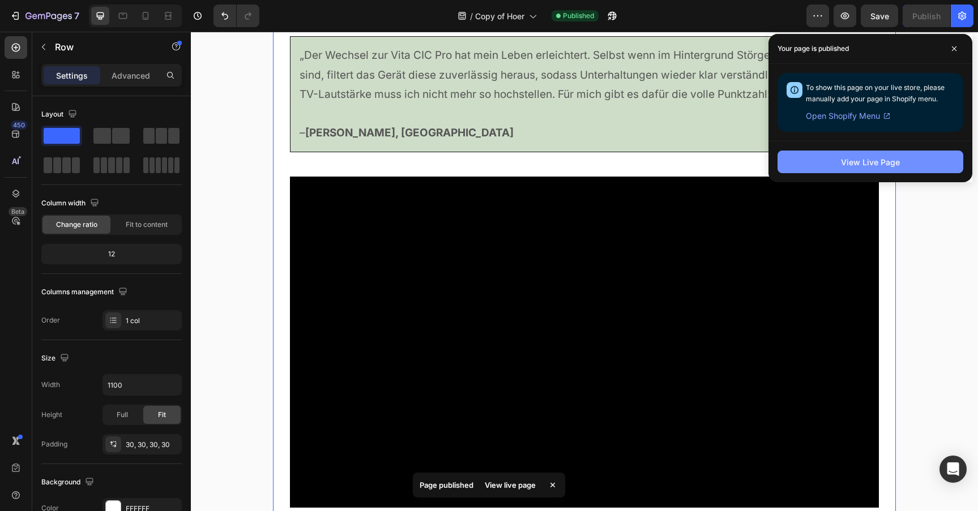
click at [890, 158] on div "View Live Page" at bounding box center [870, 162] width 59 height 12
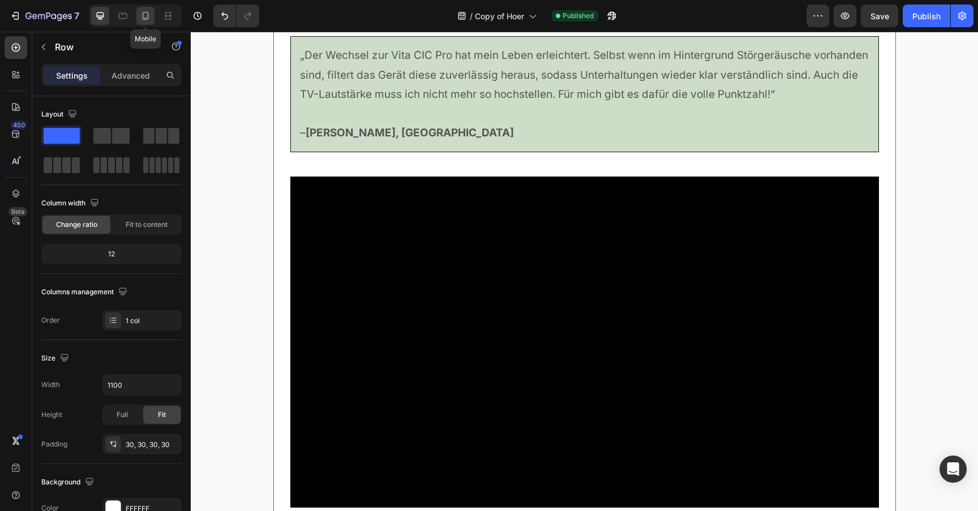
click at [143, 14] on icon at bounding box center [145, 15] width 11 height 11
type input "100%"
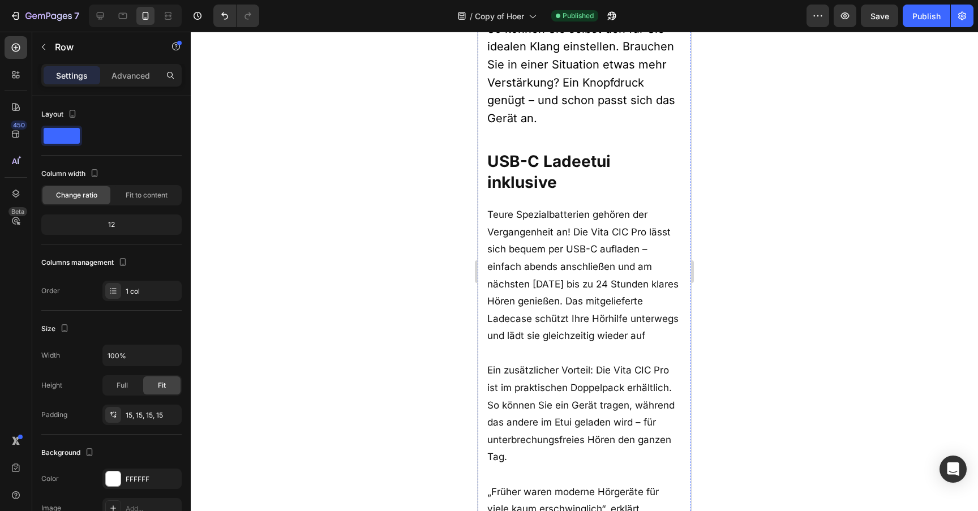
scroll to position [3082, 0]
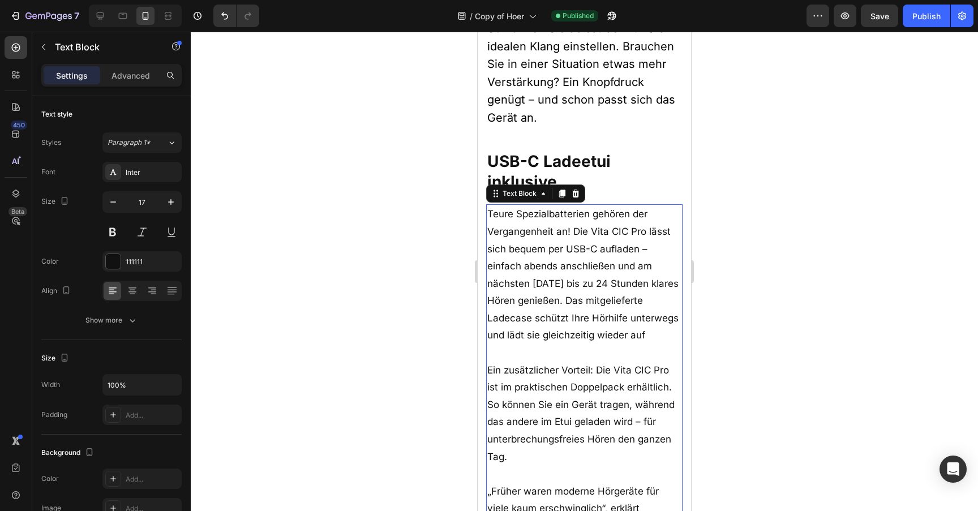
click at [539, 322] on p "Teure Spezialbatterien gehören der Vergangenheit an! Die Vita CIC Pro lässt sic…" at bounding box center [584, 283] width 194 height 156
click at [531, 335] on p "Teure Spezialbatterien gehören der Vergangenheit an! Die Vita CIC Pro lässt sic…" at bounding box center [584, 283] width 194 height 156
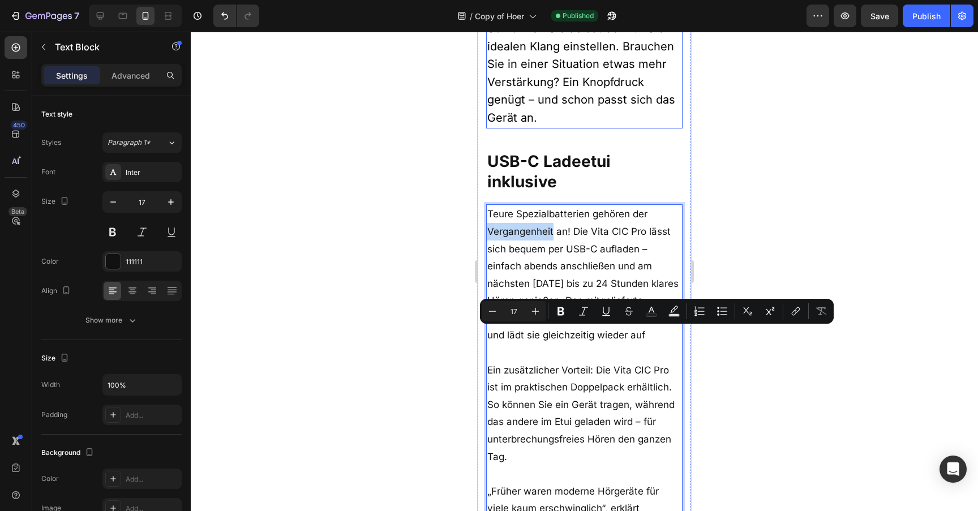
click at [518, 127] on p "Im Gegensatz zu komplizierten Hörsystemen, die aufwändige Einstellungen beim Ak…" at bounding box center [584, 19] width 194 height 215
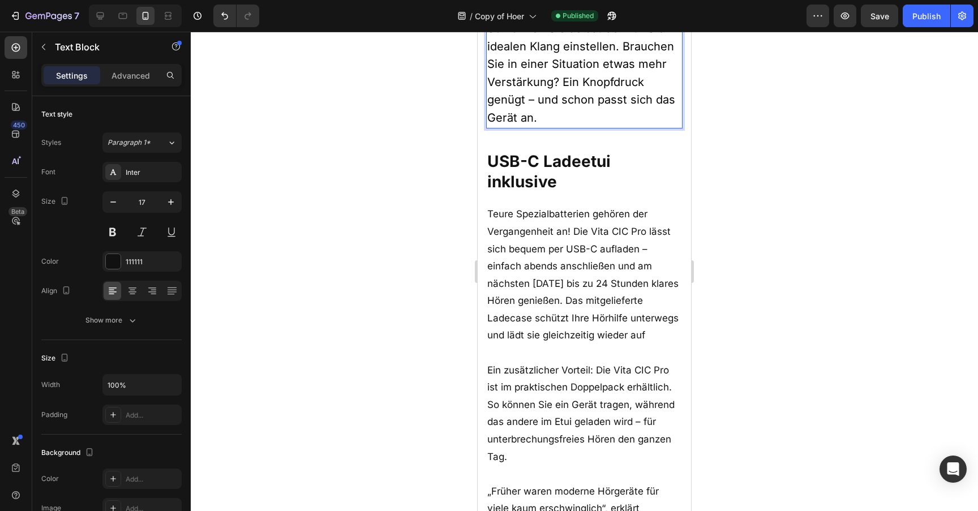
click at [518, 127] on p "Im Gegensatz zu komplizierten Hörsystemen, die aufwändige Einstellungen beim Ak…" at bounding box center [584, 19] width 194 height 215
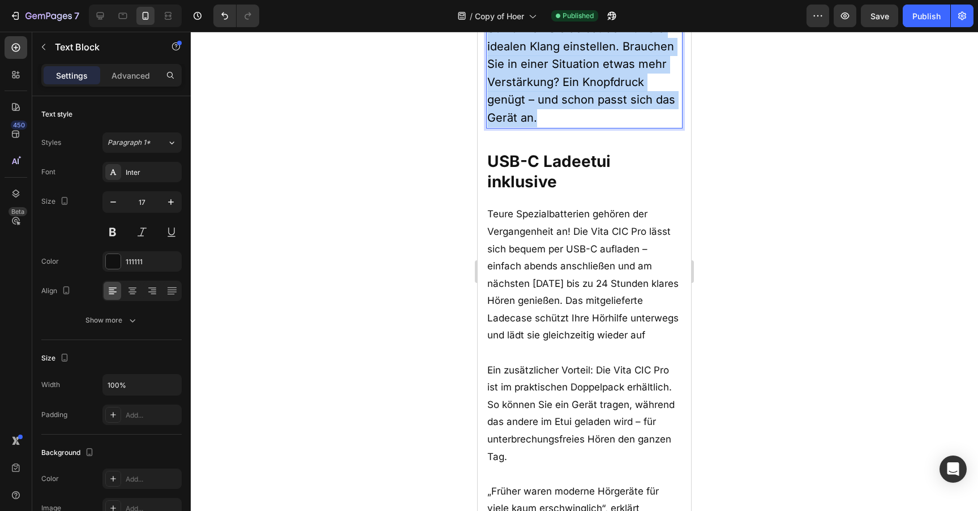
scroll to position [3014, 0]
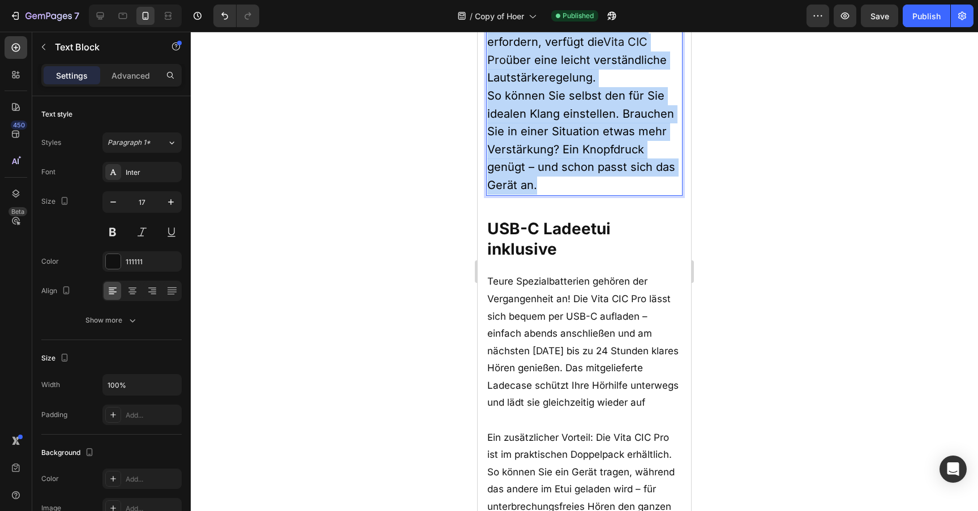
drag, startPoint x: 549, startPoint y: 215, endPoint x: 439, endPoint y: 20, distance: 223.6
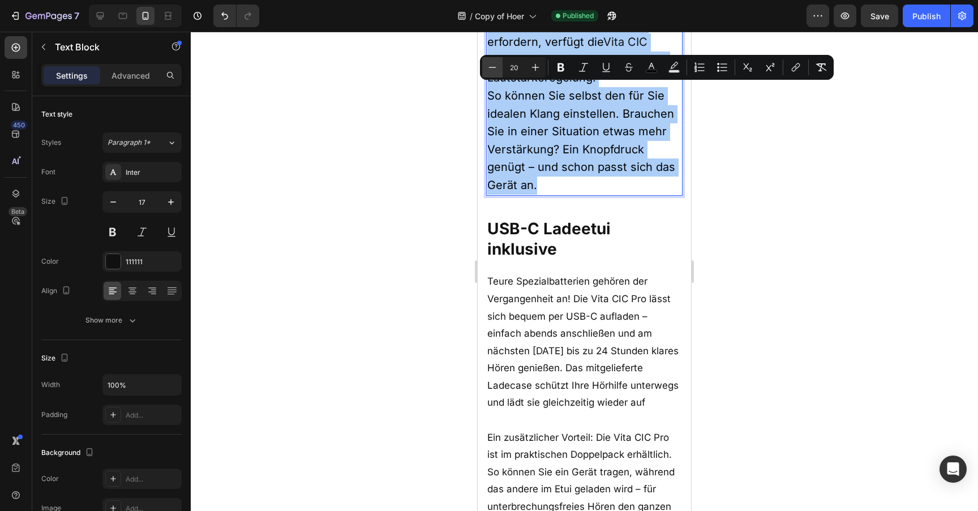
click at [492, 75] on button "Minus" at bounding box center [492, 67] width 20 height 20
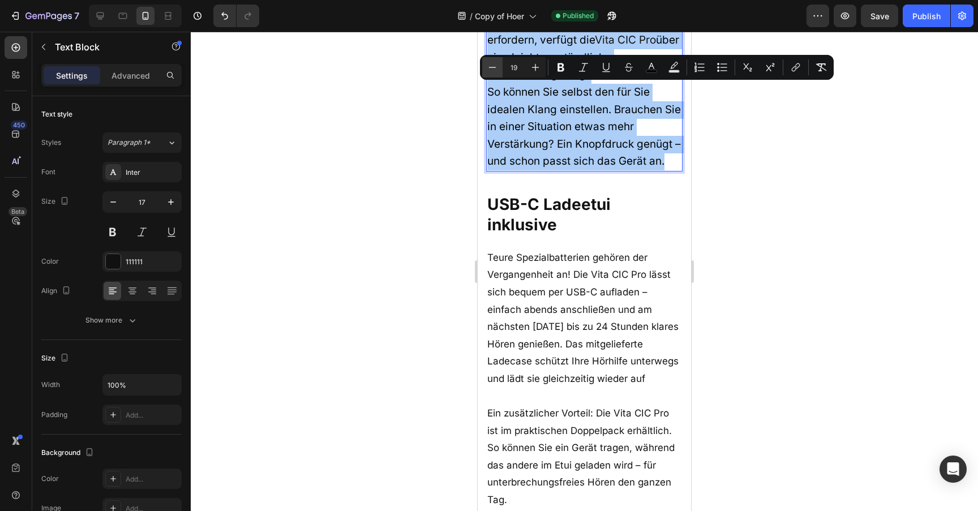
click at [492, 75] on button "Minus" at bounding box center [492, 67] width 20 height 20
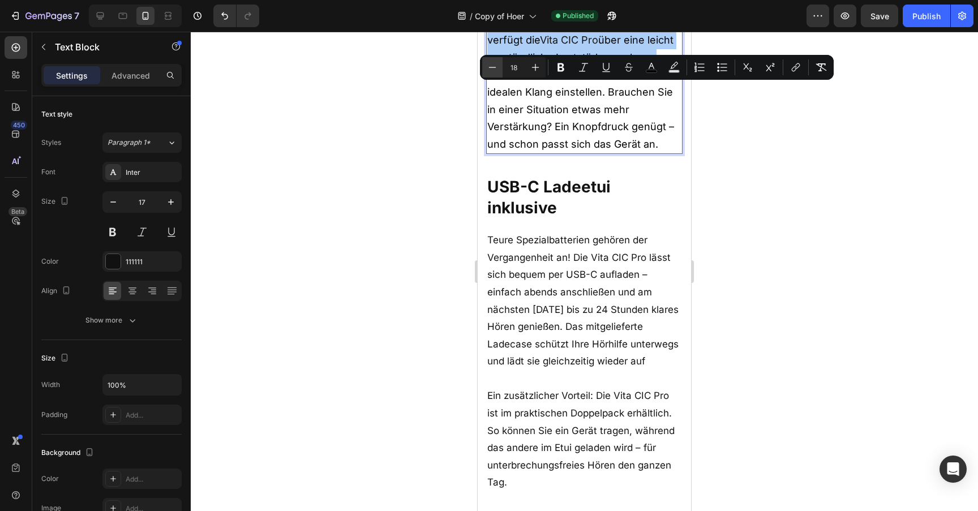
click at [492, 75] on button "Minus" at bounding box center [492, 67] width 20 height 20
type input "17"
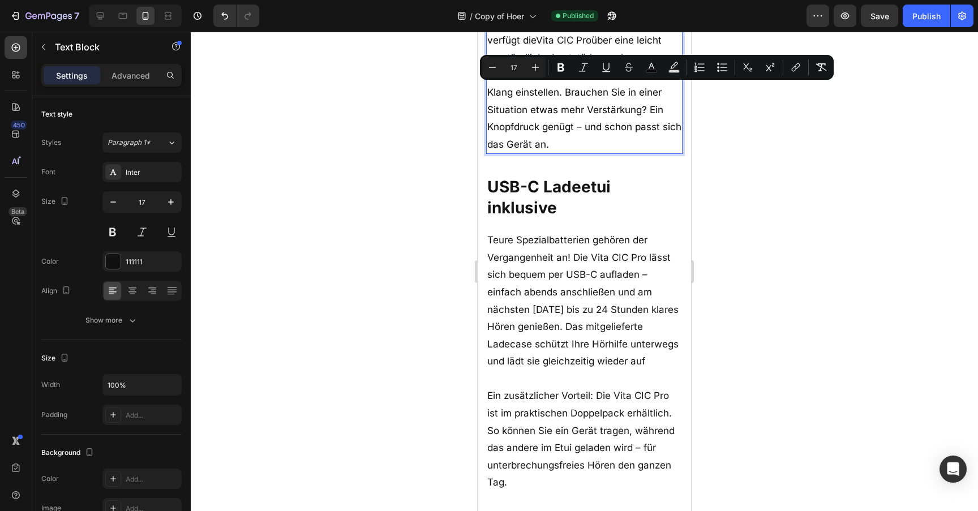
click at [436, 93] on div at bounding box center [584, 271] width 787 height 479
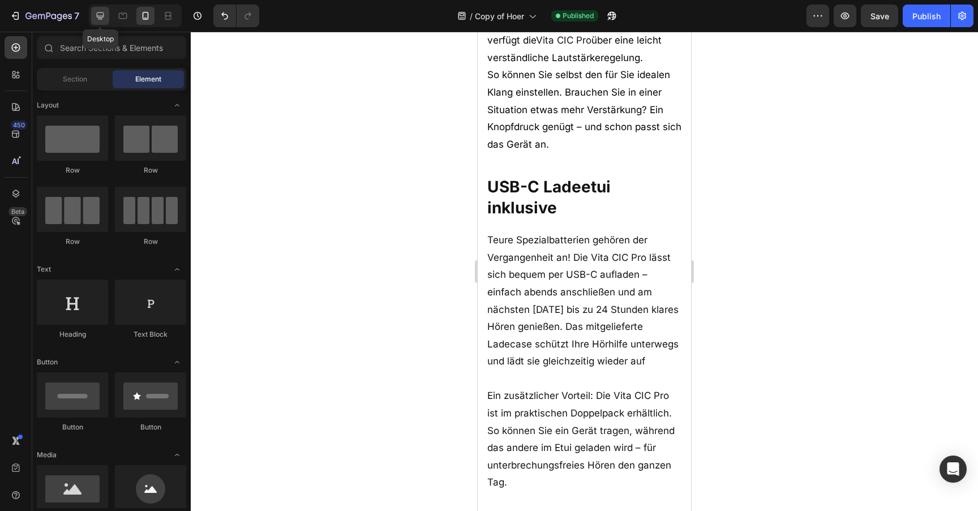
click at [97, 11] on icon at bounding box center [100, 15] width 11 height 11
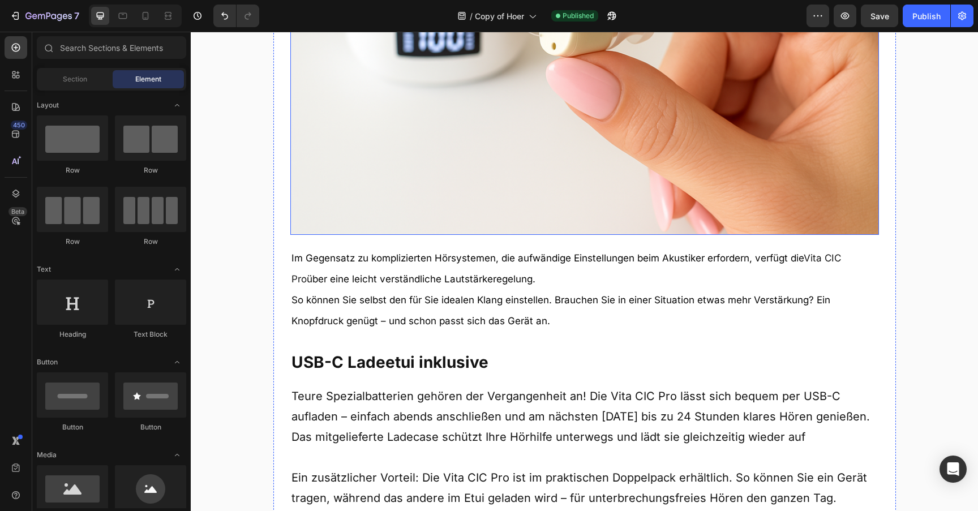
scroll to position [2879, 0]
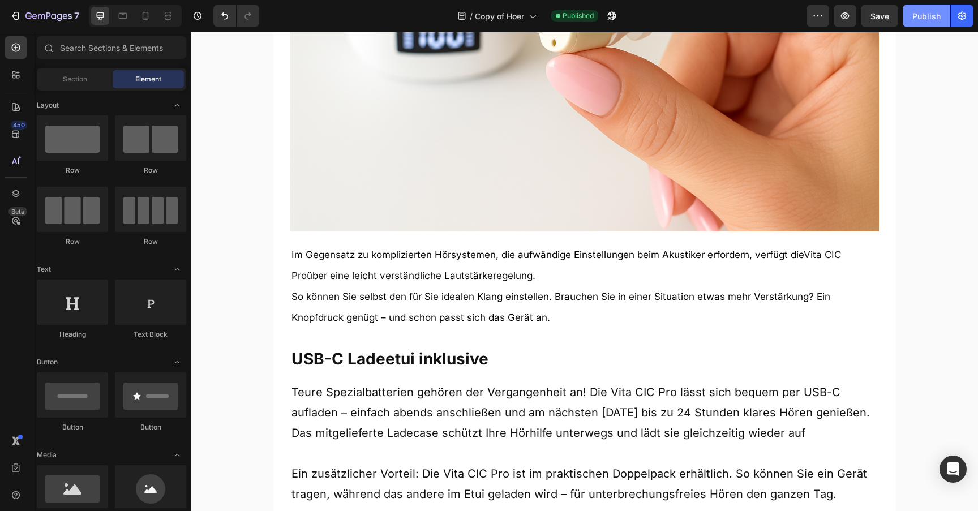
click at [922, 15] on div "Publish" at bounding box center [926, 16] width 28 height 12
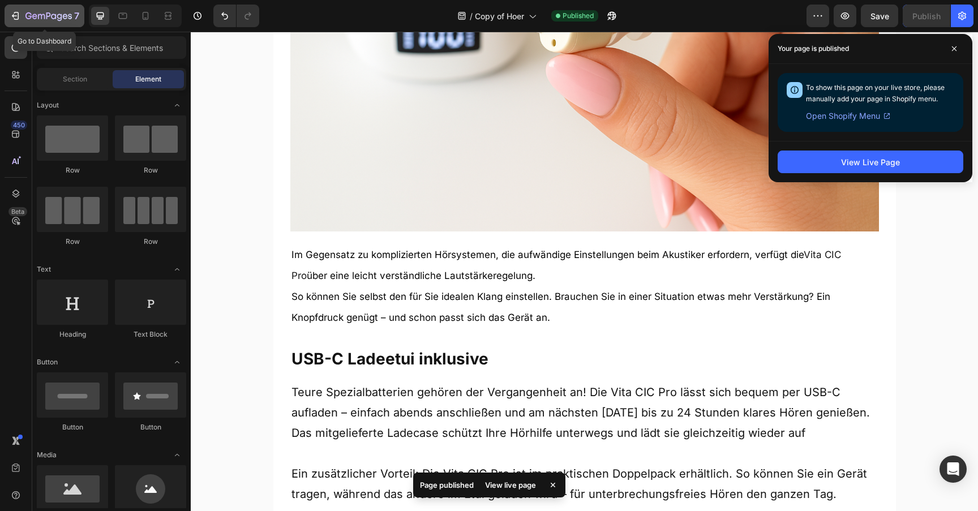
click at [55, 22] on div "7" at bounding box center [52, 16] width 54 height 14
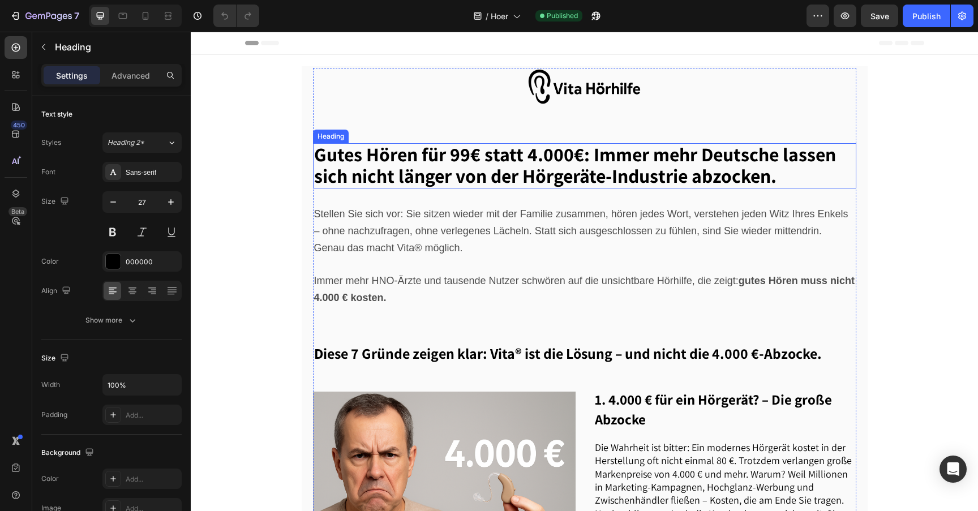
click at [478, 151] on span "Gutes Hören für 99€ statt 4.000€: Immer mehr Deutsche lassen sich nicht länger …" at bounding box center [575, 165] width 522 height 47
click at [458, 160] on span "Gutes Hören für 99€ statt 4.000€: Immer mehr Deutsche lassen sich nicht länger …" at bounding box center [575, 165] width 522 height 47
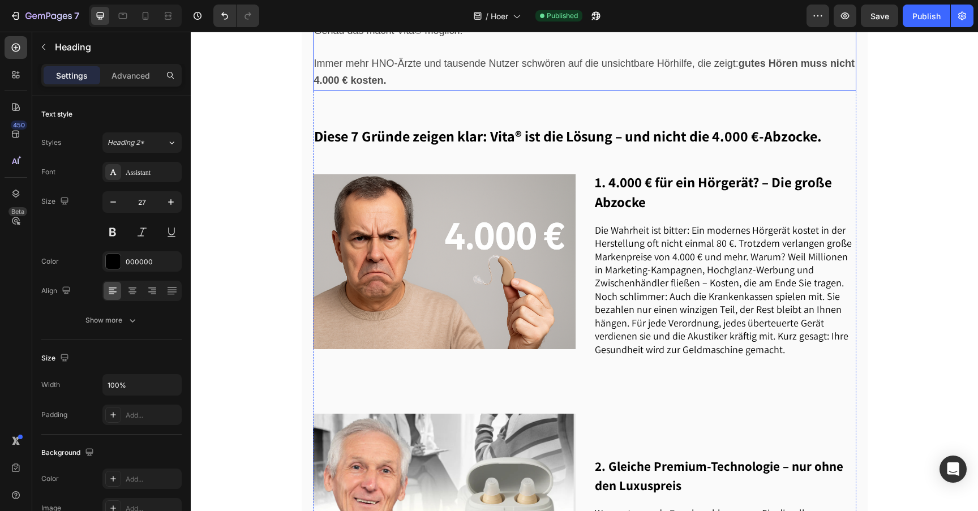
scroll to position [233, 0]
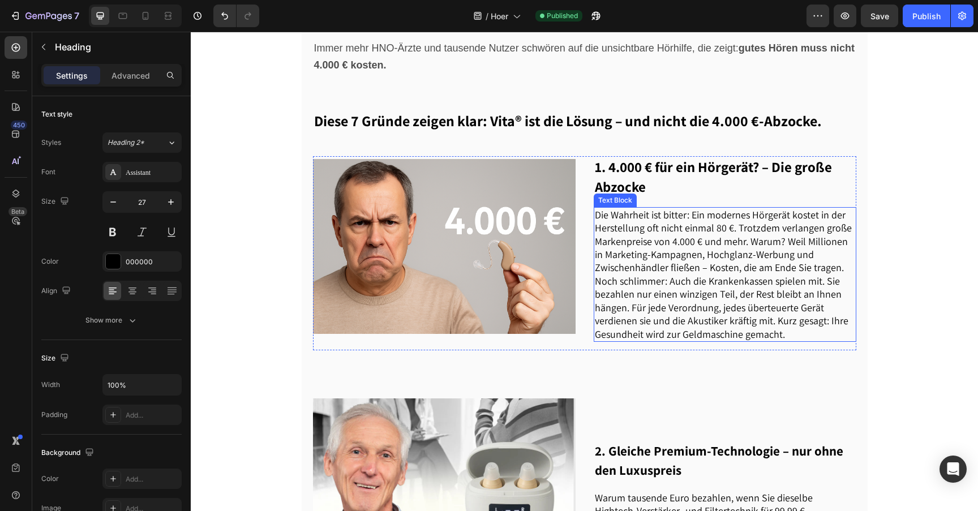
click at [744, 233] on span "Die Wahrheit ist bitter: Ein modernes Hörgerät kostet in der Herstellung oft ni…" at bounding box center [723, 274] width 257 height 132
click at [703, 230] on span "Die Wahrheit ist bitter: Ein modernes Hörgerät kostet in der Herstellung oft ni…" at bounding box center [723, 274] width 257 height 132
click at [717, 227] on span "Die Wahrheit ist bitter: Ein modernes Hörgerät kostet in der Herstellung oft ni…" at bounding box center [723, 274] width 257 height 132
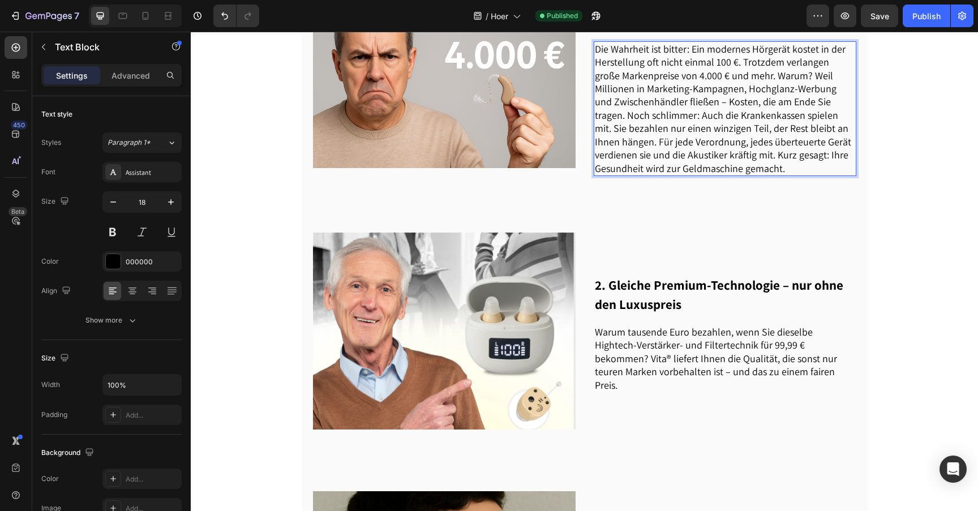
scroll to position [469, 0]
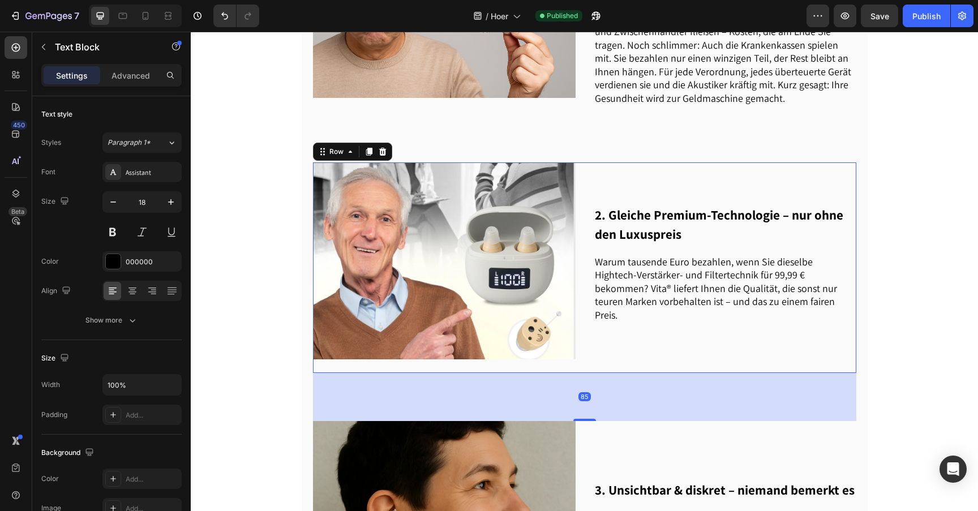
click at [769, 250] on div "2. Gleiche Premium-Technologie – nur ohne den Luxuspreis Heading Warum tausende…" at bounding box center [725, 267] width 263 height 211
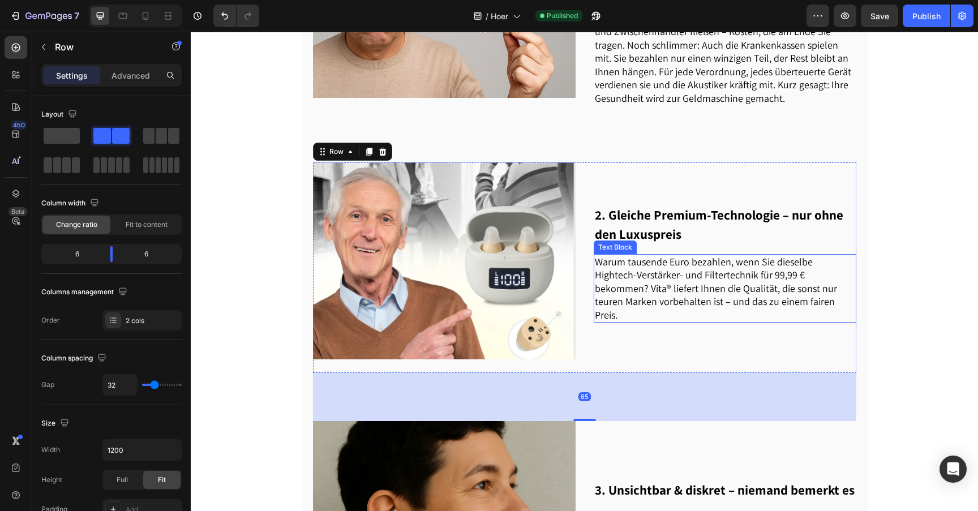
click at [742, 278] on span "Warum tausende Euro bezahlen, wenn Sie dieselbe Hightech-Verstärker- und Filter…" at bounding box center [716, 288] width 242 height 66
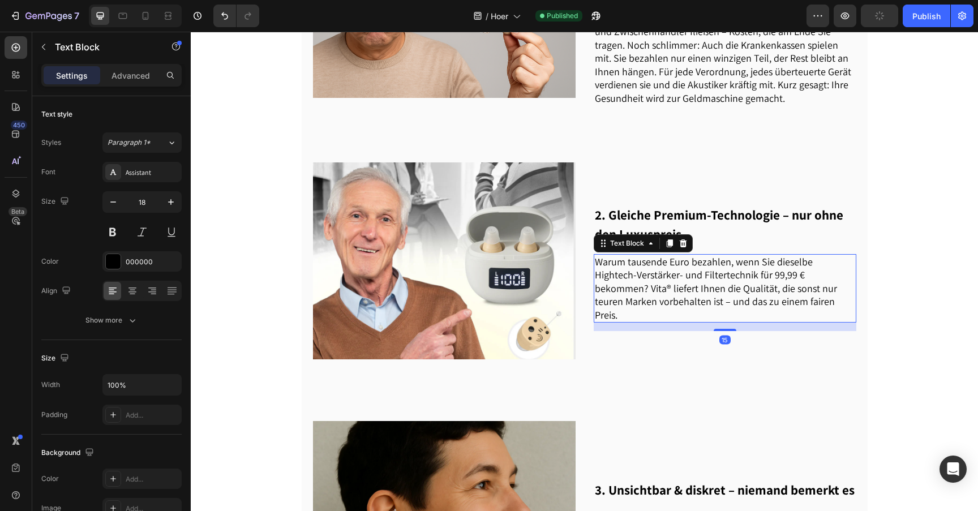
click at [735, 278] on span "Warum tausende Euro bezahlen, wenn Sie dieselbe Hightech-Verstärker- und Filter…" at bounding box center [716, 288] width 242 height 66
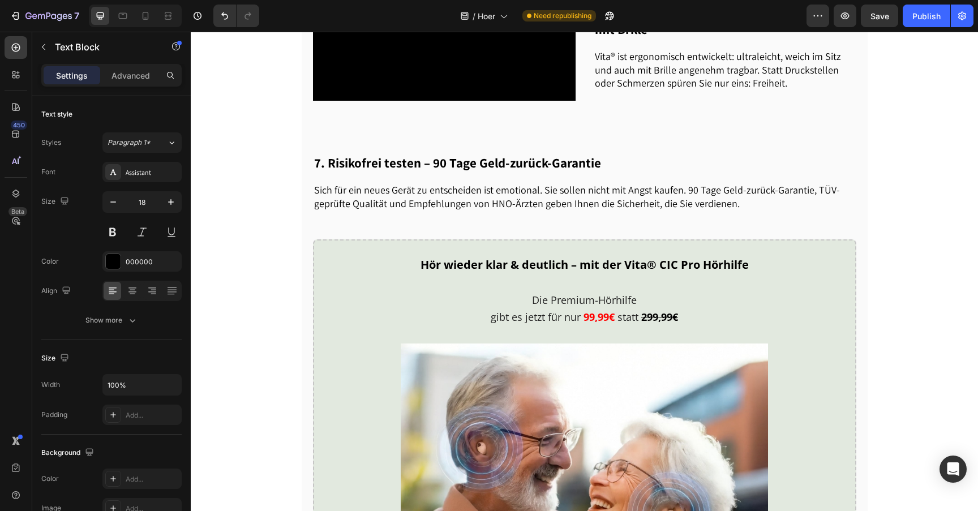
scroll to position [1720, 0]
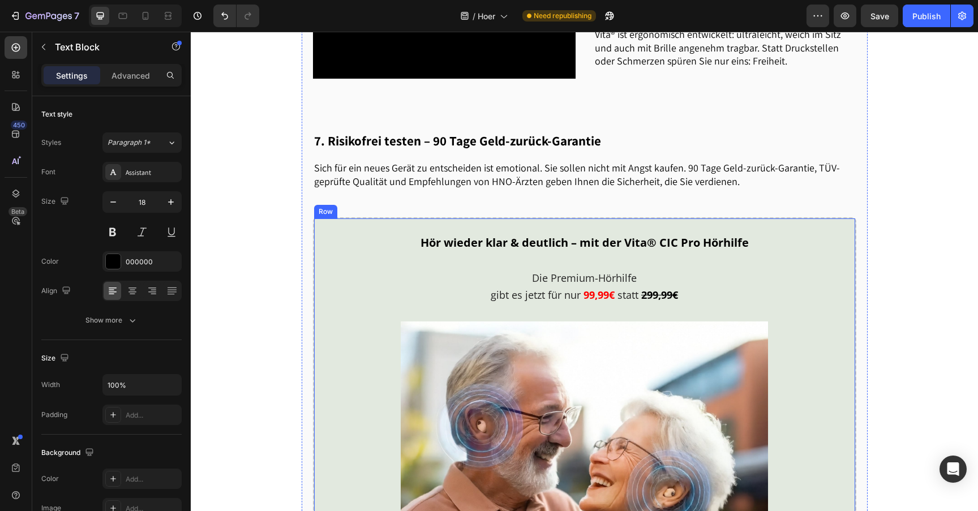
click at [565, 301] on p "Die Premium-Hörhilfe gibt es jetzt für nur 99,99€ statt 299,99€" at bounding box center [585, 286] width 286 height 34
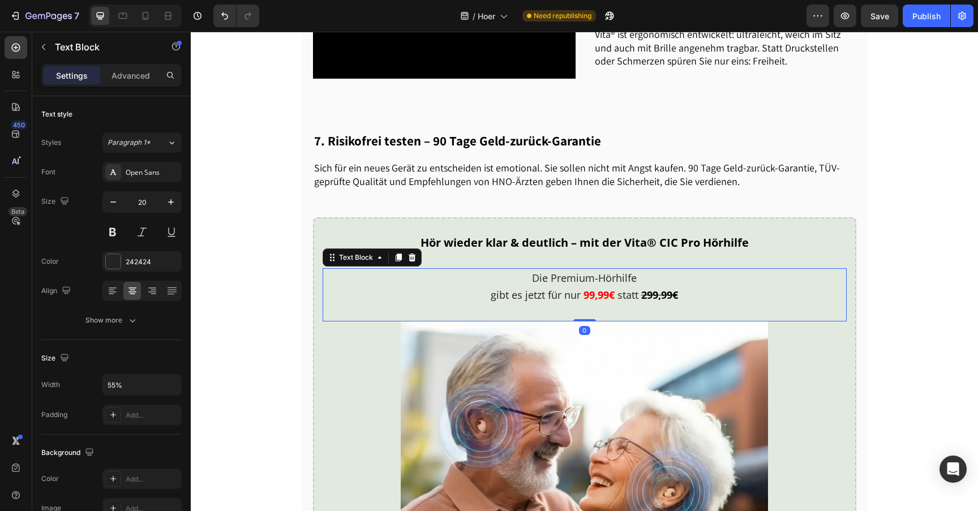
click at [590, 302] on strong "99,99€" at bounding box center [599, 295] width 31 height 14
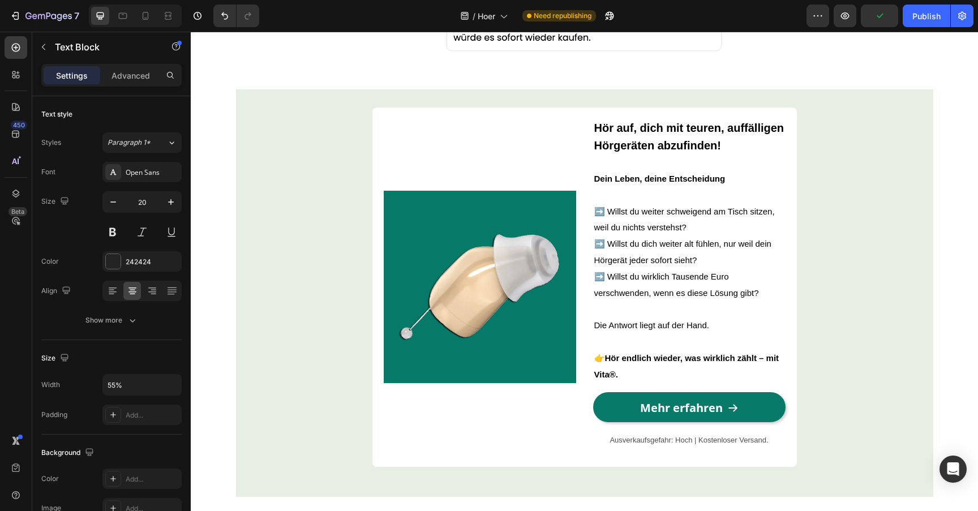
scroll to position [3454, 0]
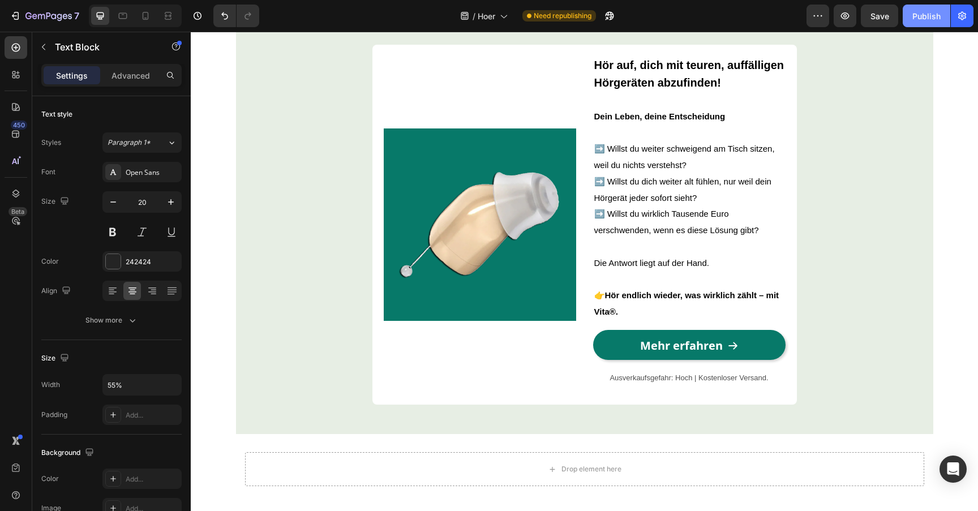
click at [919, 9] on button "Publish" at bounding box center [927, 16] width 48 height 23
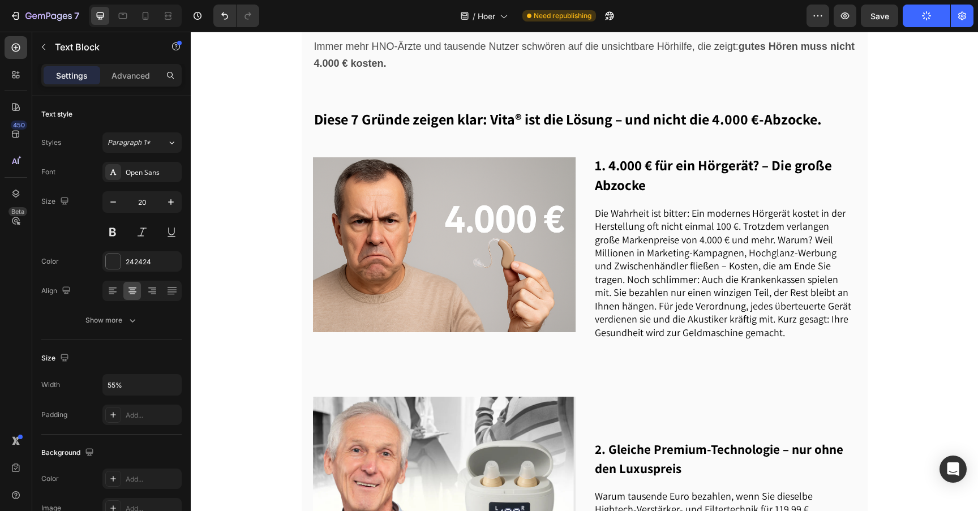
scroll to position [0, 0]
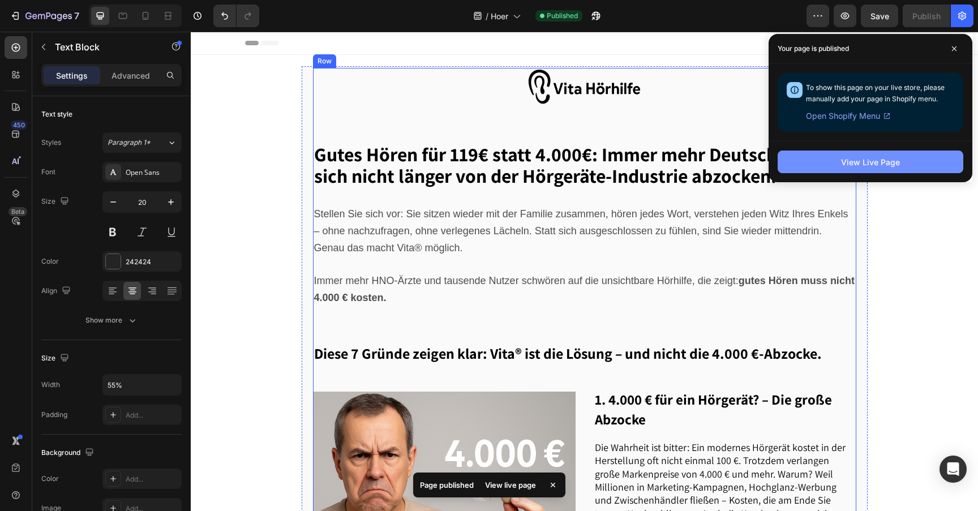
click at [787, 171] on button "View Live Page" at bounding box center [871, 162] width 186 height 23
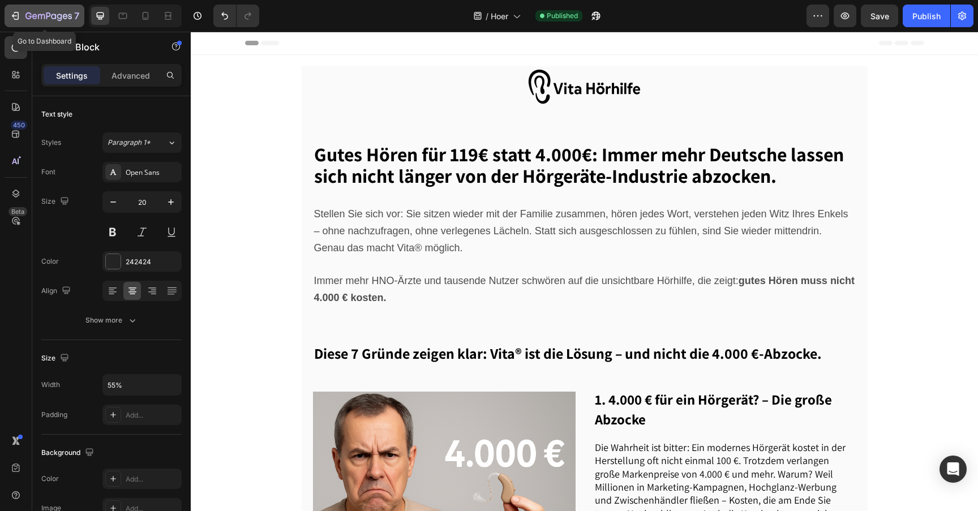
click at [15, 9] on div "7" at bounding box center [45, 16] width 70 height 14
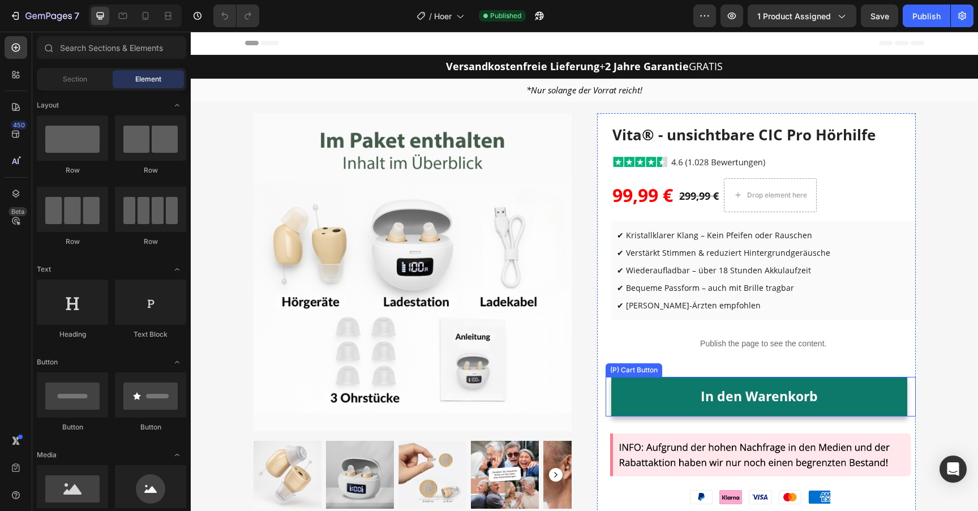
click at [630, 398] on button "In den Warenkorb" at bounding box center [759, 397] width 296 height 40
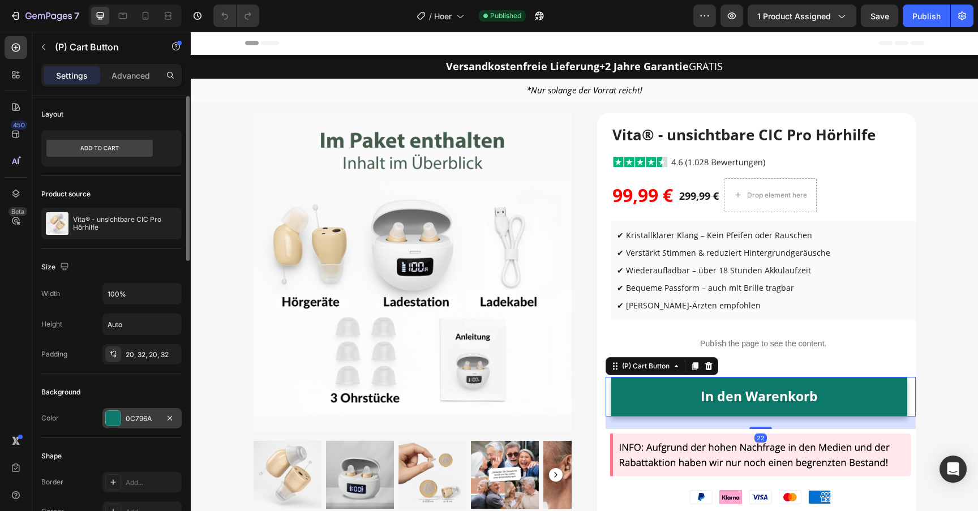
click at [148, 414] on div "0C796A" at bounding box center [142, 419] width 33 height 10
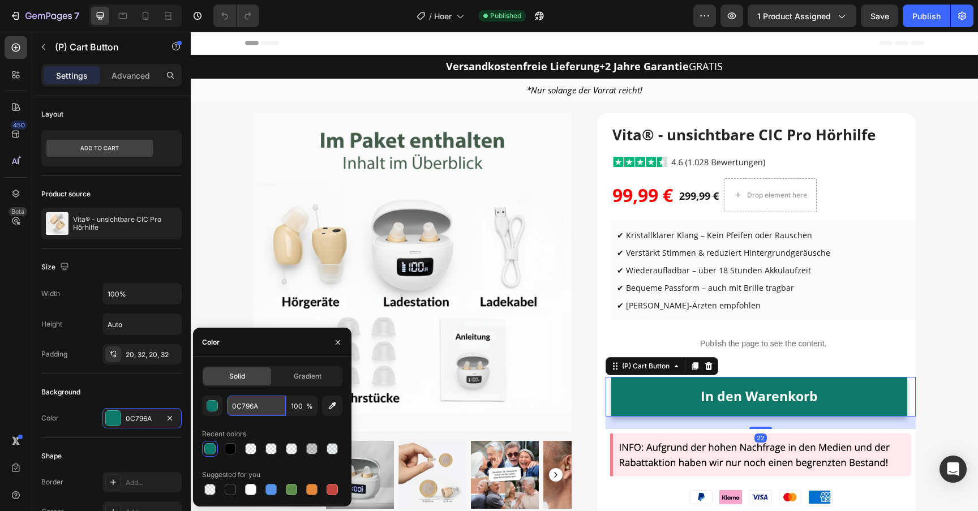
click at [260, 406] on input "0C796A" at bounding box center [256, 406] width 59 height 20
paste input "3b9a6f"
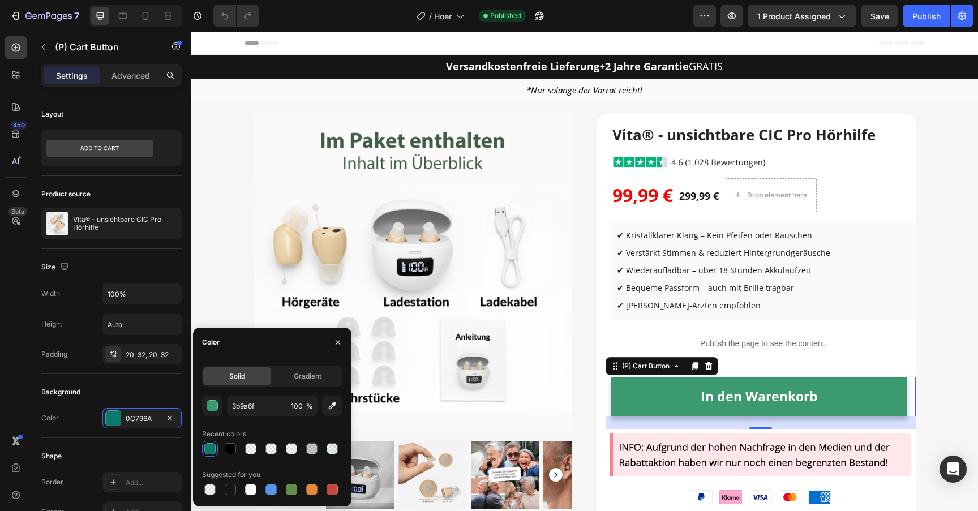
click at [253, 425] on div "Recent colors" at bounding box center [272, 434] width 140 height 18
type input "3B9A6F"
click at [392, 249] on img at bounding box center [413, 272] width 319 height 319
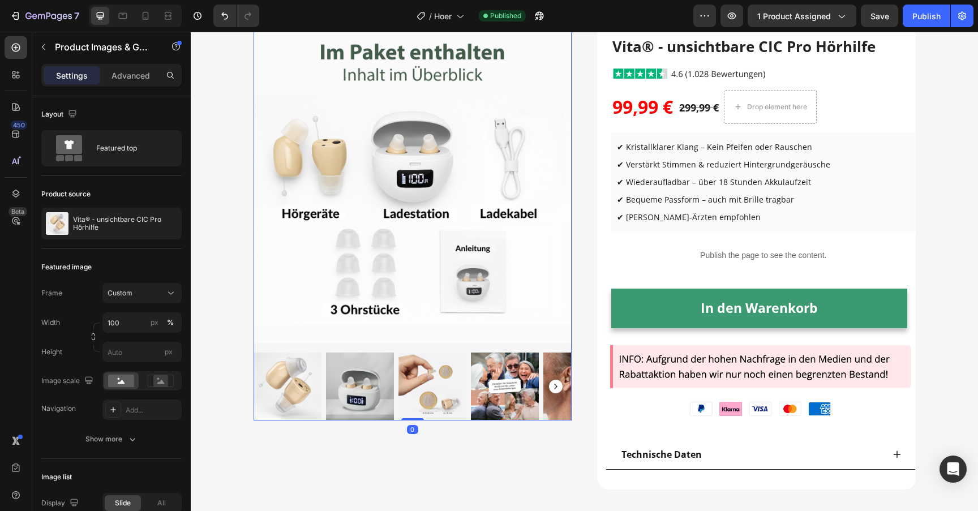
scroll to position [100, 0]
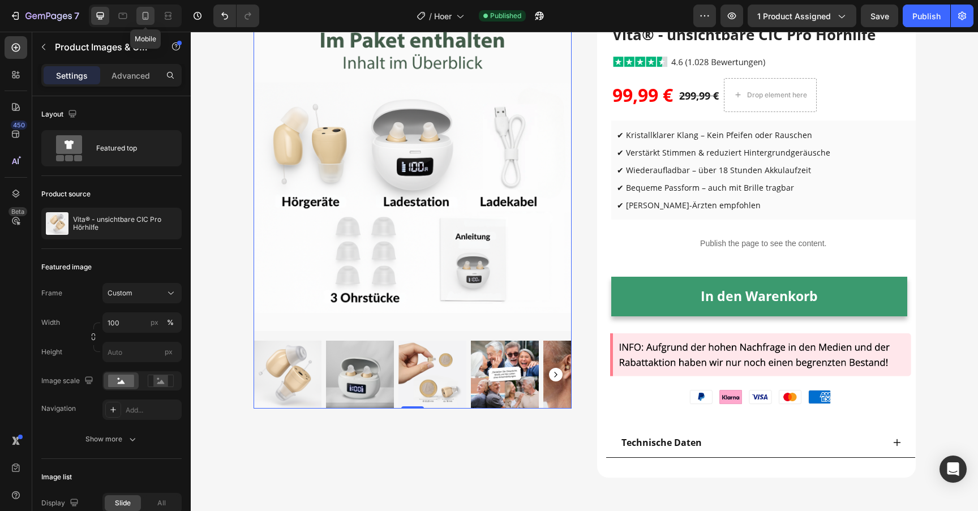
click at [148, 18] on icon at bounding box center [146, 16] width 6 height 8
type input "33.33"
type input "8"
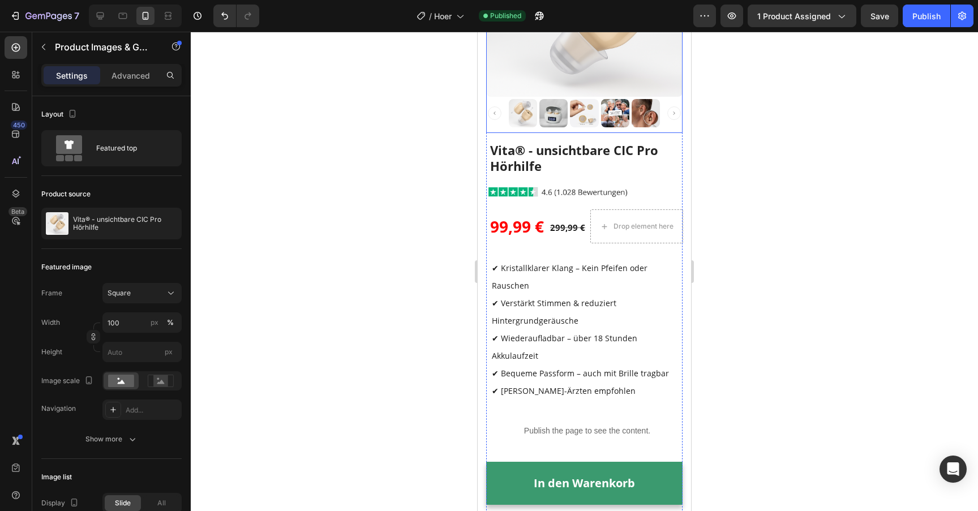
scroll to position [307, 0]
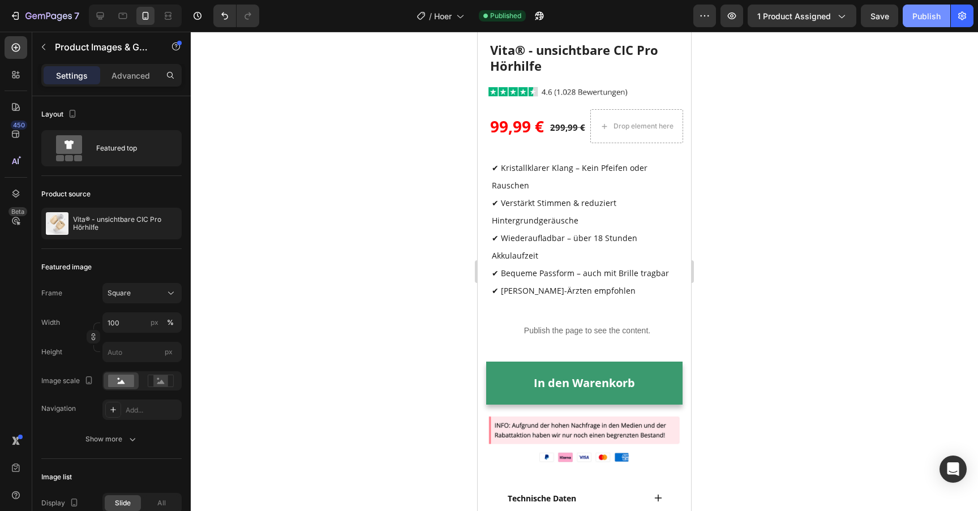
click at [916, 19] on div "Publish" at bounding box center [926, 16] width 28 height 12
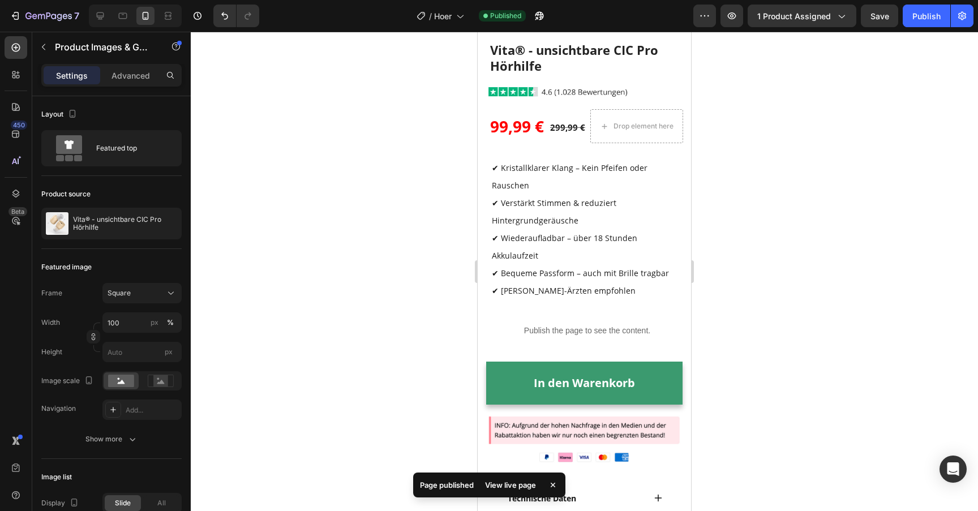
click at [519, 483] on div "View live page" at bounding box center [510, 485] width 65 height 16
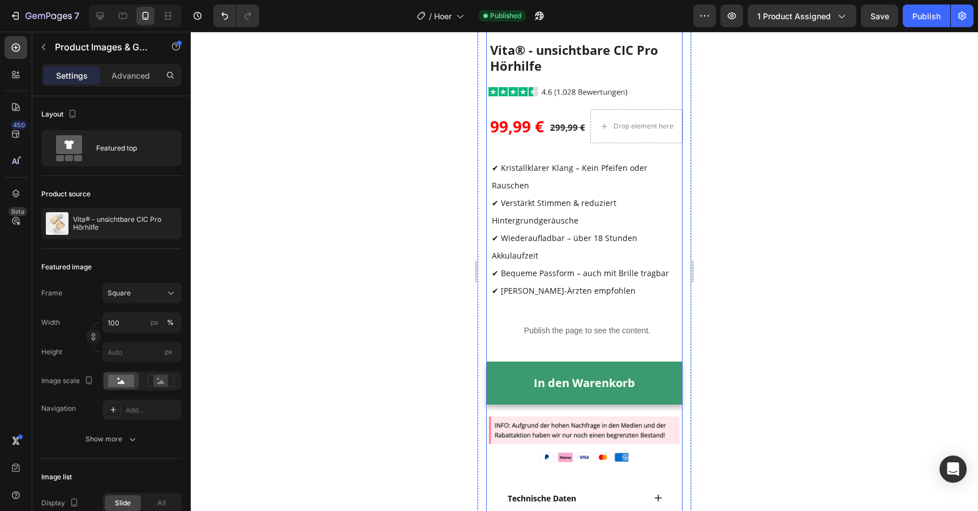
click at [502, 381] on button "In den Warenkorb" at bounding box center [584, 383] width 196 height 43
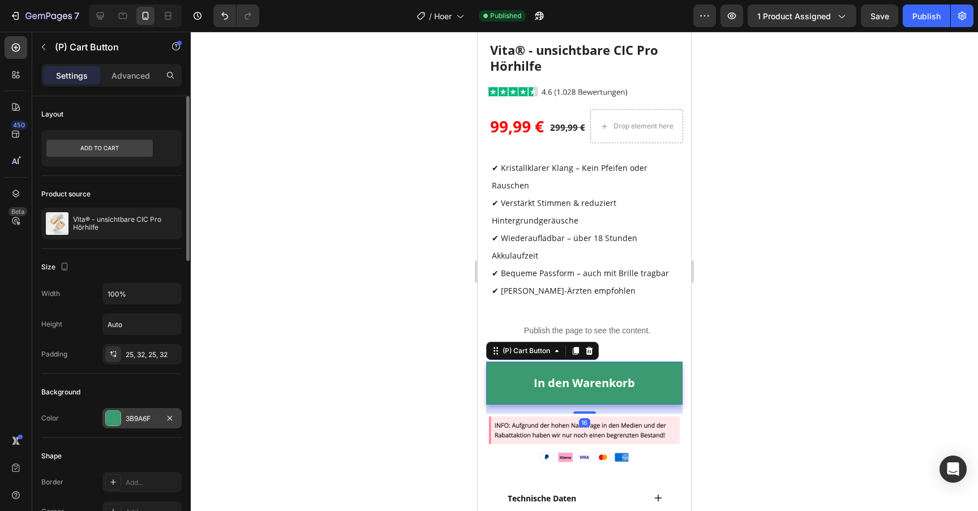
click at [135, 421] on div "3B9A6F" at bounding box center [142, 419] width 33 height 10
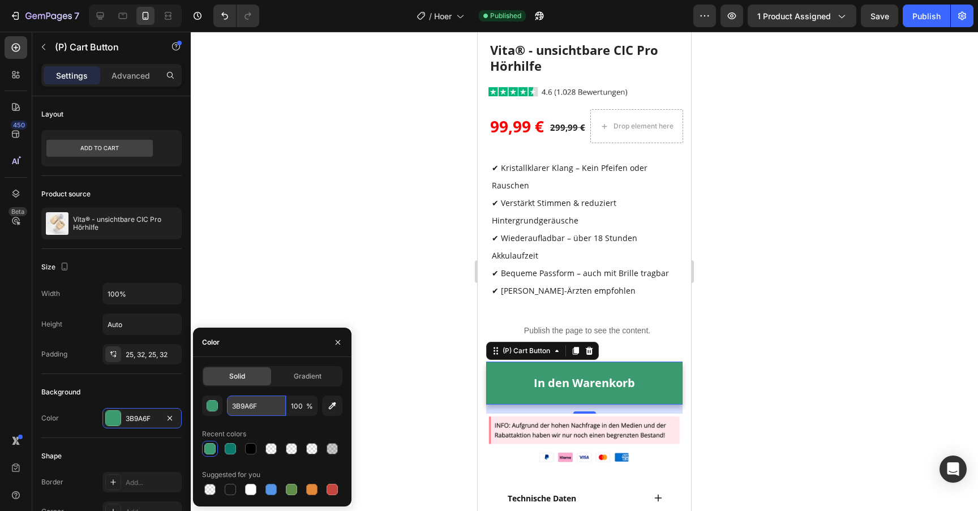
click at [272, 404] on input "3B9A6F" at bounding box center [256, 406] width 59 height 20
click at [310, 280] on div at bounding box center [584, 271] width 787 height 479
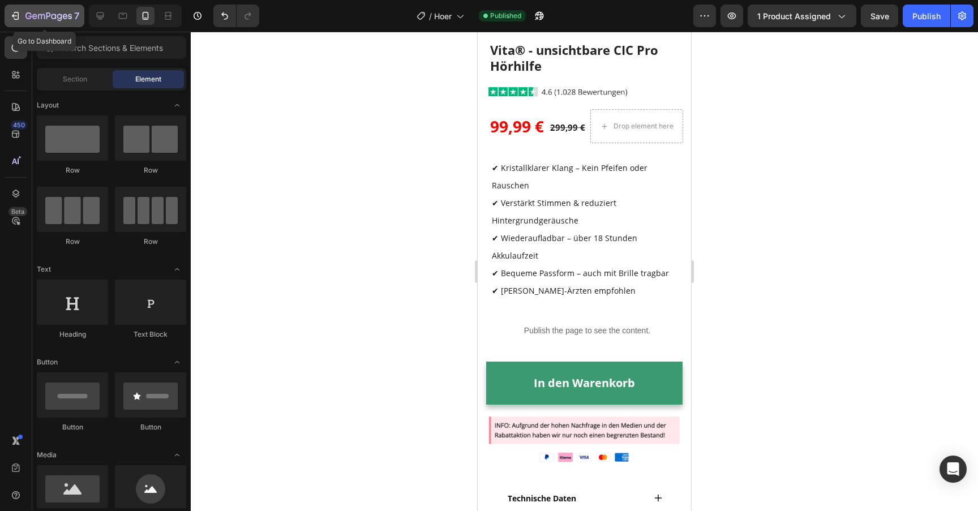
click at [57, 15] on icon "button" at bounding box center [59, 17] width 5 height 7
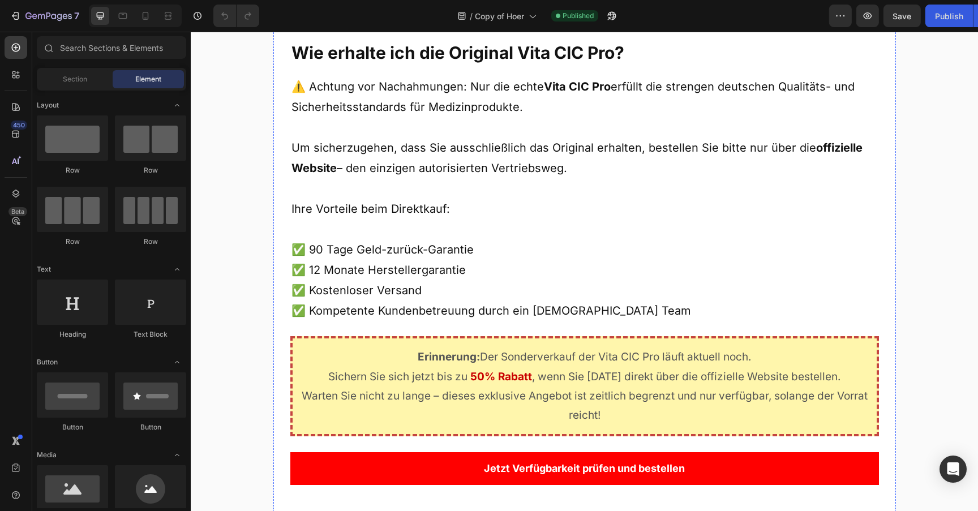
scroll to position [5760, 0]
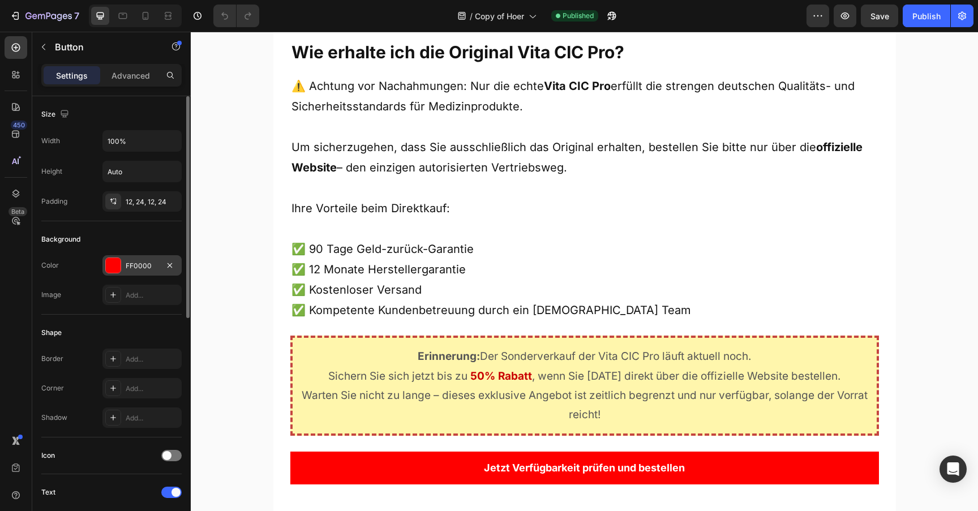
click at [143, 268] on div "FF0000" at bounding box center [142, 266] width 33 height 10
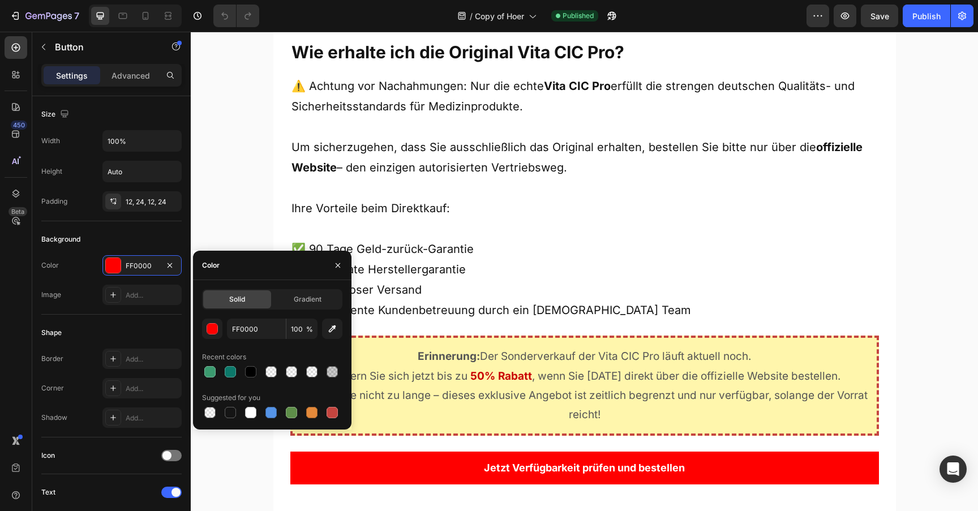
click at [240, 301] on span "Solid" at bounding box center [237, 299] width 16 height 10
click at [250, 328] on input "FF0000" at bounding box center [256, 329] width 59 height 20
paste input "3B9A6F"
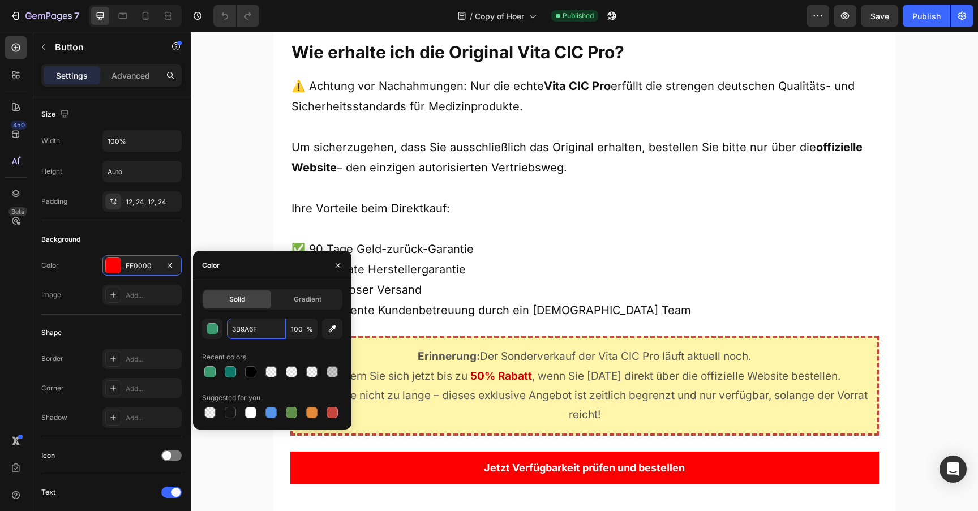
type input "3B9A6F"
click at [250, 345] on div "3B9A6F 100 % Recent colors Suggested for you" at bounding box center [272, 370] width 140 height 102
click at [161, 200] on div "12, 24, 12, 24" at bounding box center [141, 201] width 79 height 20
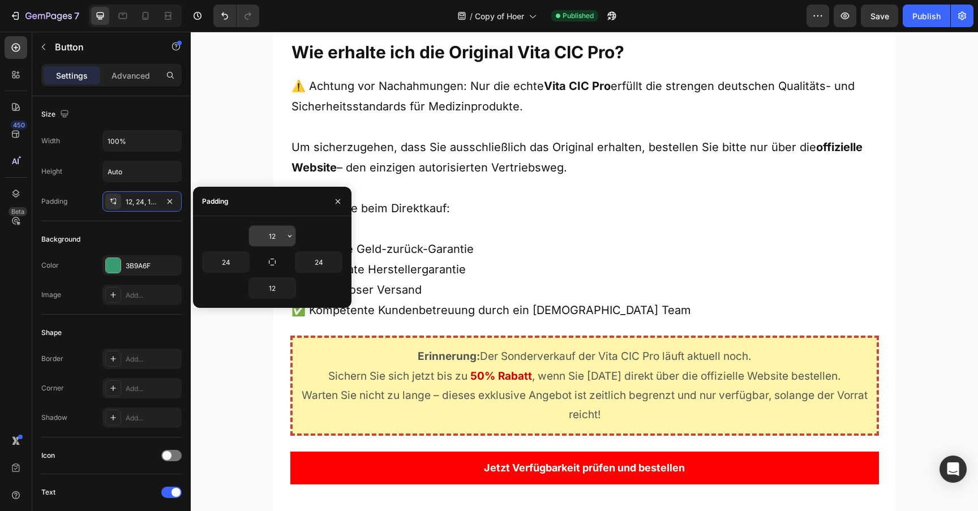
click at [256, 243] on input "12" at bounding box center [272, 236] width 46 height 20
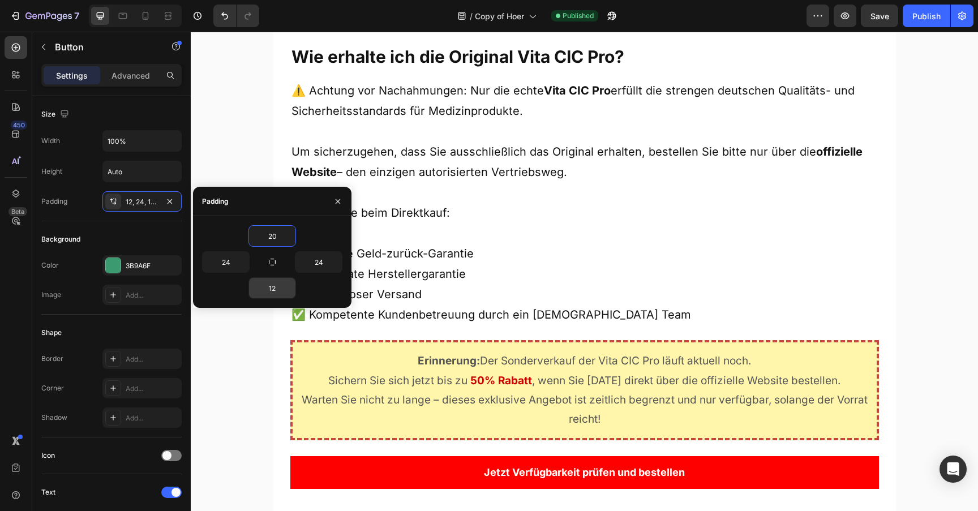
type input "20"
click at [272, 284] on input "12" at bounding box center [272, 288] width 46 height 20
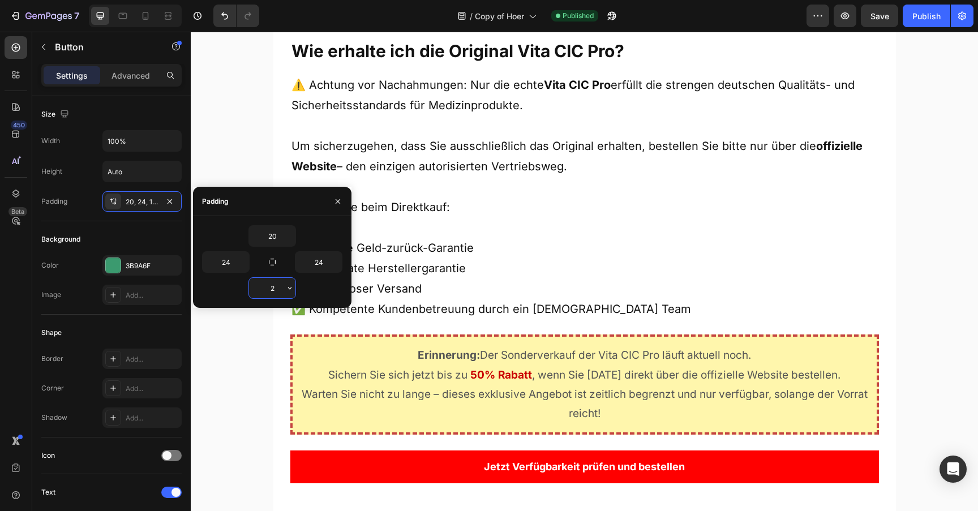
type input "20"
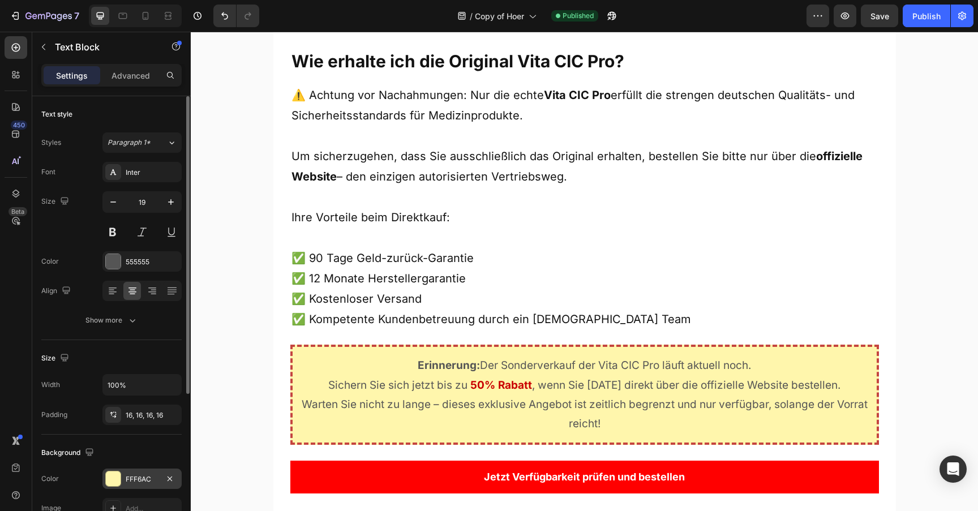
click at [128, 472] on div "FFF6AC" at bounding box center [141, 479] width 79 height 20
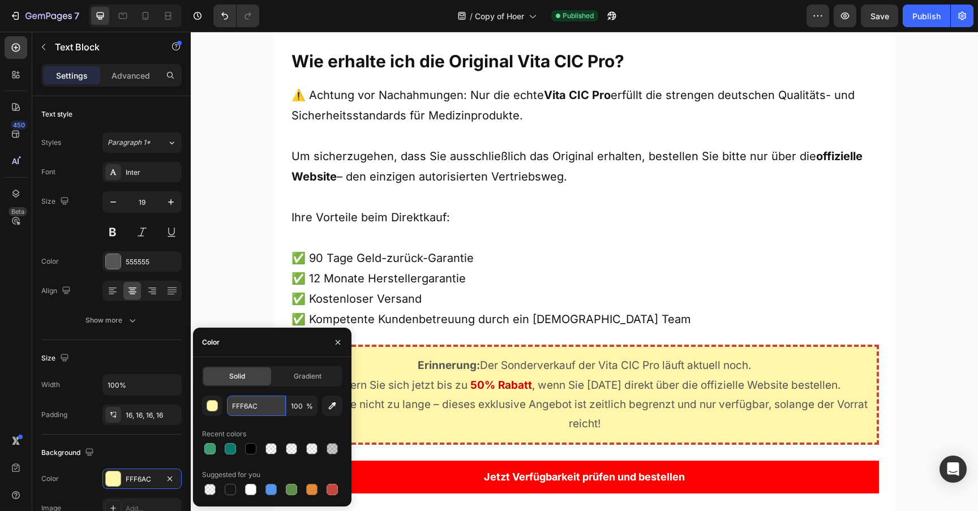
click at [250, 409] on input "FFF6AC" at bounding box center [256, 406] width 59 height 20
click at [211, 450] on div at bounding box center [209, 448] width 11 height 11
type input "3B9A6F"
click at [298, 404] on input "100" at bounding box center [301, 406] width 31 height 20
click at [298, 404] on input "50" at bounding box center [301, 406] width 31 height 20
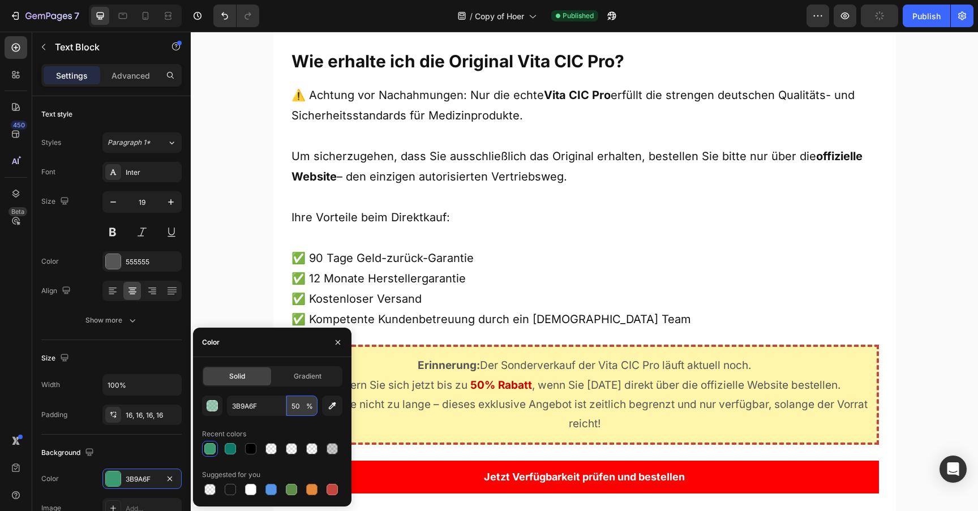
click at [298, 404] on input "50" at bounding box center [301, 406] width 31 height 20
click at [298, 404] on input "100" at bounding box center [301, 406] width 31 height 20
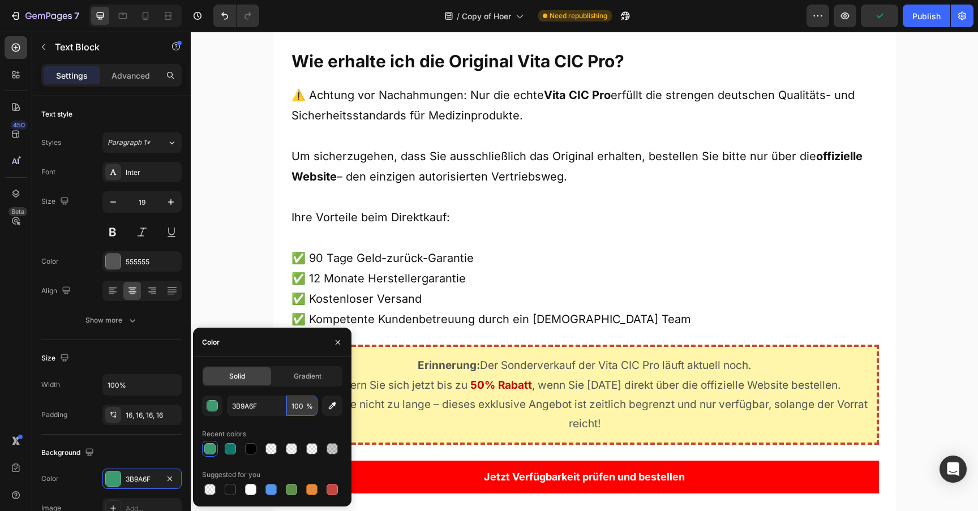
type input "5"
drag, startPoint x: 300, startPoint y: 411, endPoint x: 288, endPoint y: 410, distance: 11.9
click at [288, 410] on input "5" at bounding box center [301, 406] width 31 height 20
type input "10"
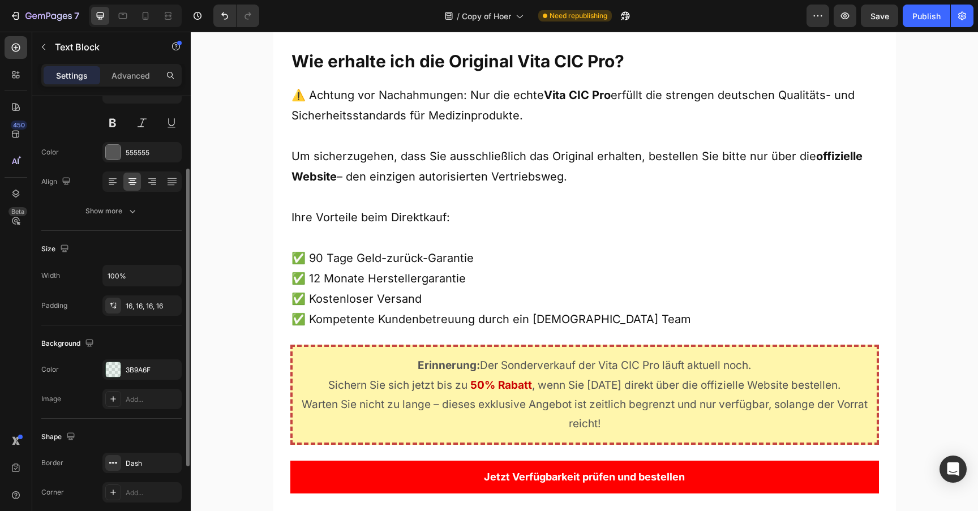
scroll to position [224, 0]
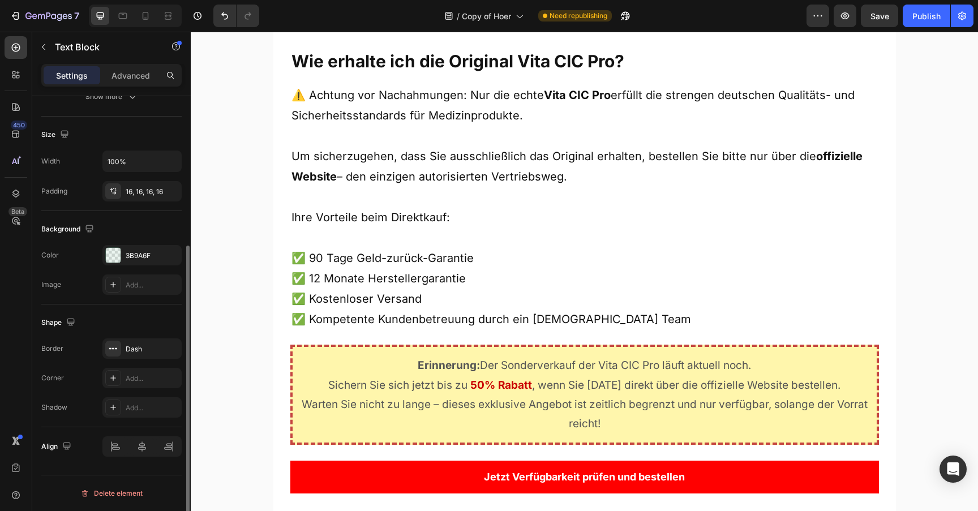
click at [145, 351] on div "Dash" at bounding box center [152, 349] width 53 height 10
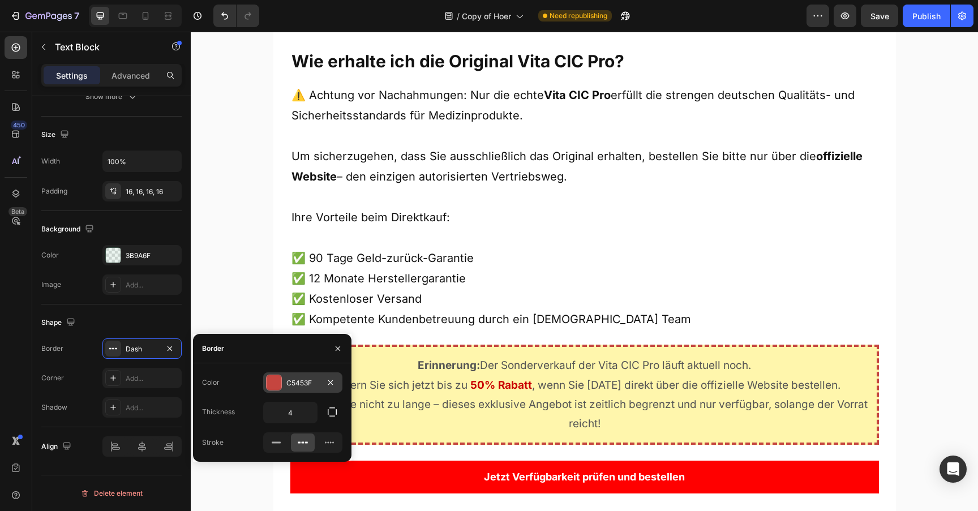
click at [294, 376] on div "C5453F" at bounding box center [302, 382] width 79 height 20
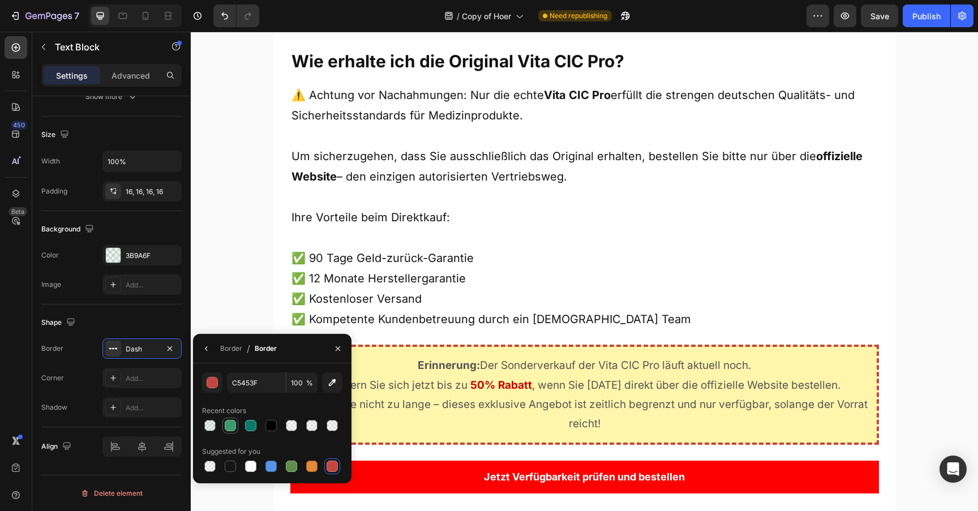
click at [232, 429] on div at bounding box center [230, 425] width 11 height 11
click at [252, 429] on div at bounding box center [250, 425] width 11 height 11
type input "0C796A"
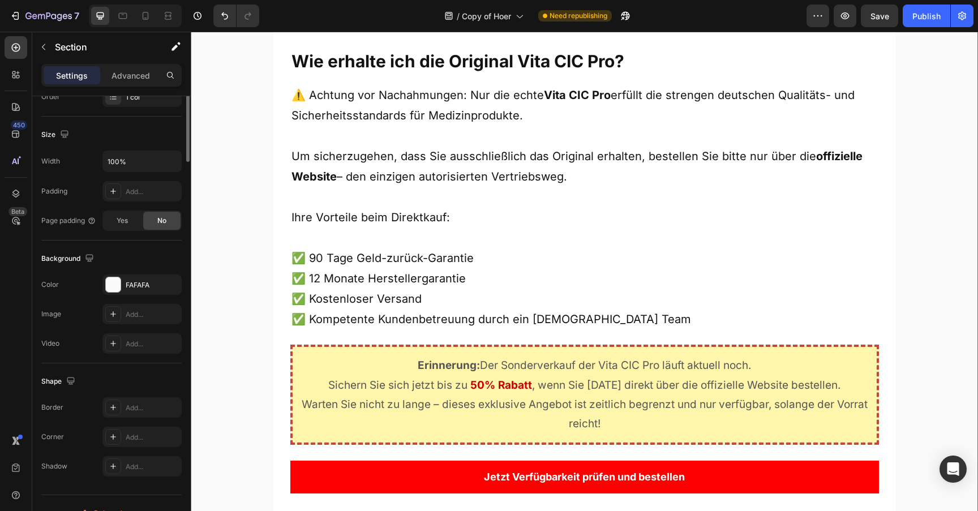
scroll to position [0, 0]
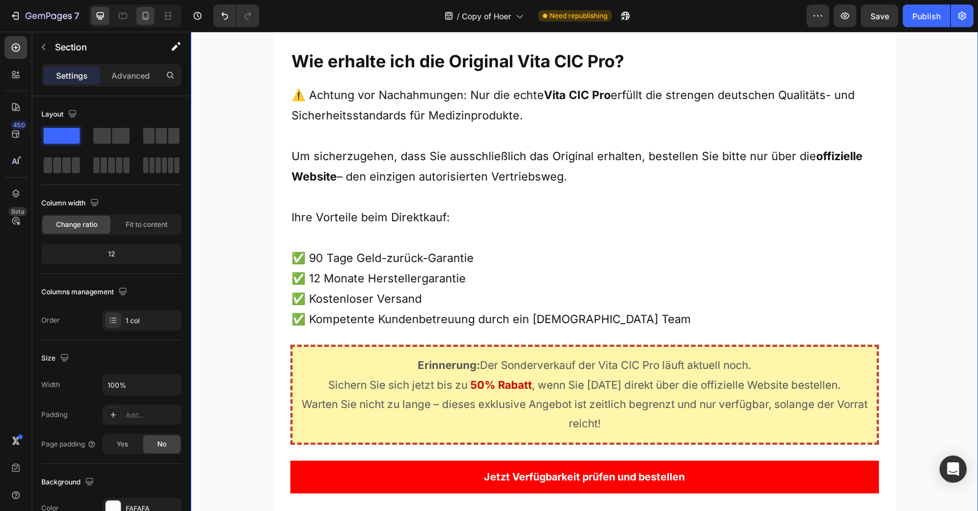
click at [148, 20] on icon at bounding box center [145, 15] width 11 height 11
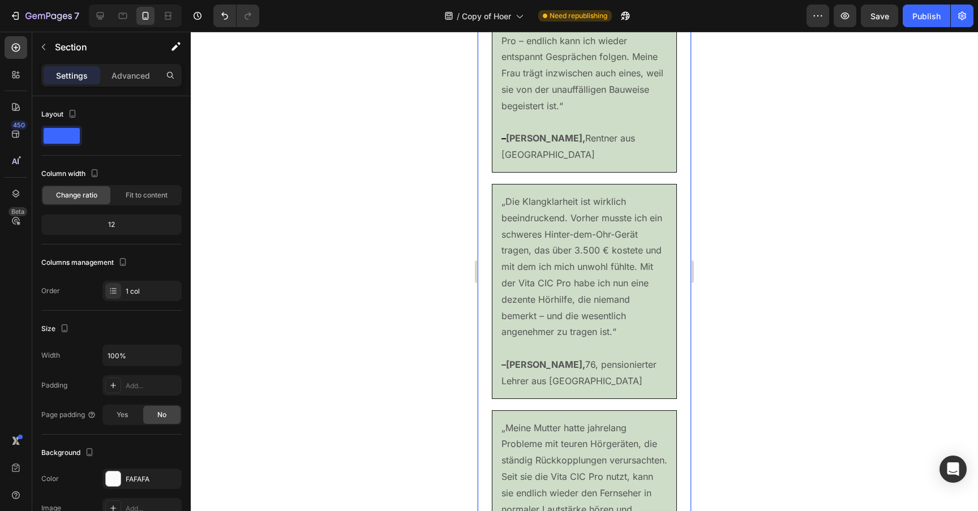
scroll to position [6715, 0]
click at [100, 18] on icon at bounding box center [100, 15] width 7 height 7
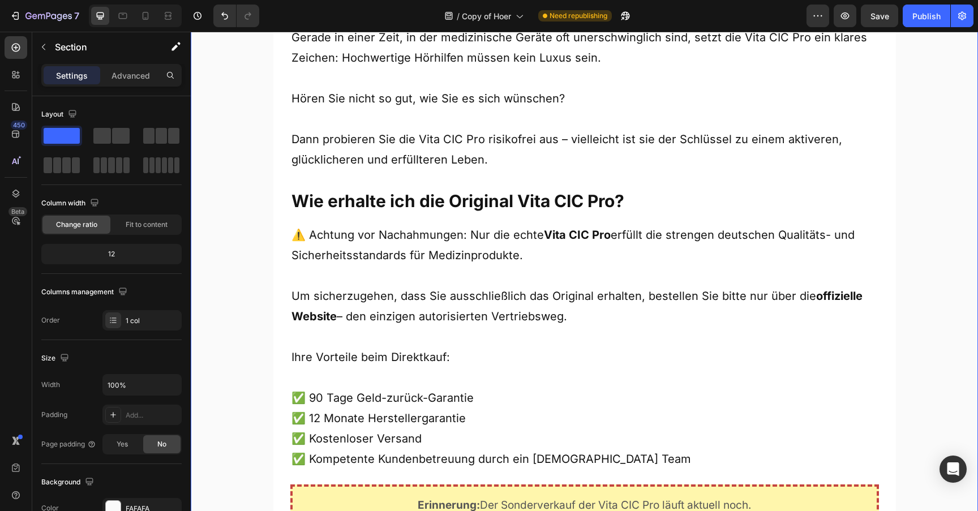
scroll to position [5650, 0]
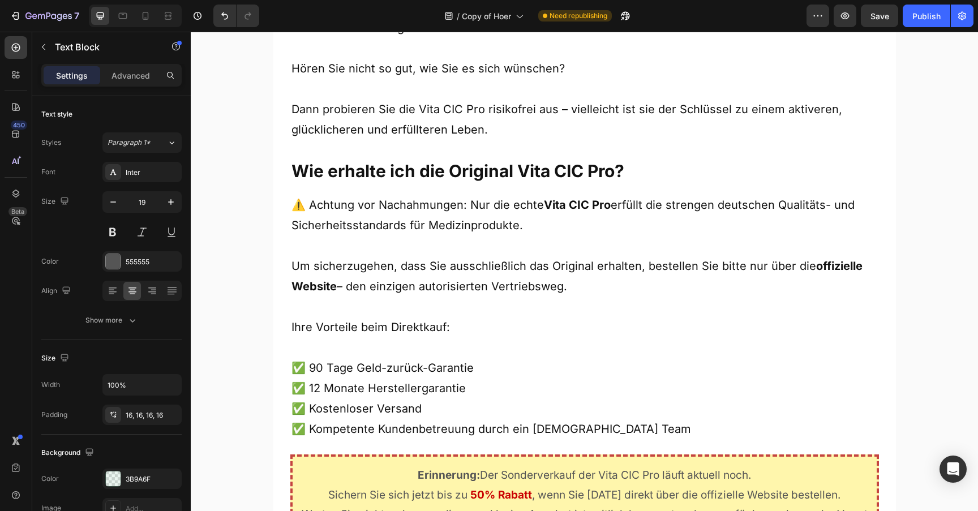
click at [132, 476] on div "3B9A6F" at bounding box center [142, 479] width 33 height 10
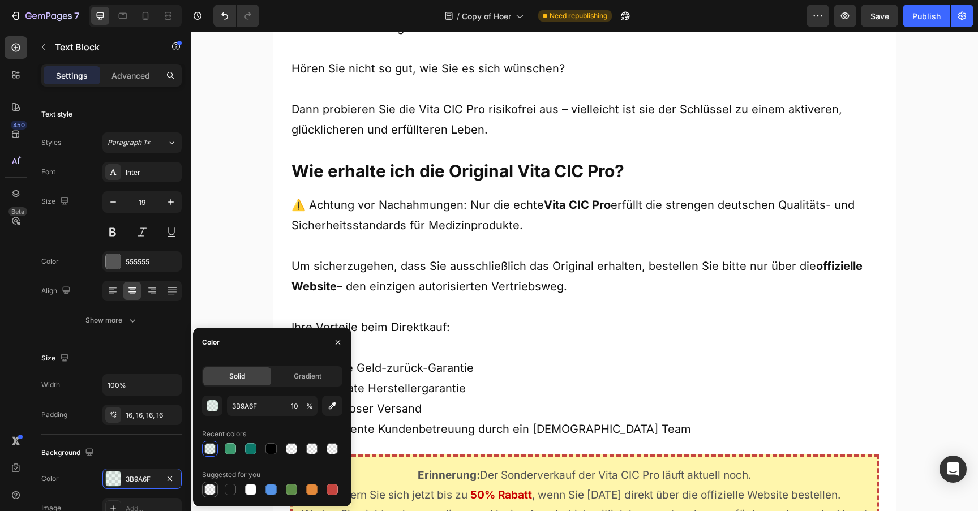
click at [211, 485] on div at bounding box center [209, 489] width 11 height 11
type input "000000"
click at [304, 406] on input "0" at bounding box center [301, 406] width 31 height 20
drag, startPoint x: 304, startPoint y: 406, endPoint x: 274, endPoint y: 406, distance: 30.0
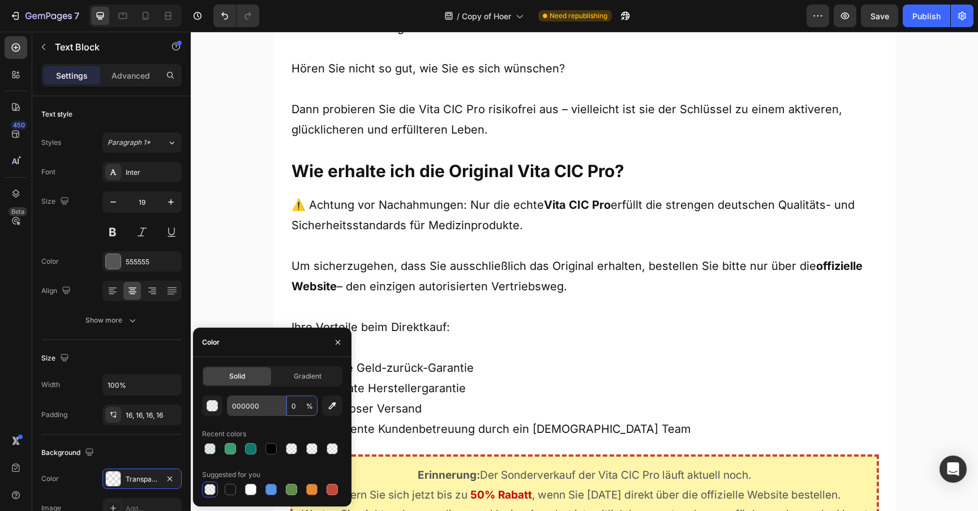
click at [274, 406] on div "000000 0 %" at bounding box center [272, 406] width 91 height 20
type input "5"
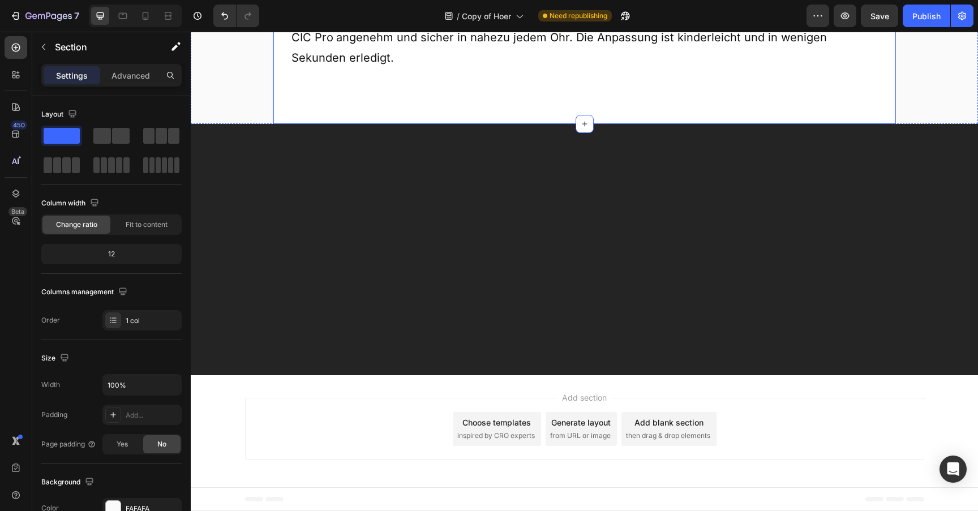
scroll to position [7543, 0]
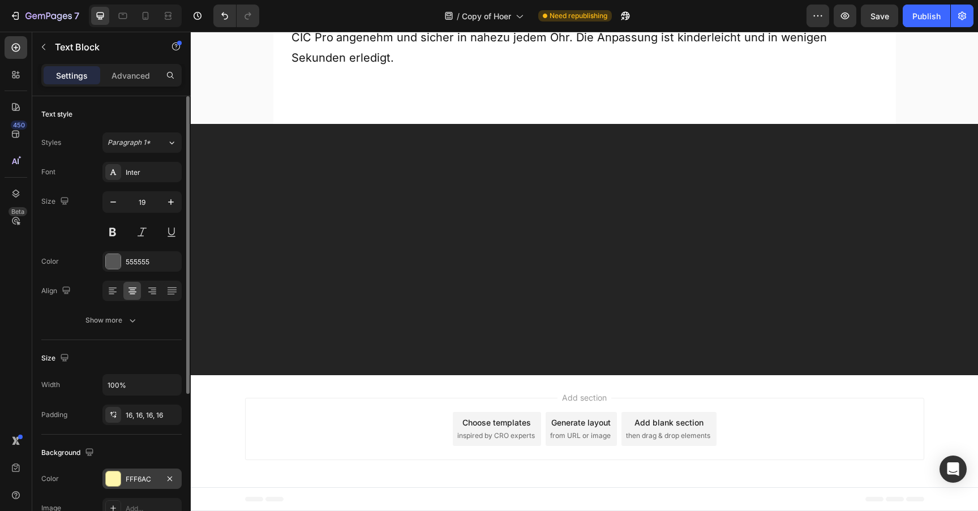
click at [125, 478] on div "FFF6AC" at bounding box center [141, 479] width 79 height 20
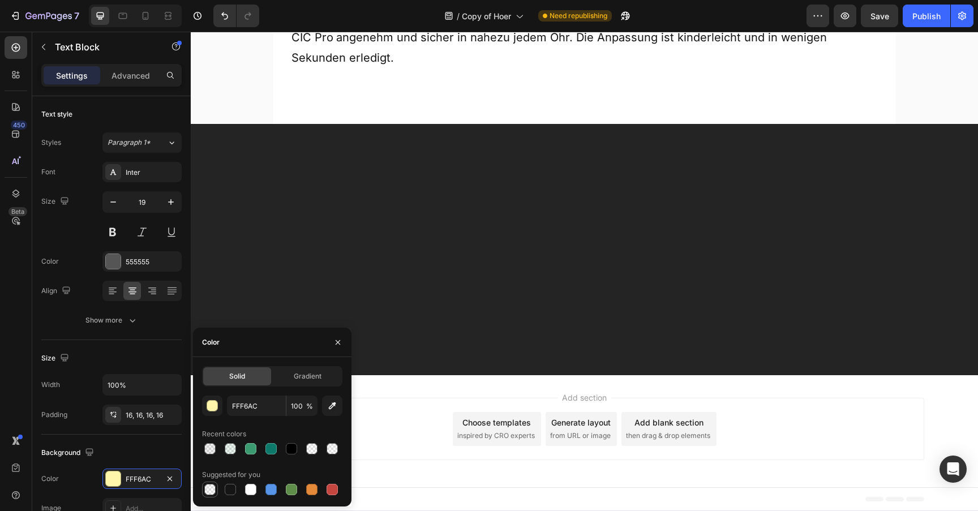
click at [211, 486] on div at bounding box center [209, 489] width 11 height 11
type input "000000"
drag, startPoint x: 299, startPoint y: 404, endPoint x: 293, endPoint y: 404, distance: 6.2
click at [293, 404] on input "0" at bounding box center [301, 406] width 31 height 20
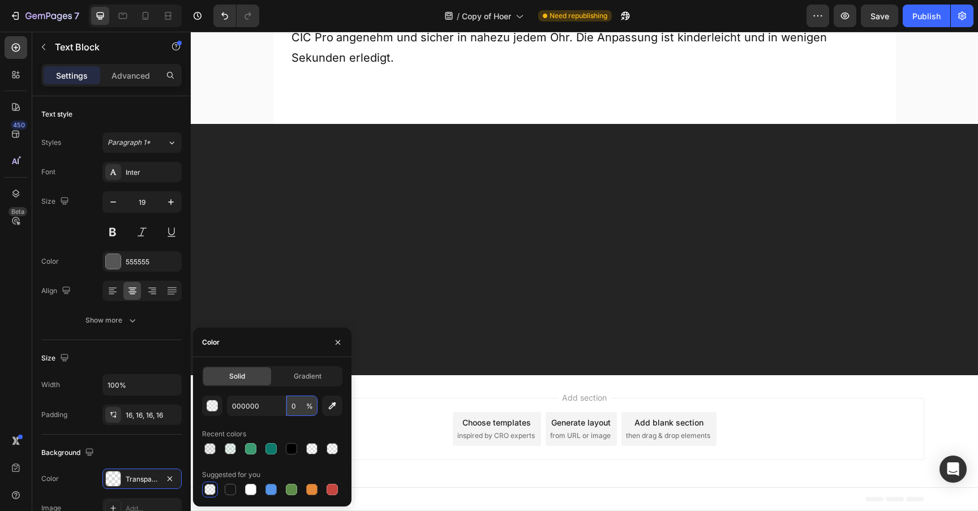
click at [293, 404] on input "0" at bounding box center [301, 406] width 31 height 20
type input "05"
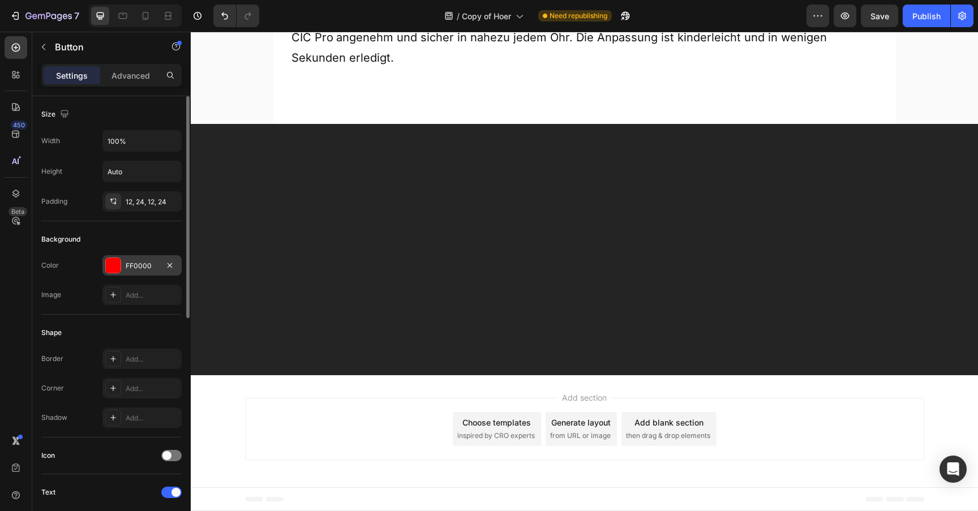
click at [142, 261] on div "FF0000" at bounding box center [142, 266] width 33 height 10
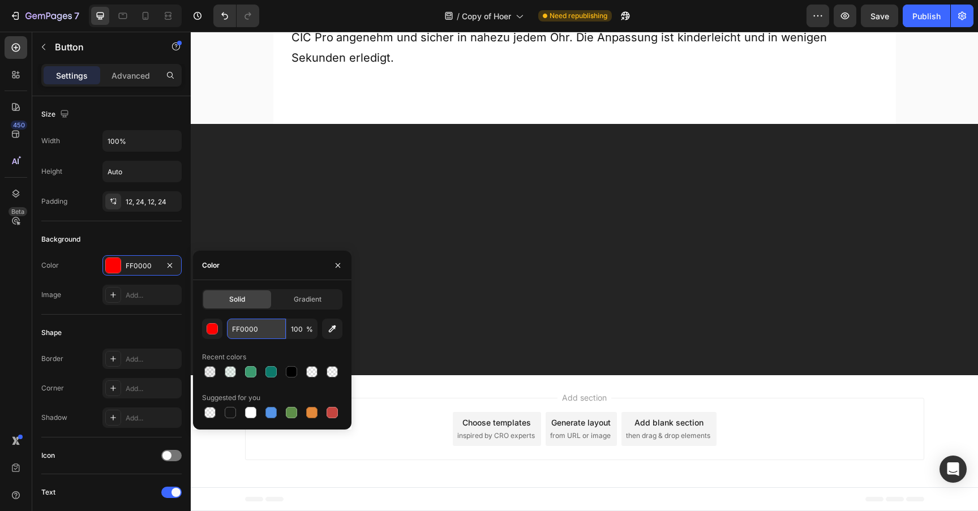
click at [245, 326] on input "FF0000" at bounding box center [256, 329] width 59 height 20
paste input "3B9A6F"
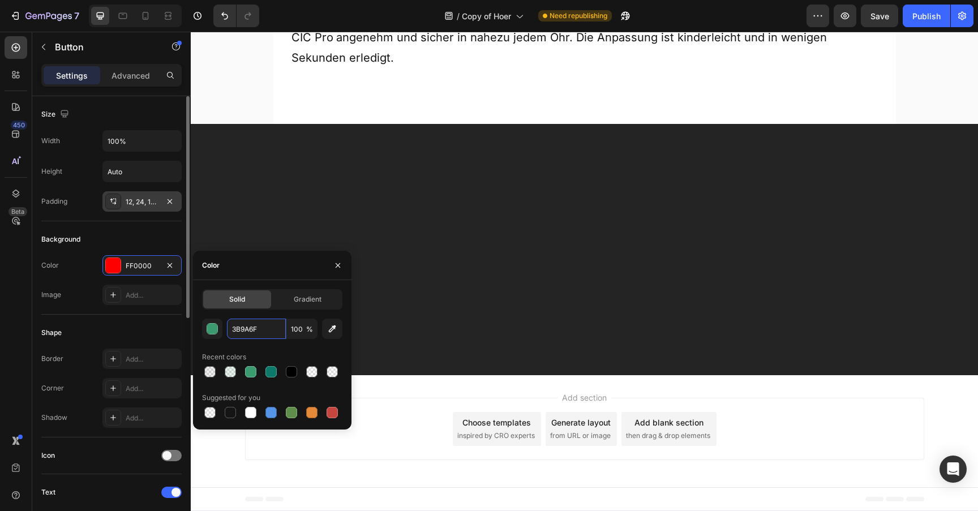
type input "3B9A6F"
click at [139, 204] on div "12, 24, 12, 24" at bounding box center [142, 202] width 33 height 10
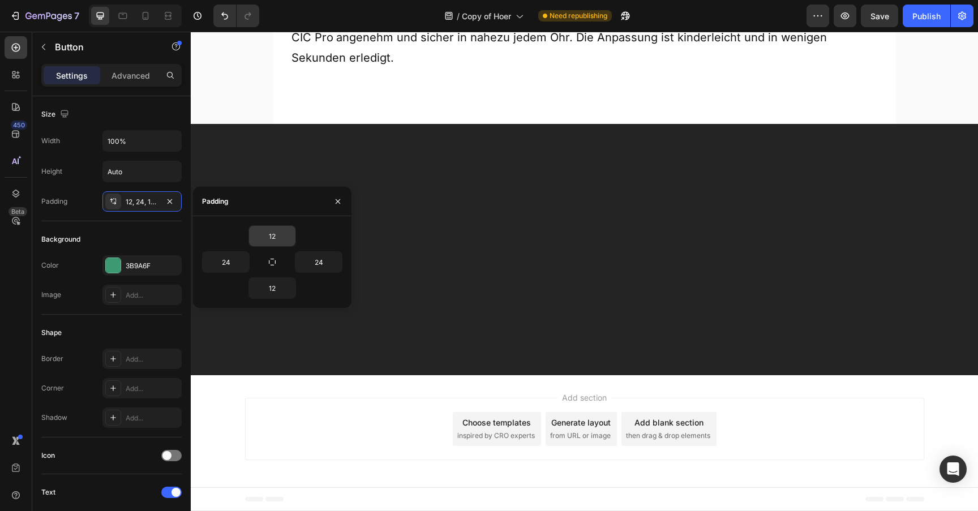
click at [260, 234] on input "12" at bounding box center [272, 236] width 46 height 20
type input "20"
click at [272, 287] on input "12" at bounding box center [272, 288] width 46 height 20
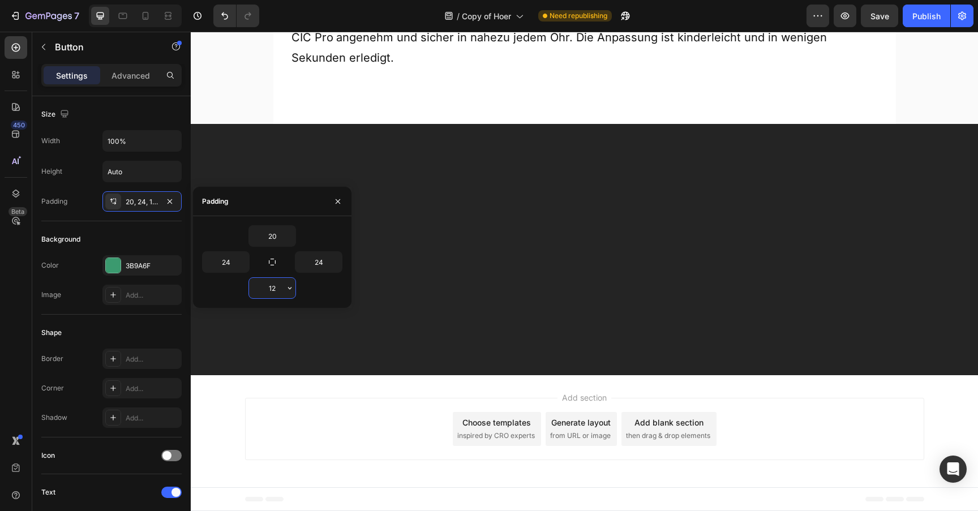
click at [272, 287] on input "12" at bounding box center [272, 288] width 46 height 20
type input "20"
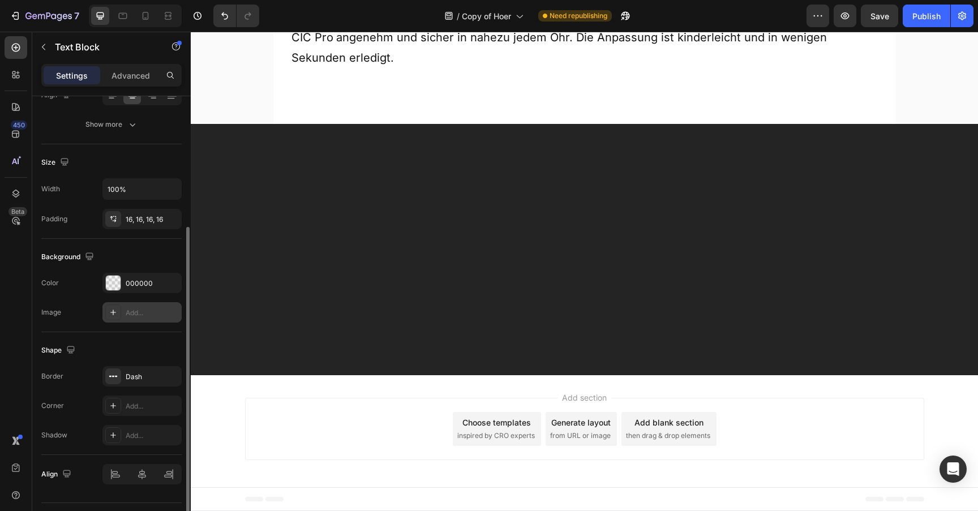
scroll to position [222, 0]
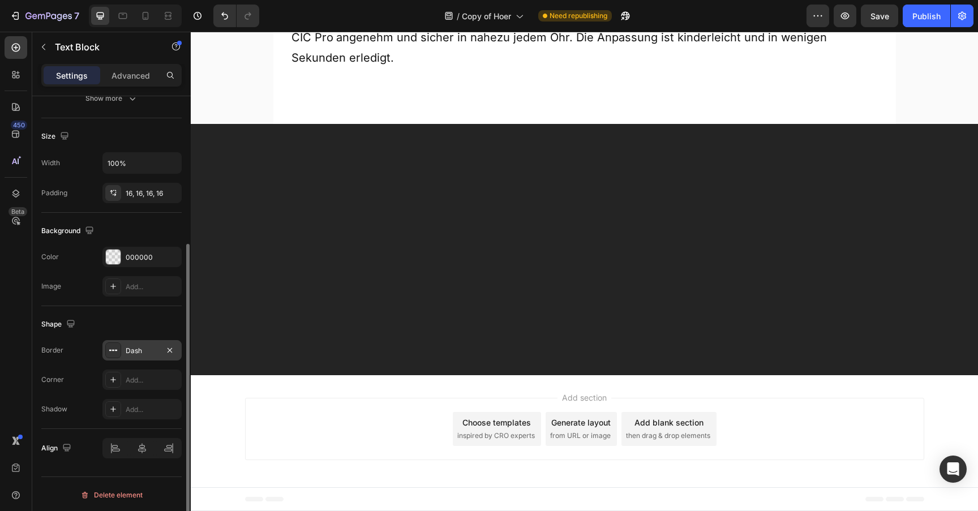
click at [142, 355] on div "Dash" at bounding box center [141, 350] width 79 height 20
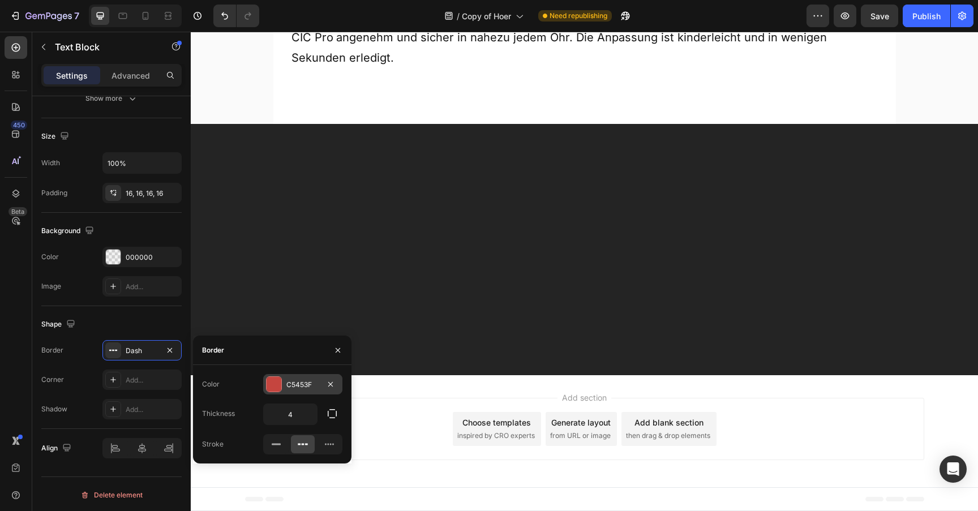
click at [286, 387] on div "C5453F" at bounding box center [302, 385] width 33 height 10
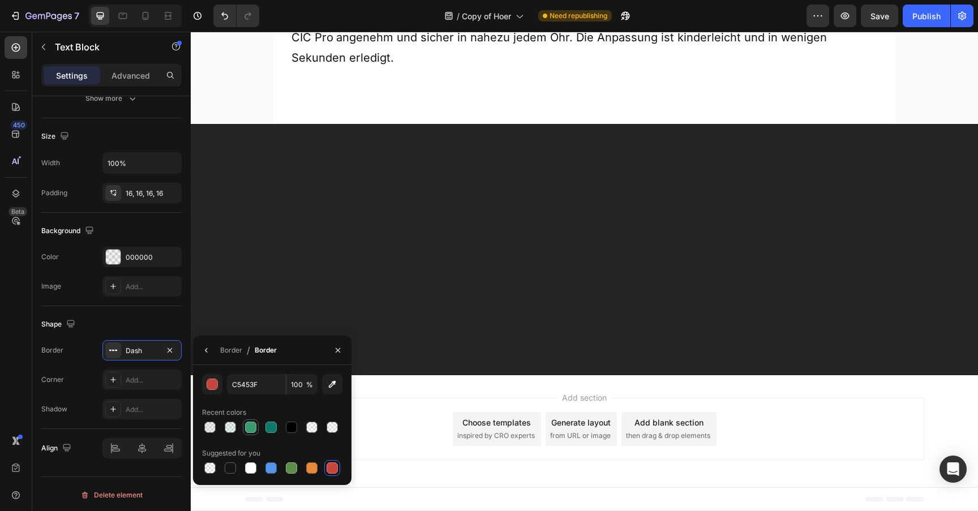
click at [254, 428] on div at bounding box center [250, 427] width 11 height 11
click at [272, 429] on div at bounding box center [270, 427] width 11 height 11
type input "0C796A"
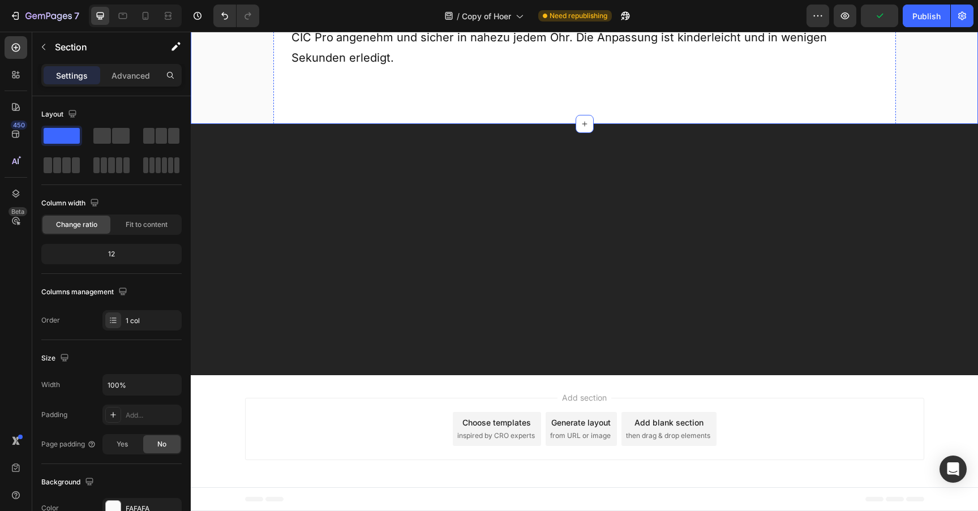
scroll to position [7673, 0]
click at [922, 19] on div "Publish" at bounding box center [926, 16] width 28 height 12
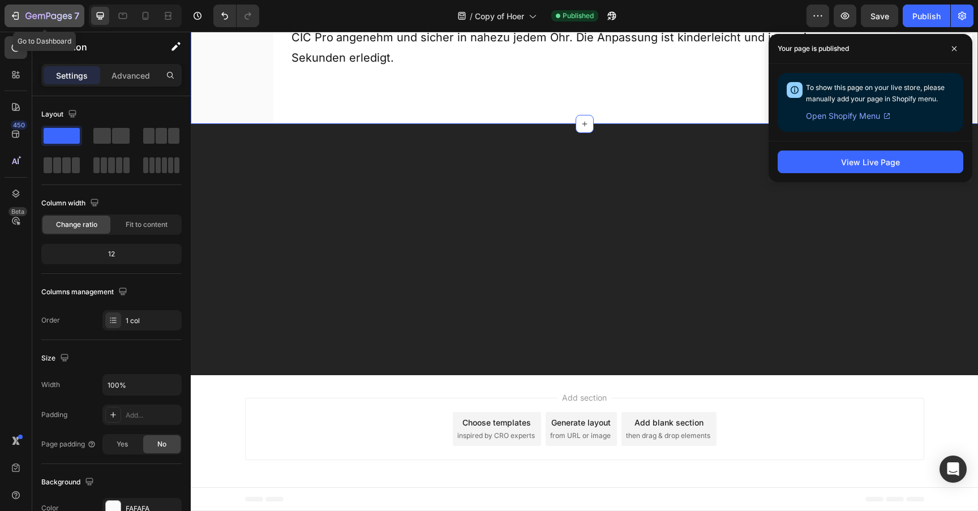
click at [58, 12] on icon "button" at bounding box center [48, 17] width 46 height 10
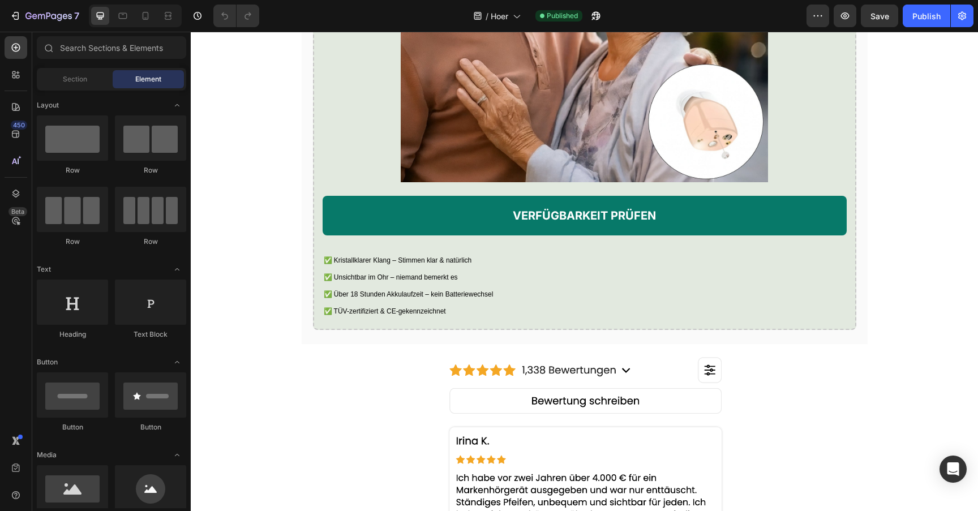
scroll to position [2212, 0]
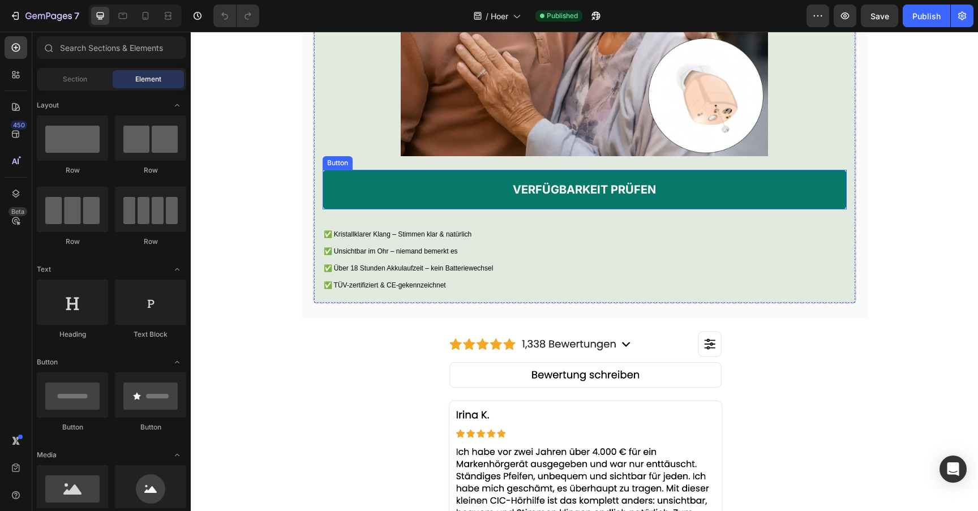
click at [452, 209] on link "VERFÜGBARKEIT PRÜFEN" at bounding box center [585, 190] width 524 height 40
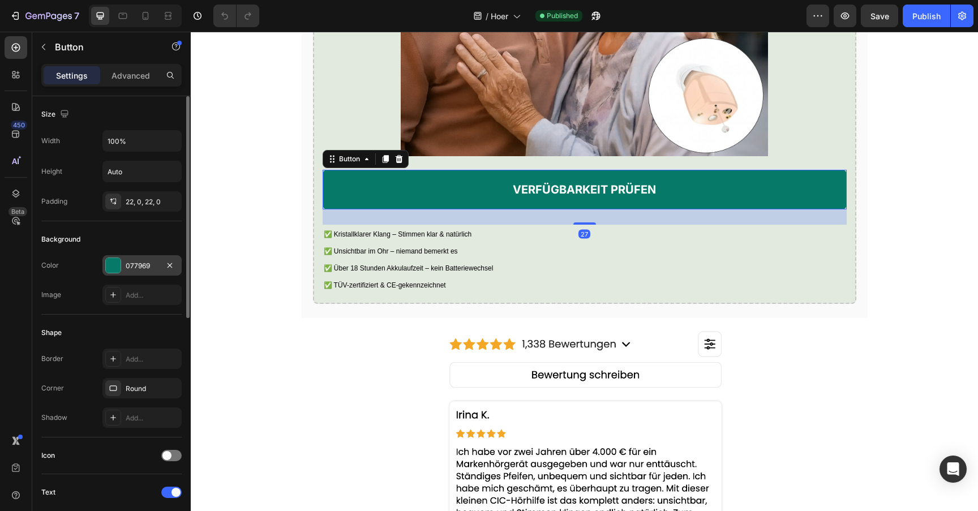
click at [125, 269] on div "077969" at bounding box center [141, 265] width 79 height 20
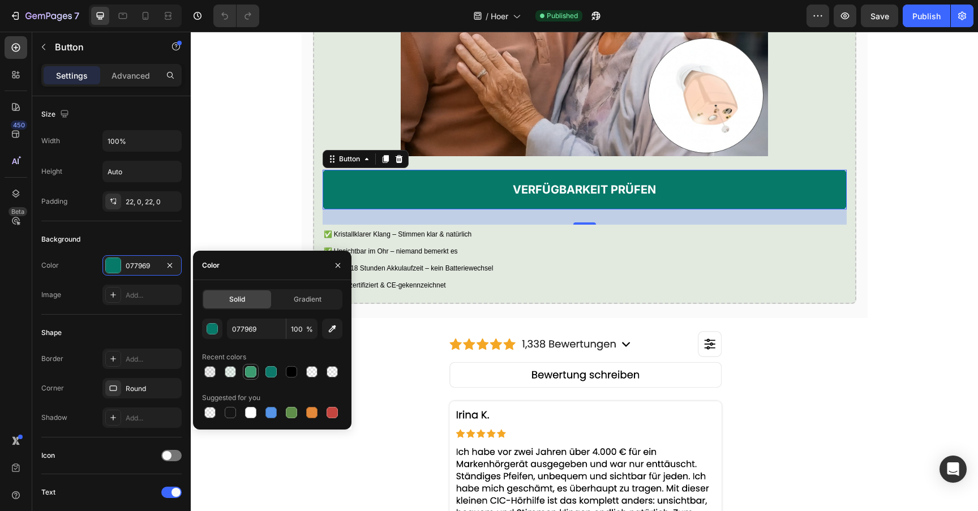
click at [250, 372] on div at bounding box center [250, 371] width 11 height 11
type input "3B9A6F"
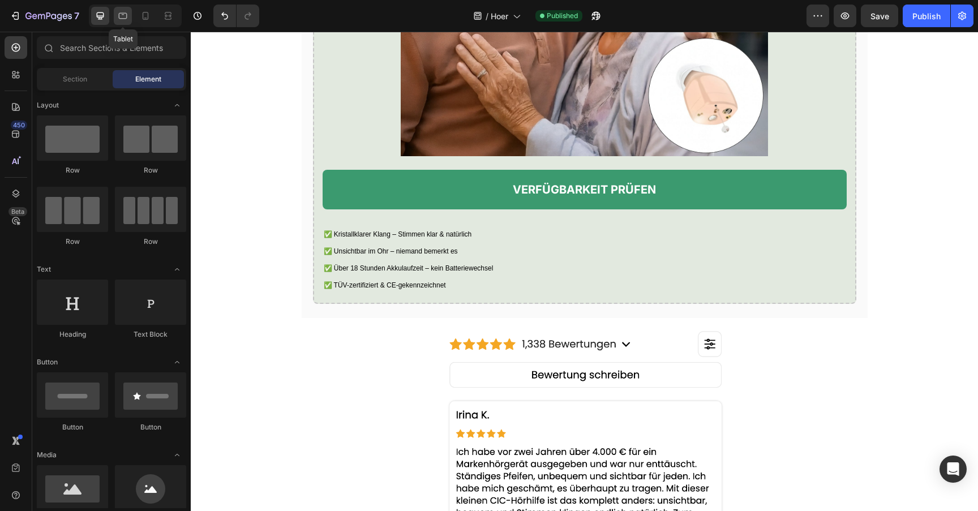
click at [122, 19] on icon at bounding box center [122, 15] width 11 height 11
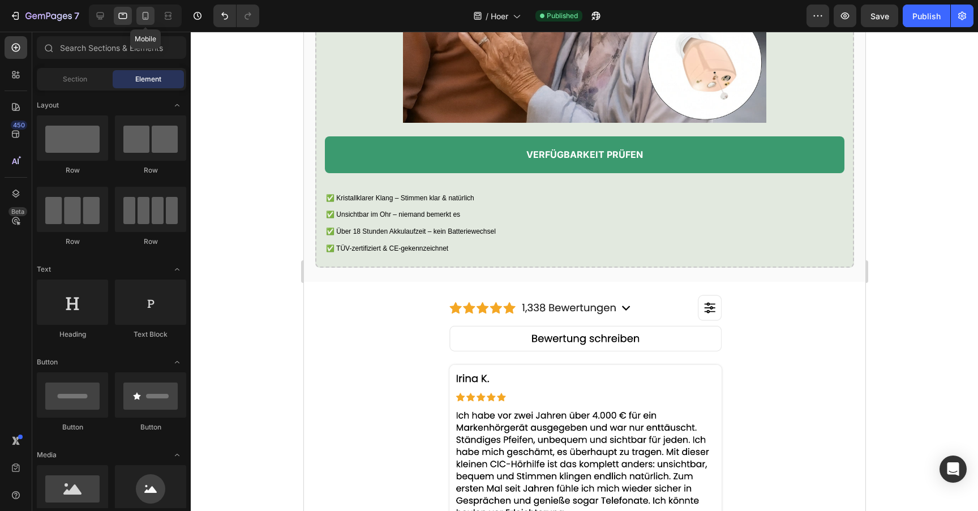
click at [145, 19] on icon at bounding box center [146, 16] width 6 height 8
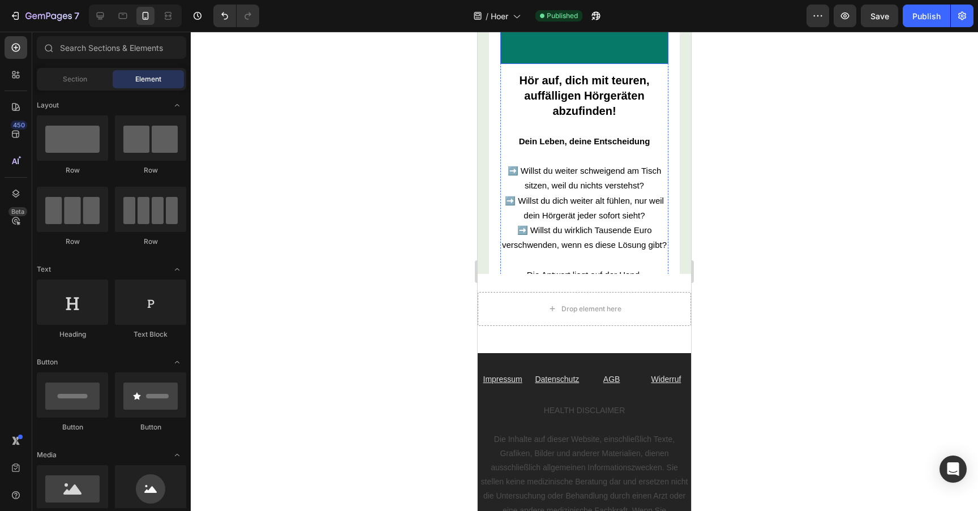
scroll to position [4232, 0]
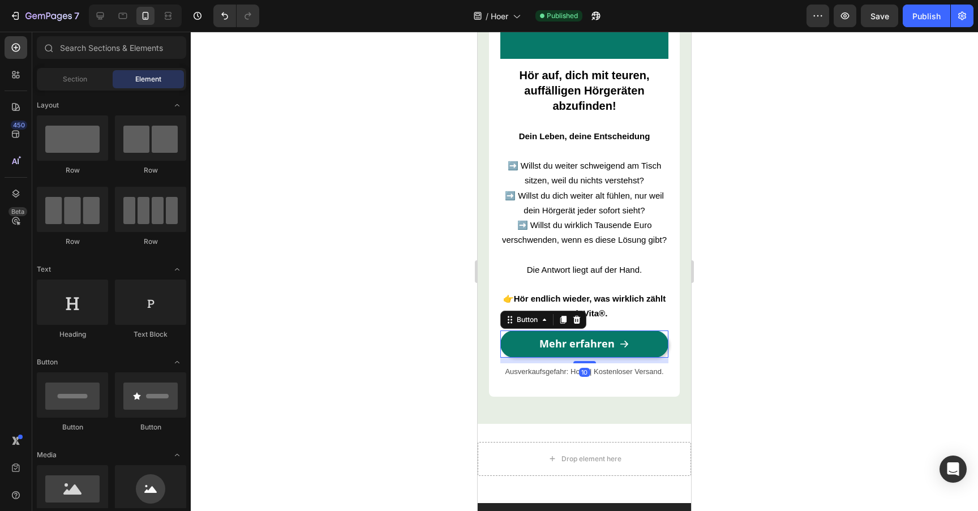
click at [515, 336] on link "Mehr erfahren" at bounding box center [584, 344] width 168 height 27
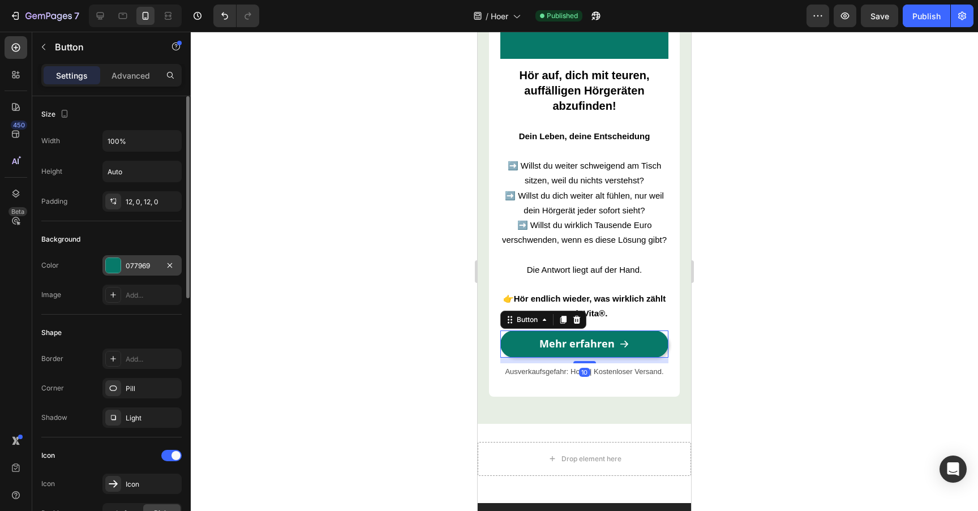
click at [148, 268] on div "077969" at bounding box center [142, 266] width 33 height 10
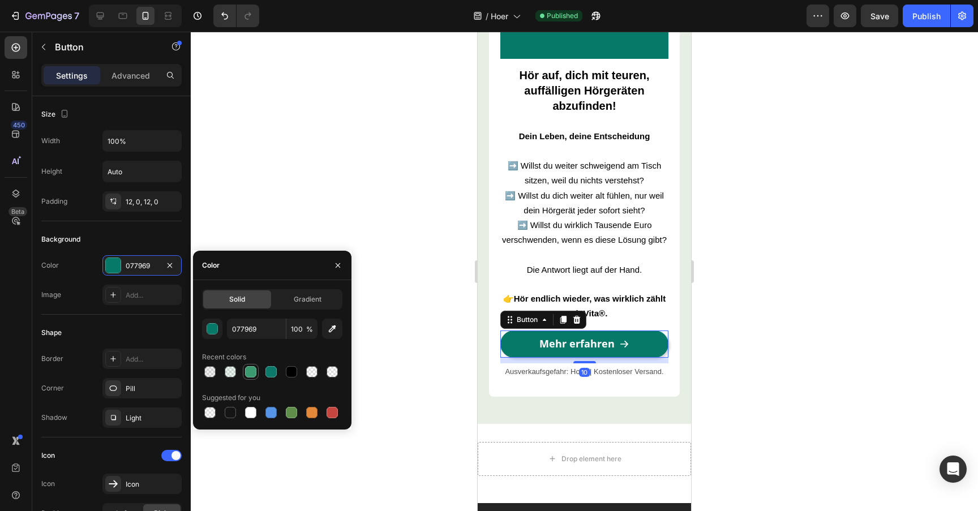
click at [252, 375] on div at bounding box center [250, 371] width 11 height 11
type input "3B9A6F"
click at [297, 170] on div at bounding box center [584, 271] width 787 height 479
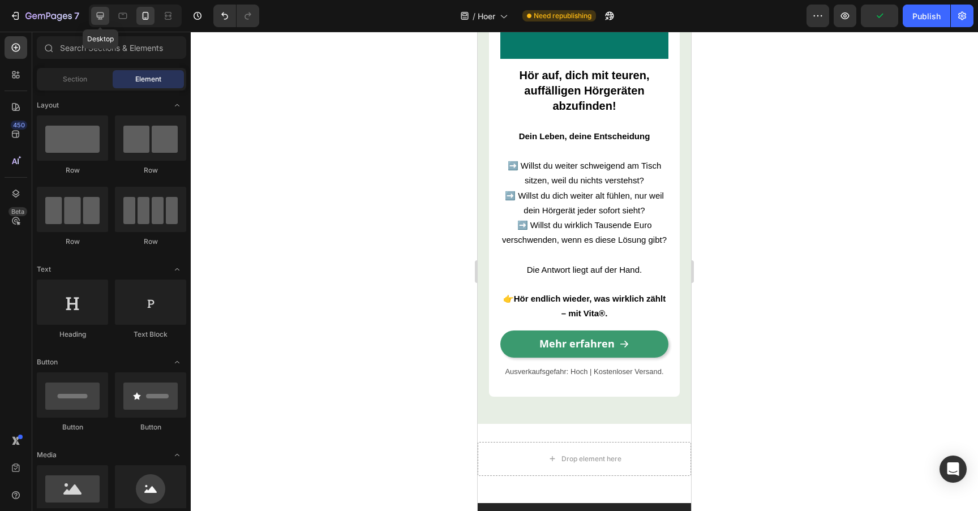
click at [105, 20] on icon at bounding box center [100, 15] width 11 height 11
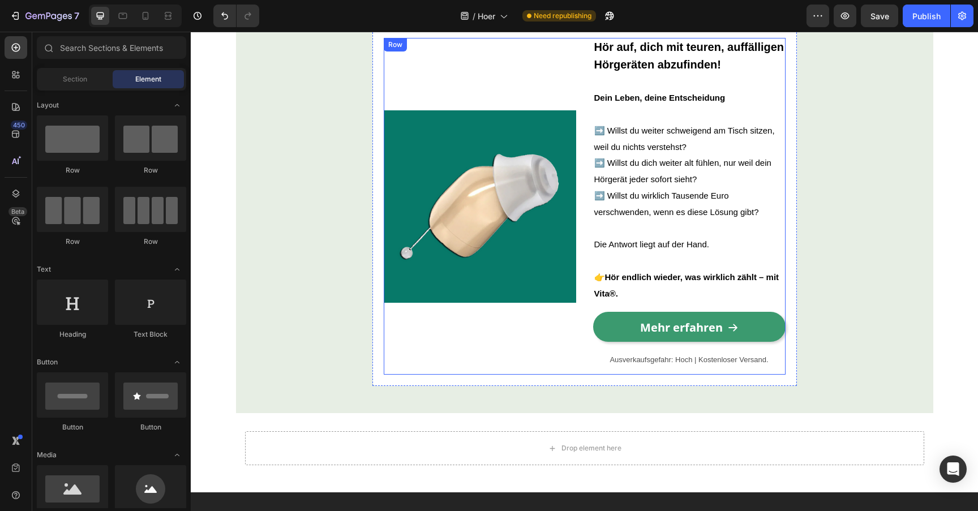
scroll to position [3972, 0]
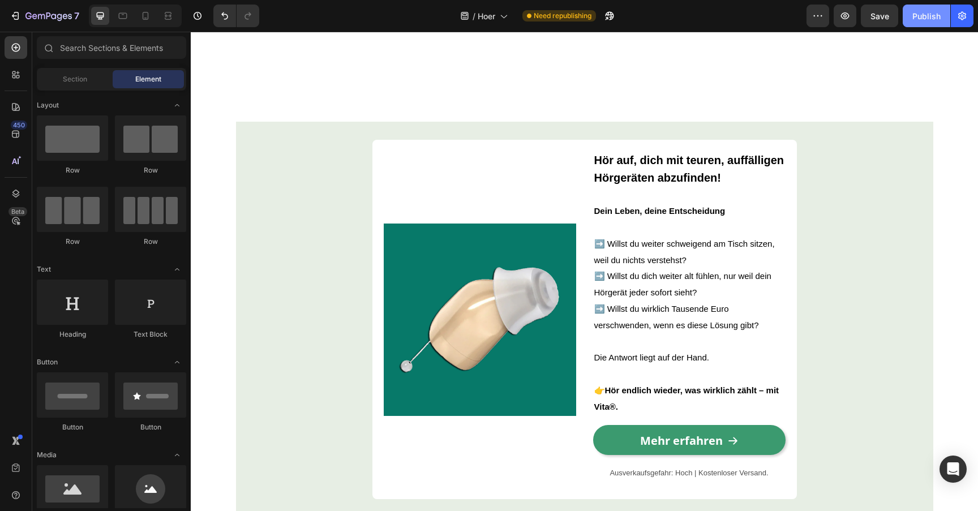
click at [912, 23] on button "Publish" at bounding box center [927, 16] width 48 height 23
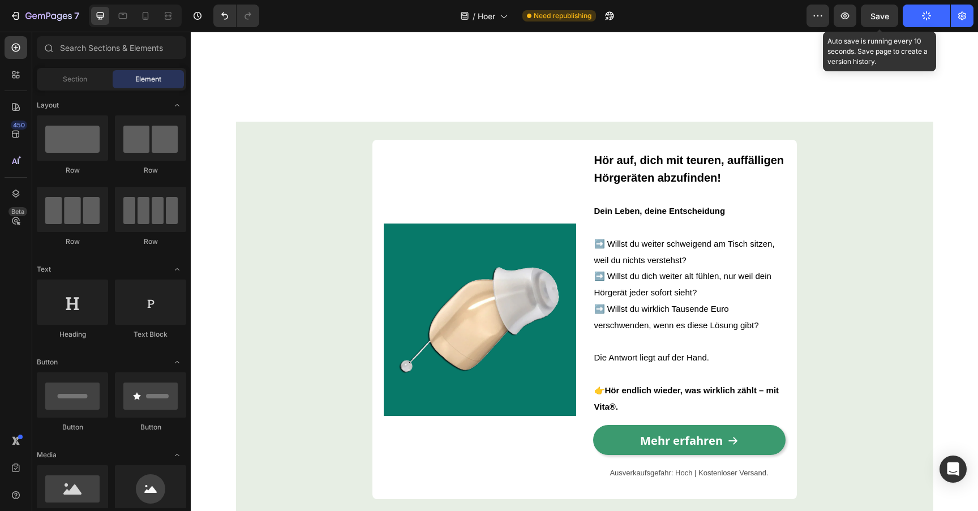
scroll to position [3844, 0]
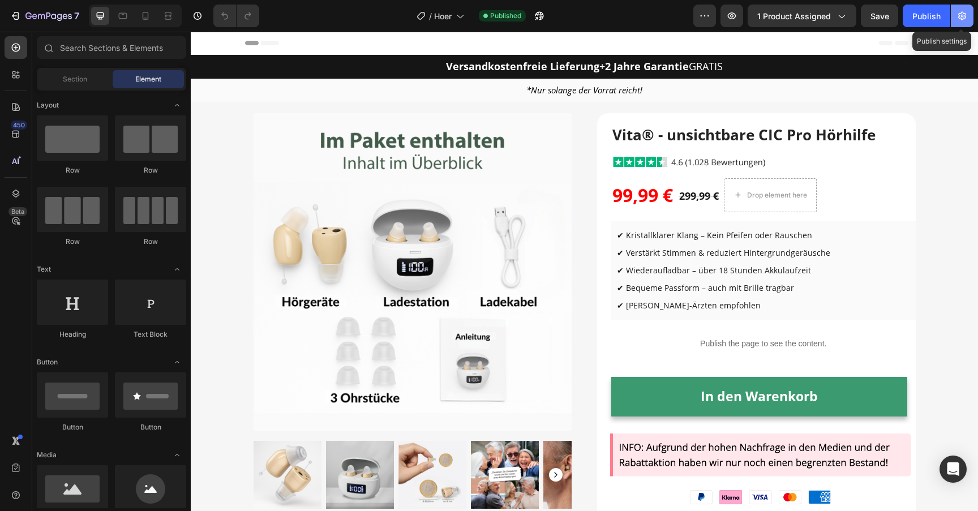
click at [964, 11] on icon "button" at bounding box center [962, 15] width 11 height 11
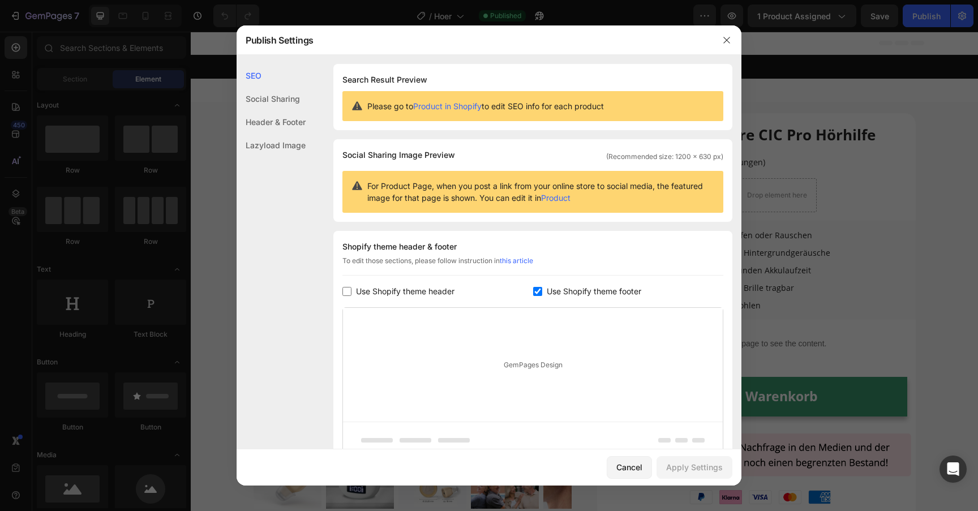
scroll to position [14, 0]
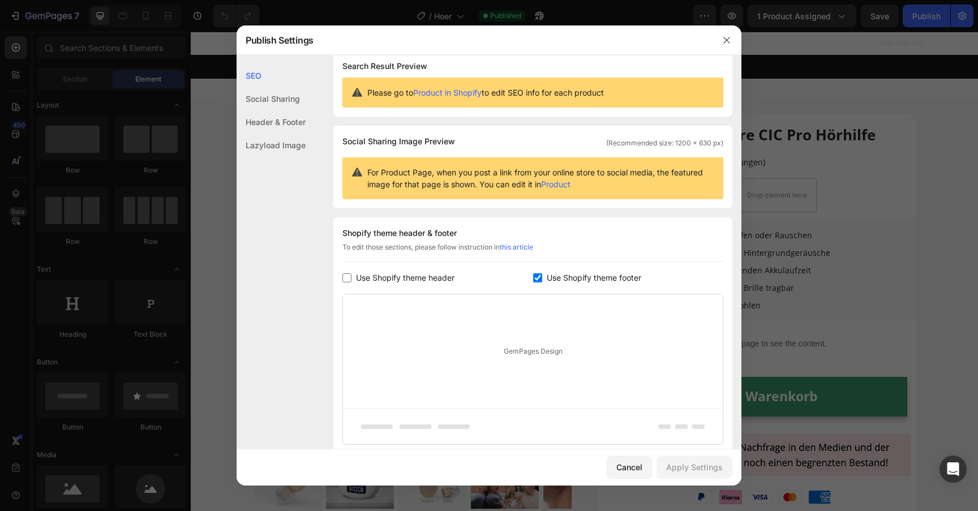
click at [408, 282] on span "Use Shopify theme header" at bounding box center [405, 278] width 98 height 14
checkbox input "true"
click at [560, 278] on span "Use Shopify theme footer" at bounding box center [594, 278] width 95 height 14
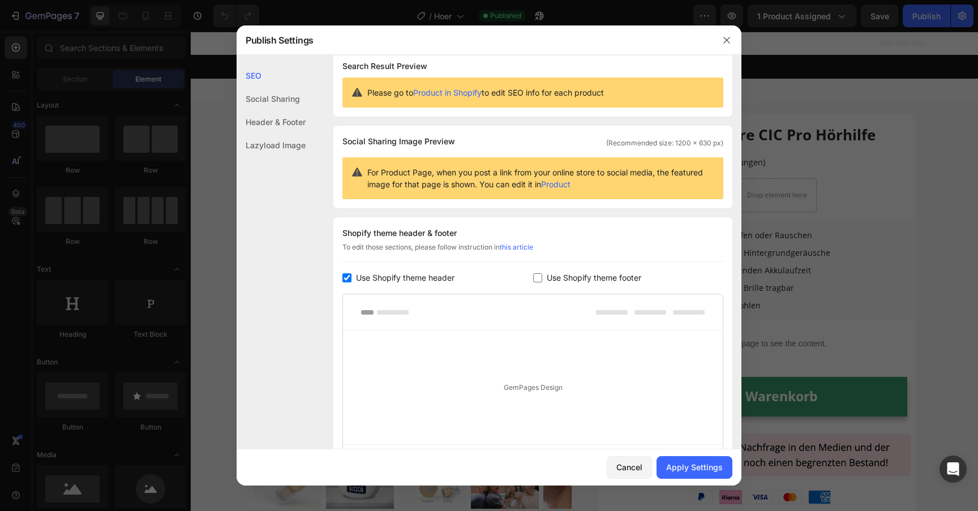
checkbox input "false"
click at [680, 468] on div "Apply Settings" at bounding box center [694, 467] width 57 height 12
click at [727, 42] on icon "button" at bounding box center [726, 40] width 9 height 9
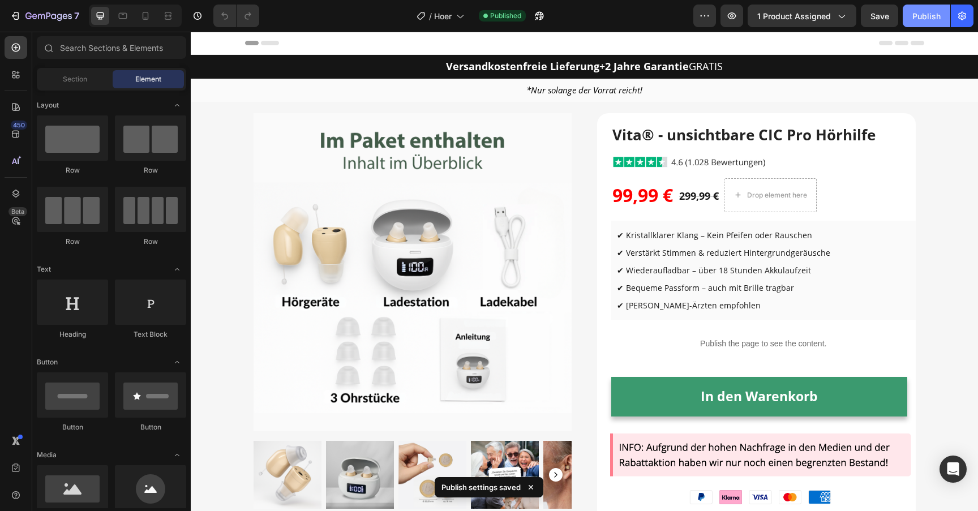
click at [925, 11] on div "Publish" at bounding box center [926, 16] width 28 height 12
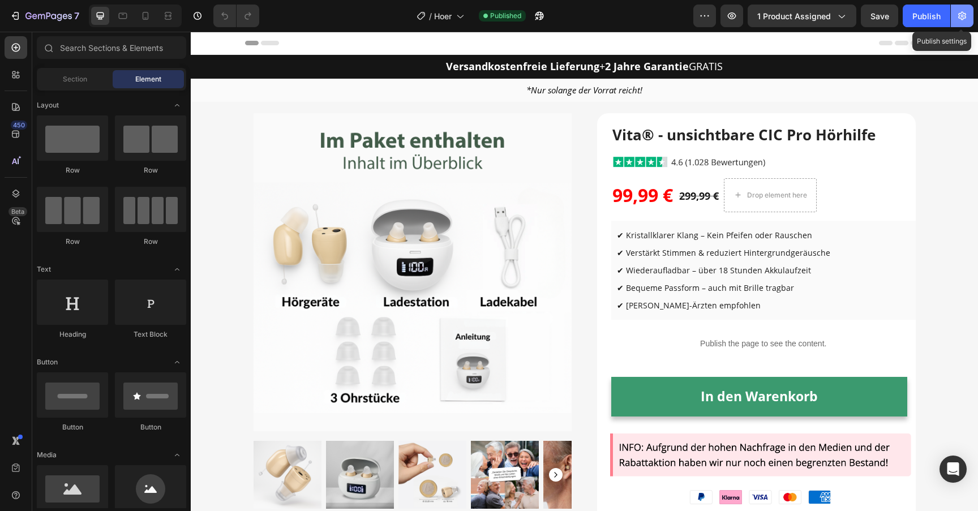
click at [965, 11] on icon "button" at bounding box center [962, 15] width 11 height 11
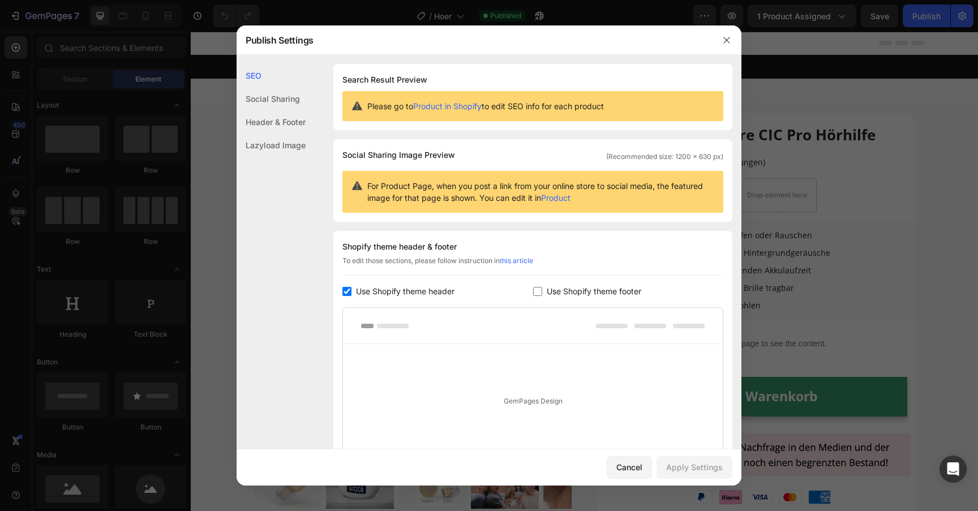
click at [586, 290] on span "Use Shopify theme footer" at bounding box center [594, 292] width 95 height 14
checkbox input "true"
click at [702, 467] on div "Apply Settings" at bounding box center [694, 467] width 57 height 12
click at [729, 41] on icon "button" at bounding box center [726, 40] width 9 height 9
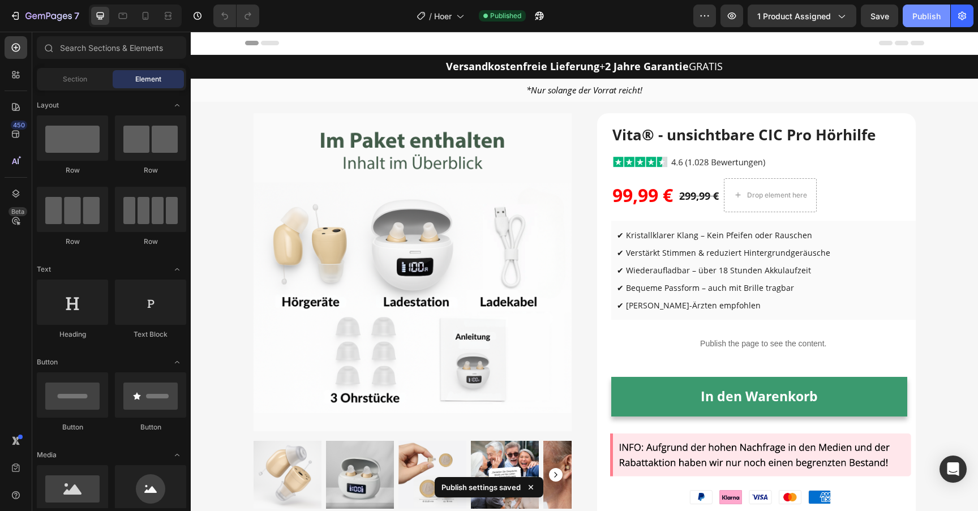
click at [931, 16] on div "Publish" at bounding box center [926, 16] width 28 height 12
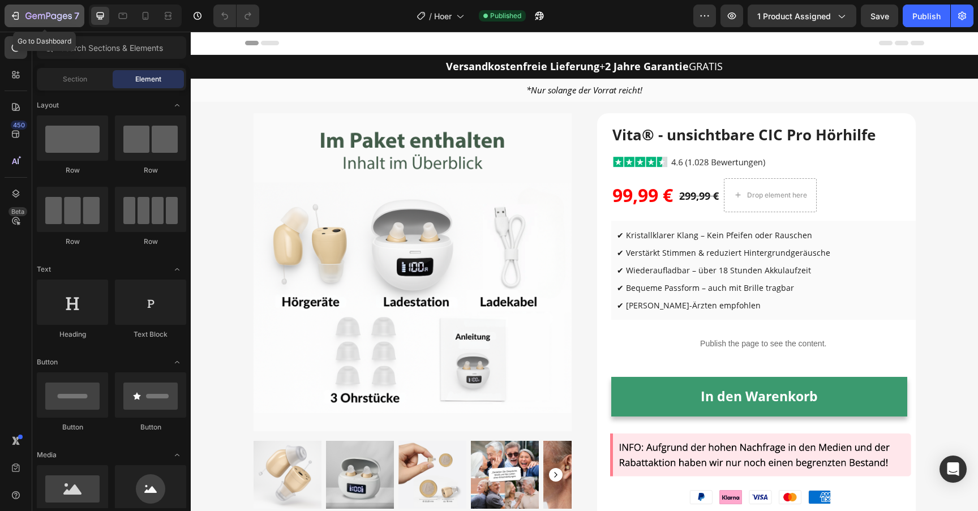
click at [32, 17] on icon "button" at bounding box center [34, 16] width 5 height 5
